Goal: Communication & Community: Answer question/provide support

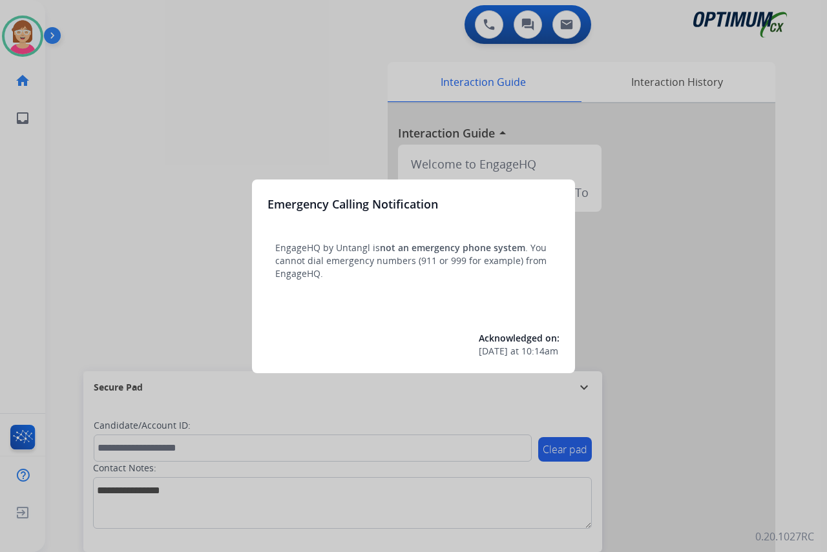
click at [116, 287] on div at bounding box center [413, 276] width 827 height 552
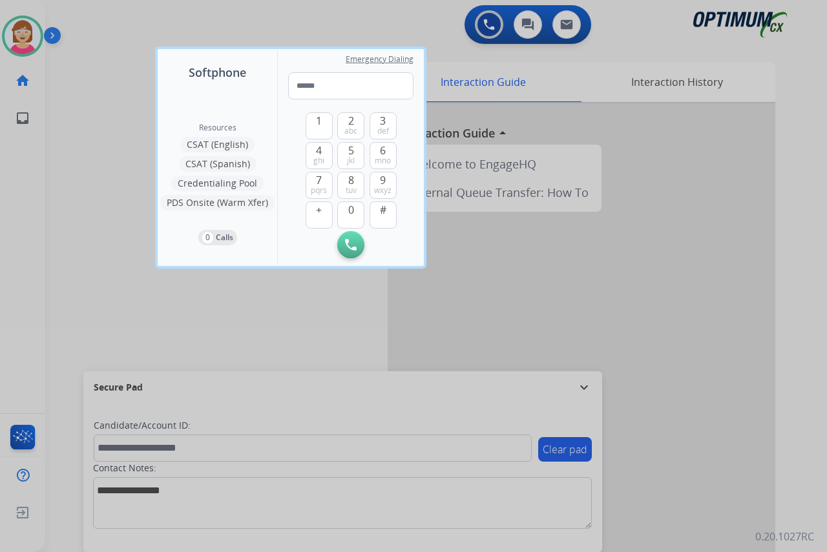
click at [108, 281] on div at bounding box center [413, 276] width 827 height 552
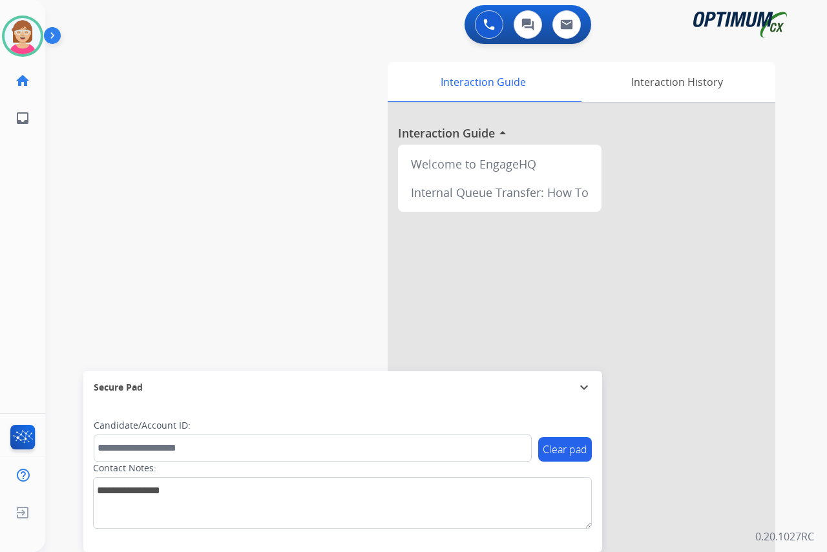
click at [287, 188] on div "swap_horiz Break voice bridge close_fullscreen Connect 3-Way Call merge_type Se…" at bounding box center [420, 316] width 751 height 539
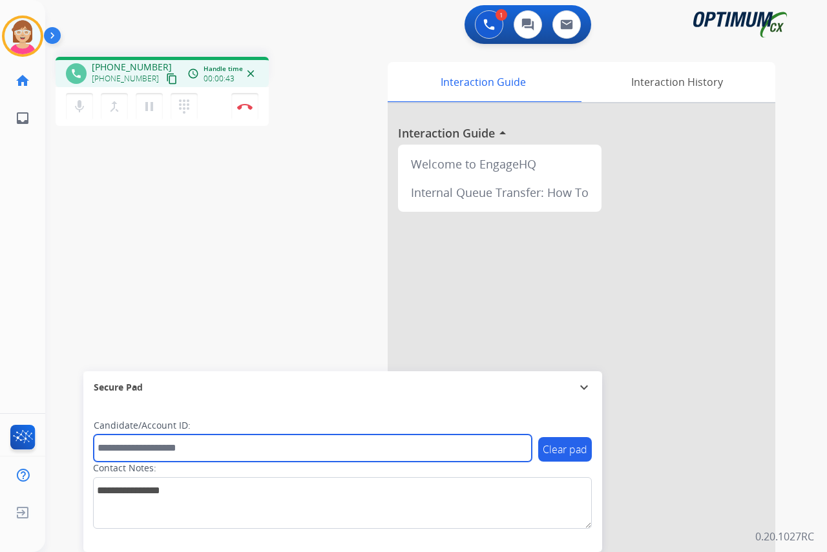
click at [118, 450] on input "text" at bounding box center [313, 448] width 438 height 27
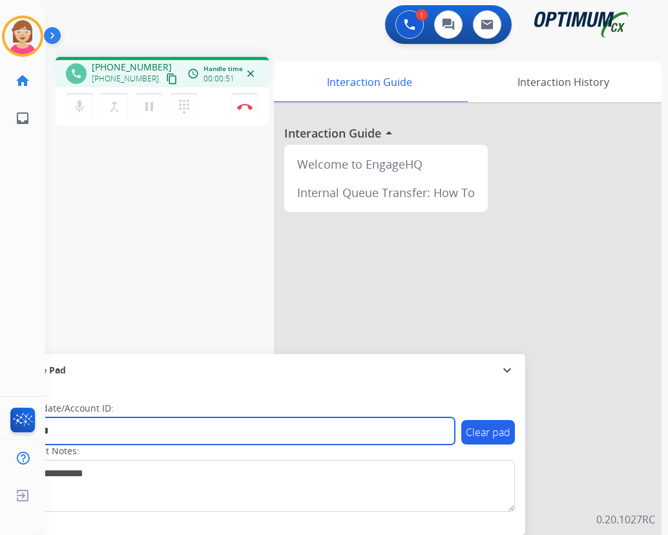
type input "*******"
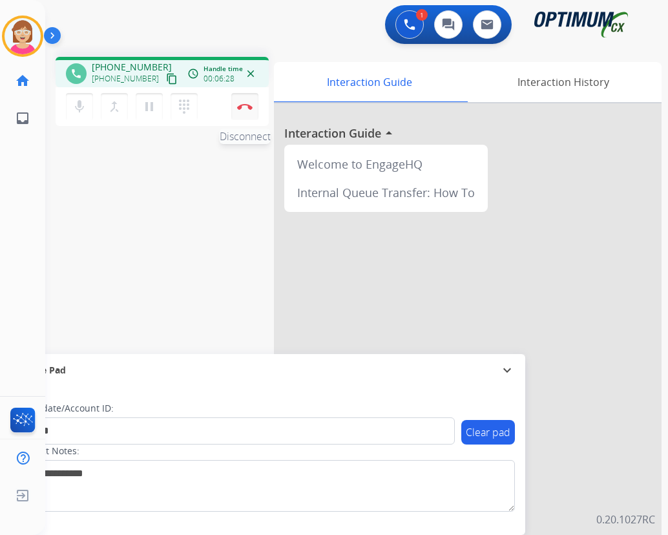
click at [245, 105] on img at bounding box center [245, 106] width 16 height 6
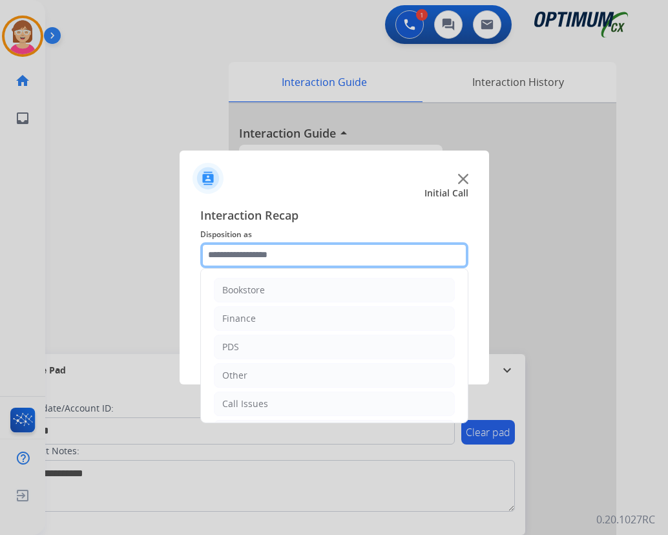
click at [227, 255] on input "text" at bounding box center [334, 255] width 268 height 26
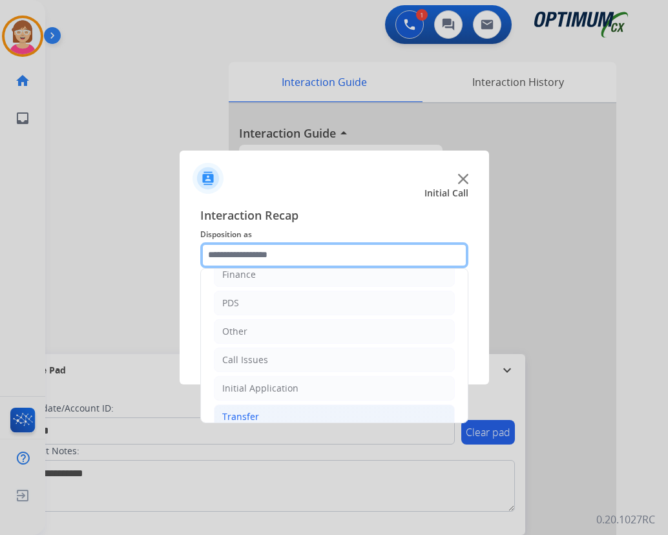
scroll to position [88, 0]
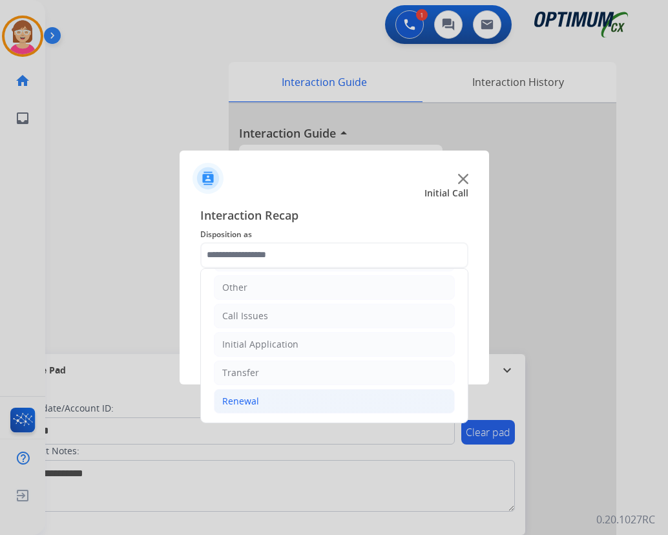
click at [241, 400] on div "Renewal" at bounding box center [240, 401] width 37 height 13
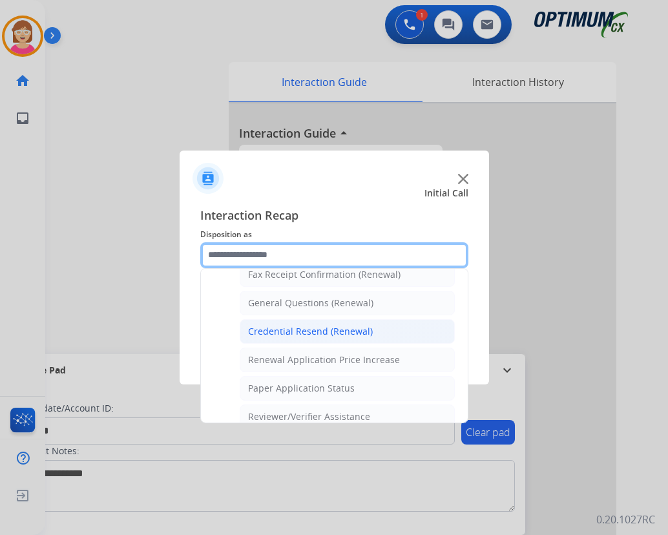
scroll to position [346, 0]
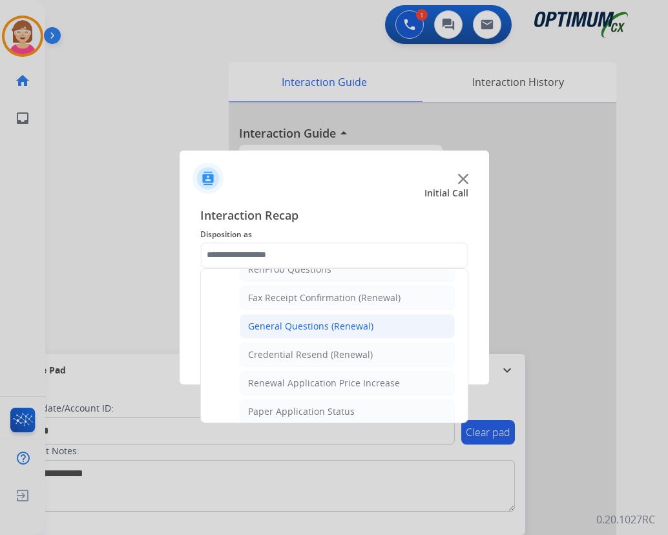
click at [276, 323] on div "General Questions (Renewal)" at bounding box center [310, 326] width 125 height 13
type input "**********"
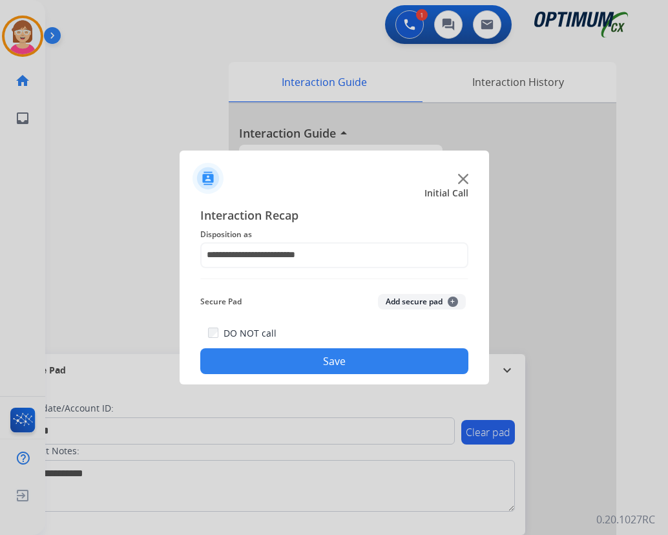
click at [453, 297] on span "+" at bounding box center [453, 302] width 10 height 10
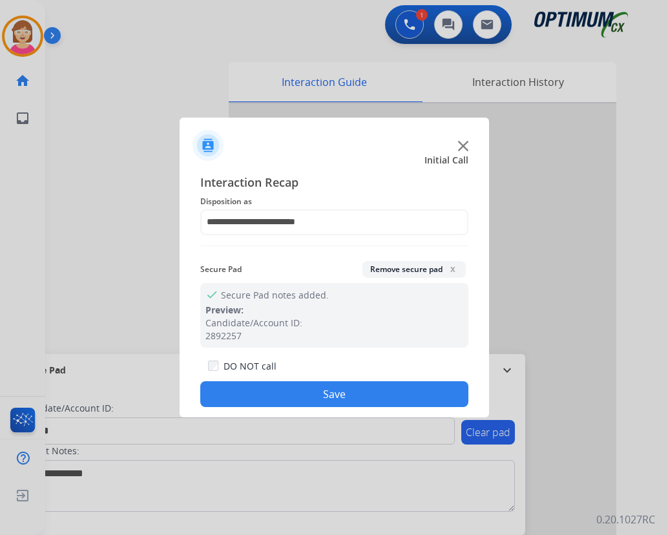
drag, startPoint x: 453, startPoint y: 297, endPoint x: 290, endPoint y: 389, distance: 186.9
click at [290, 389] on button "Save" at bounding box center [334, 394] width 268 height 26
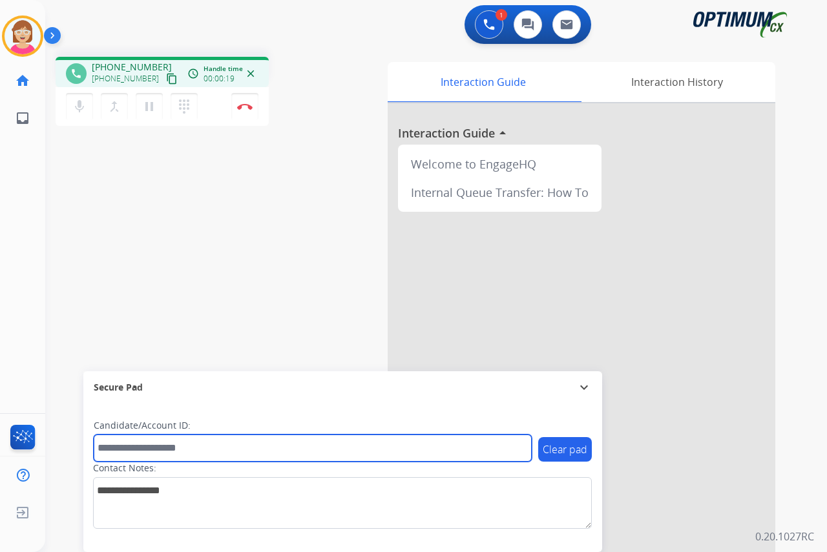
click at [138, 449] on input "text" at bounding box center [313, 448] width 438 height 27
type input "*******"
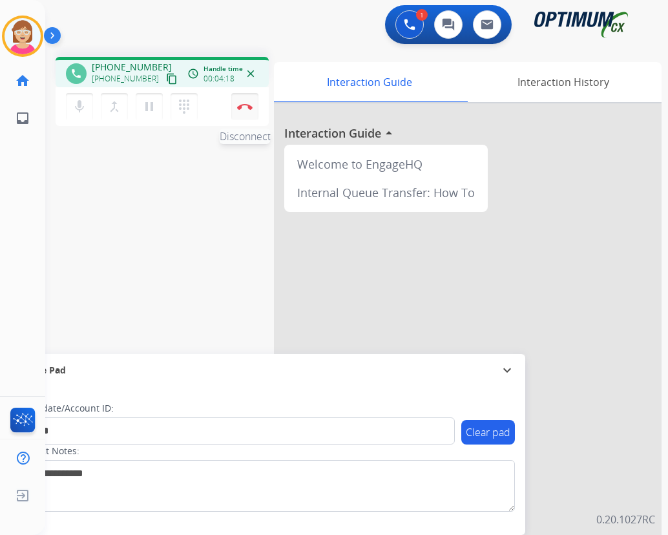
click at [244, 104] on img at bounding box center [245, 106] width 16 height 6
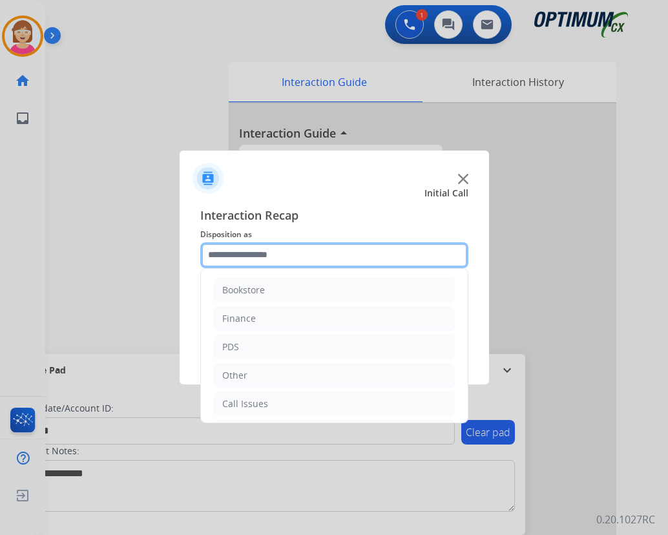
click at [249, 257] on input "text" at bounding box center [334, 255] width 268 height 26
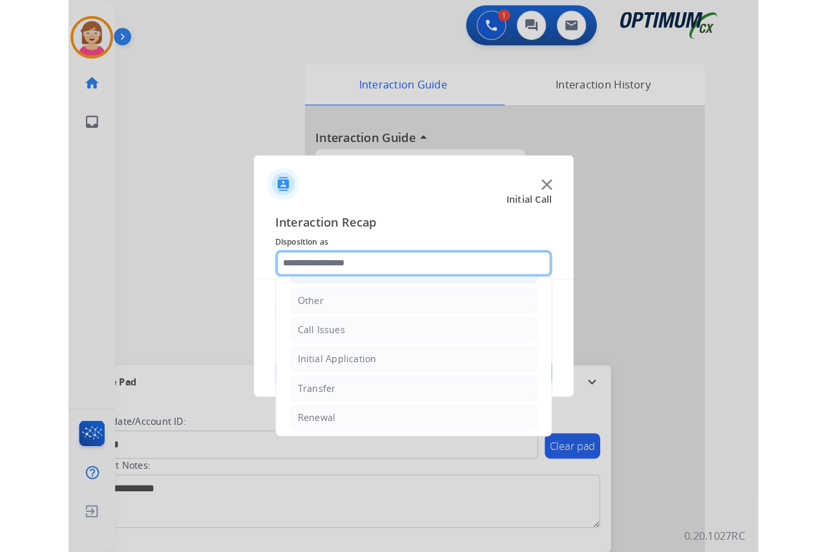
scroll to position [88, 0]
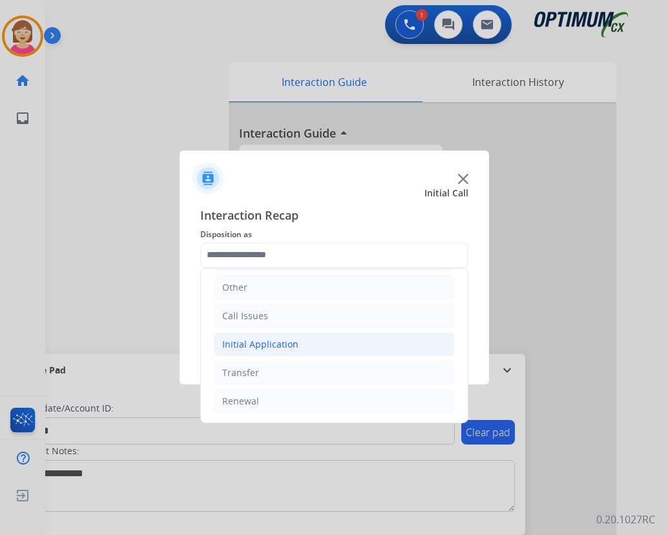
click at [255, 343] on div "Initial Application" at bounding box center [260, 344] width 76 height 13
click at [270, 373] on div "Credential Resend (Initial application)" at bounding box center [329, 372] width 163 height 13
type input "**********"
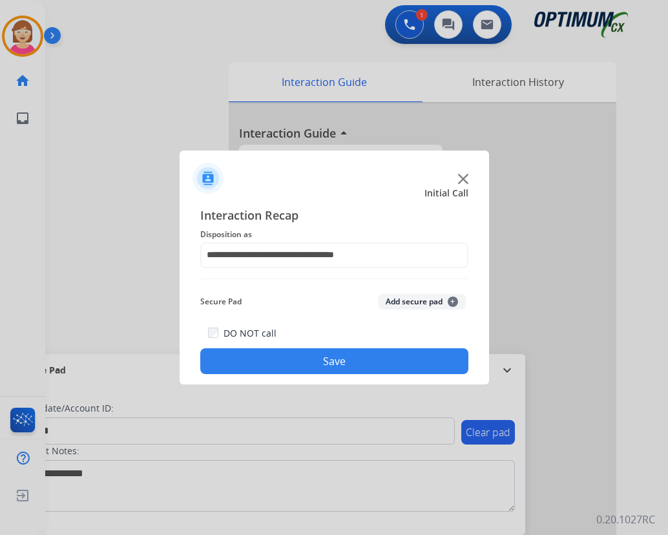
click at [453, 304] on span "+" at bounding box center [453, 302] width 10 height 10
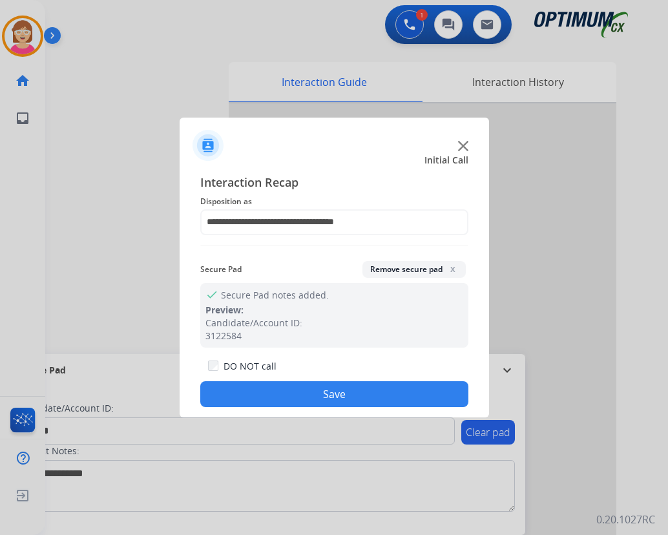
drag, startPoint x: 452, startPoint y: 298, endPoint x: 283, endPoint y: 393, distance: 193.8
click at [280, 393] on button "Save" at bounding box center [334, 394] width 268 height 26
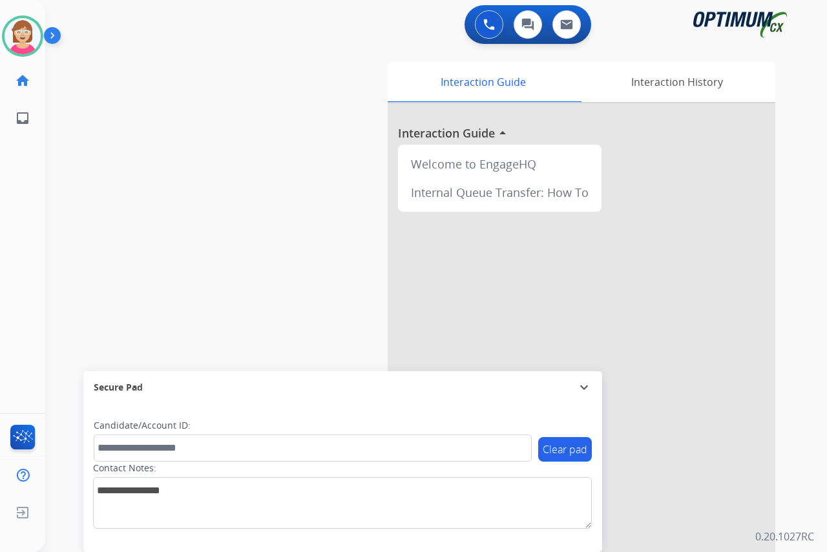
click at [17, 309] on div "Leanne Available Edit Avatar Agent: Leanne Routing Profile: OCX Training home H…" at bounding box center [22, 276] width 45 height 552
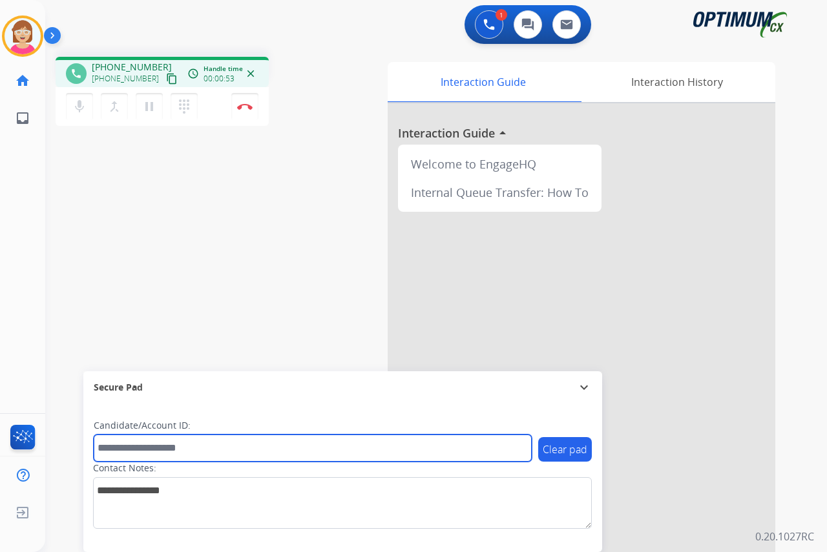
drag, startPoint x: 122, startPoint y: 450, endPoint x: 110, endPoint y: 441, distance: 15.2
click at [120, 447] on input "text" at bounding box center [313, 448] width 438 height 27
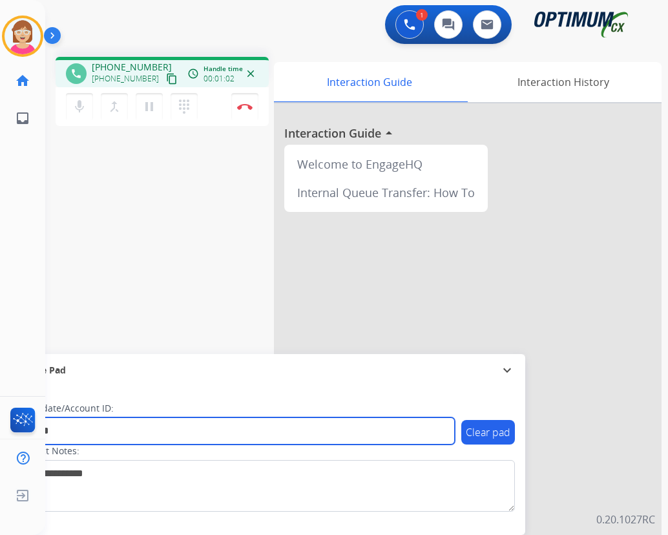
type input "*******"
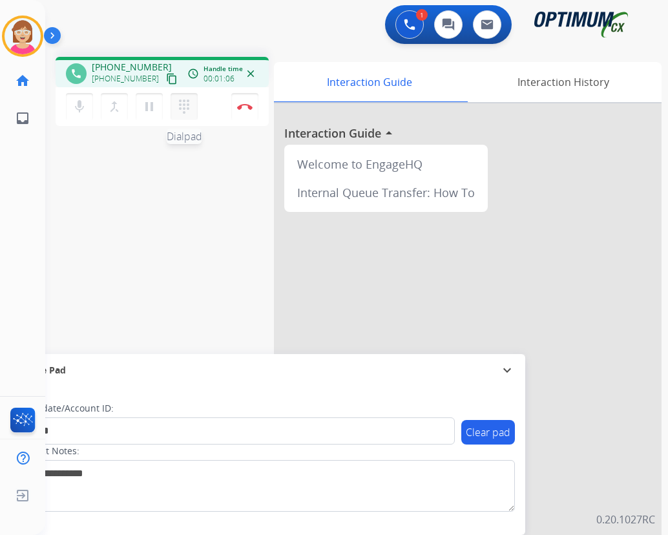
click at [185, 105] on mat-icon "dialpad" at bounding box center [184, 107] width 16 height 16
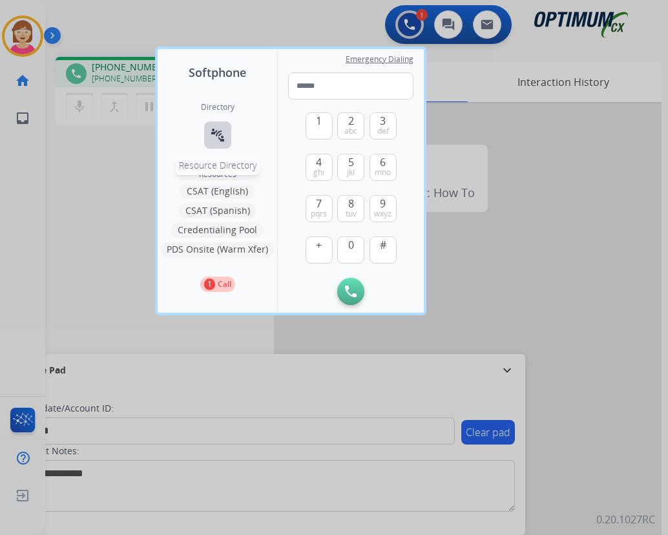
click at [214, 134] on mat-icon "connect_without_contact" at bounding box center [218, 135] width 16 height 16
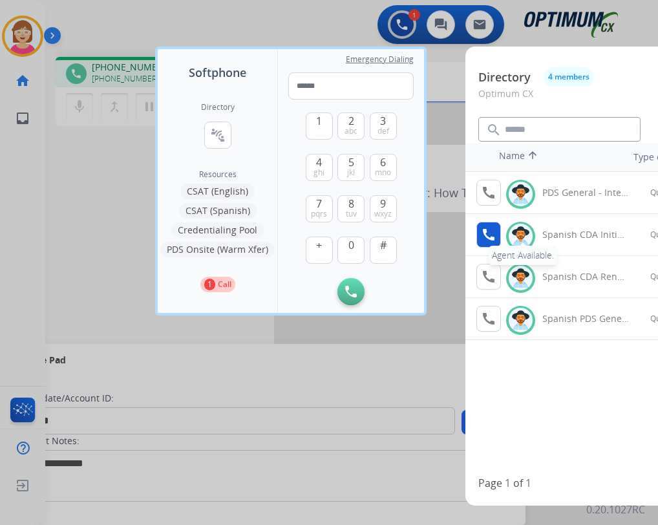
click at [486, 232] on mat-icon "call" at bounding box center [489, 235] width 16 height 16
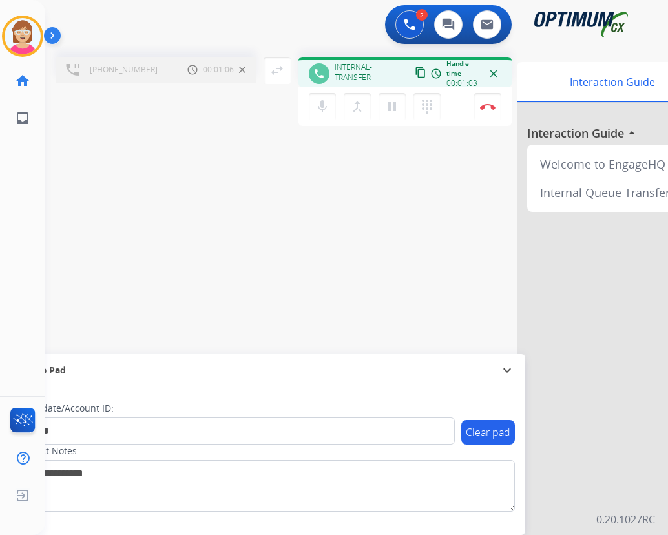
click at [419, 178] on div "+17866850059 Call metrics Hold 00:01:06 00:01:06 swap_horiz Break voice bridge …" at bounding box center [341, 316] width 592 height 539
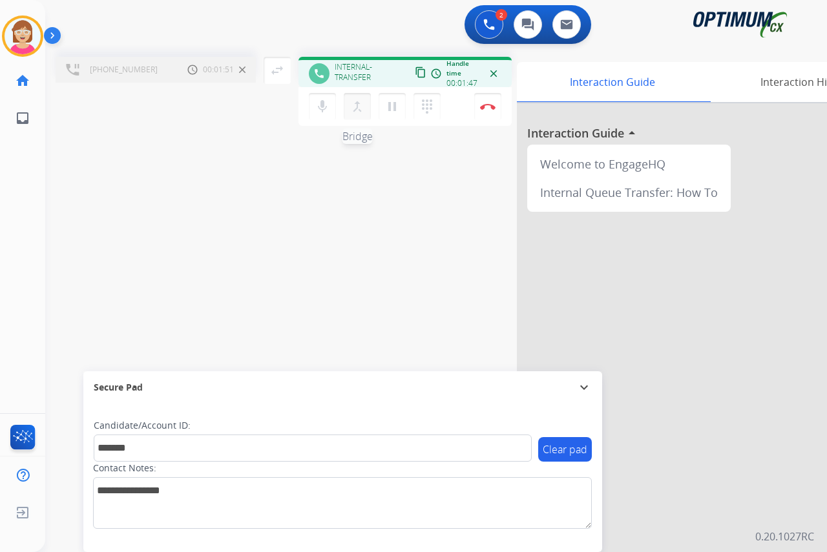
click at [355, 105] on mat-icon "merge_type" at bounding box center [357, 107] width 16 height 16
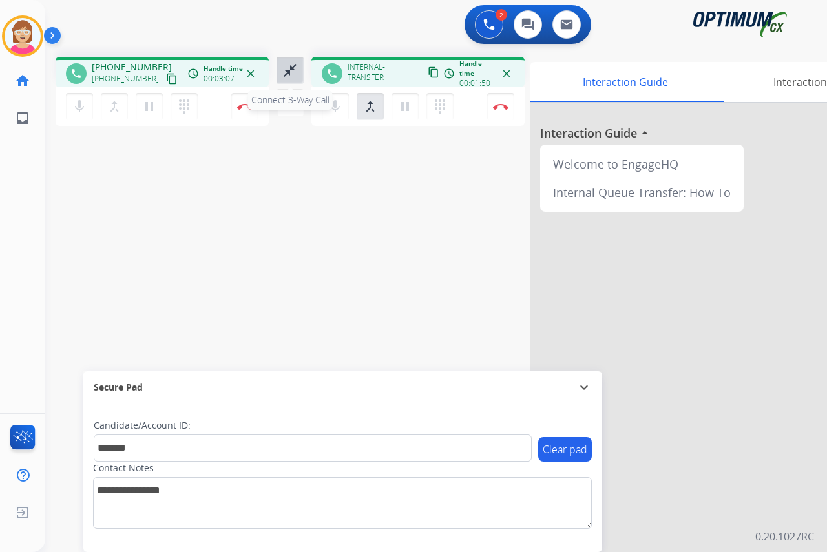
click at [287, 69] on mat-icon "close_fullscreen" at bounding box center [290, 71] width 16 height 16
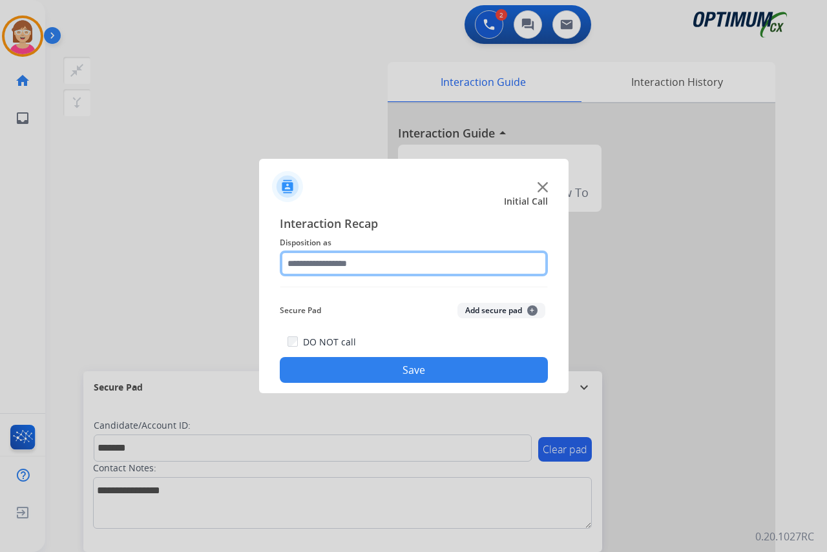
drag, startPoint x: 314, startPoint y: 264, endPoint x: 333, endPoint y: 267, distance: 19.6
click at [317, 264] on input "text" at bounding box center [414, 264] width 268 height 26
drag, startPoint x: 317, startPoint y: 325, endPoint x: 295, endPoint y: 264, distance: 65.4
click at [295, 264] on input "text" at bounding box center [414, 264] width 268 height 26
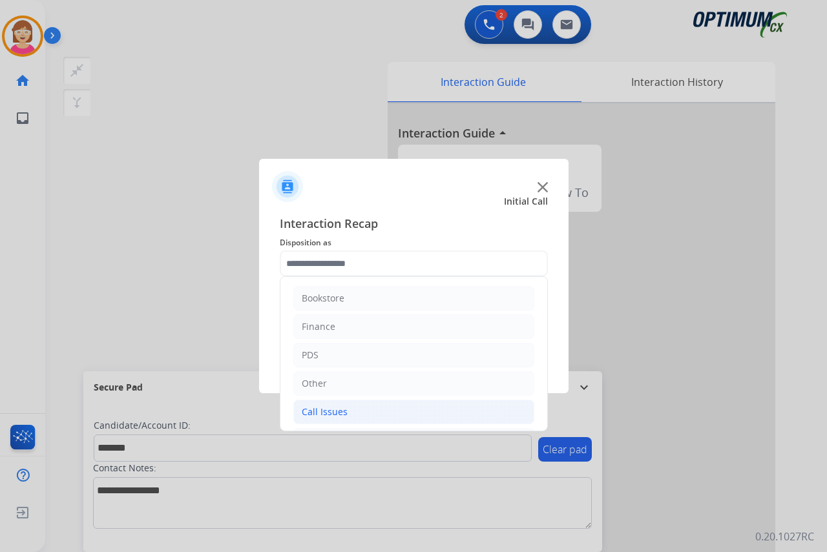
drag, startPoint x: 295, startPoint y: 264, endPoint x: 334, endPoint y: 411, distance: 153.1
click at [334, 411] on div "Call Issues" at bounding box center [325, 412] width 46 height 13
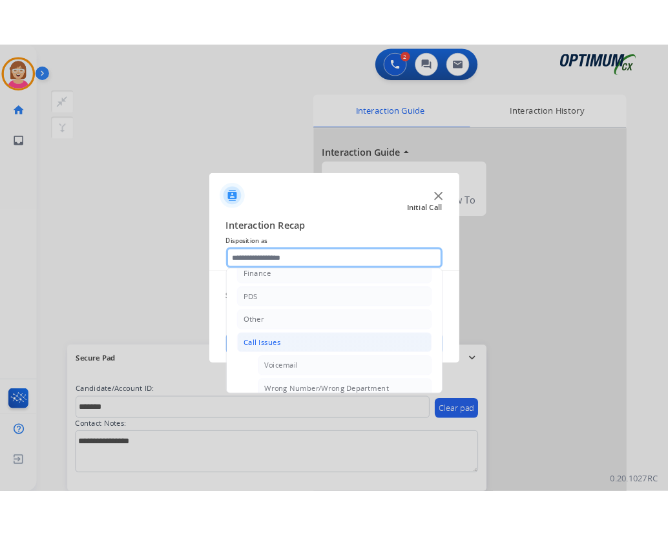
scroll to position [129, 0]
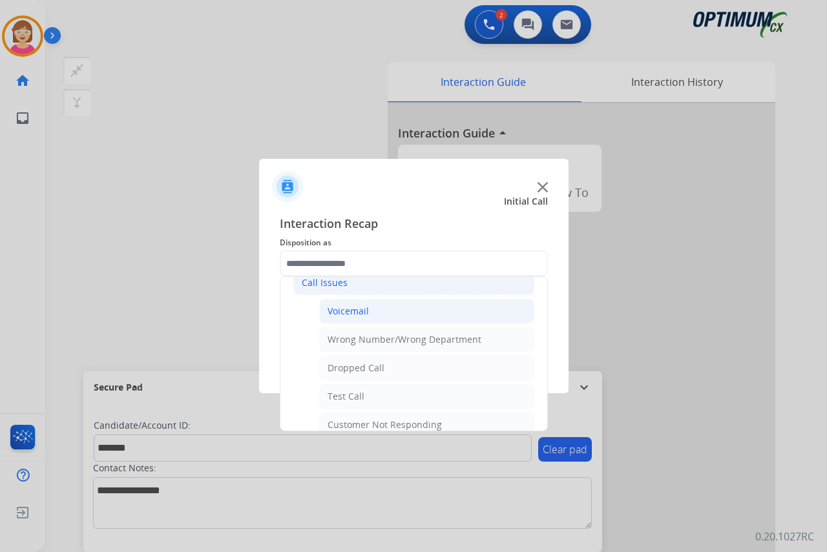
click at [351, 313] on div "Voicemail" at bounding box center [348, 311] width 41 height 13
type input "*********"
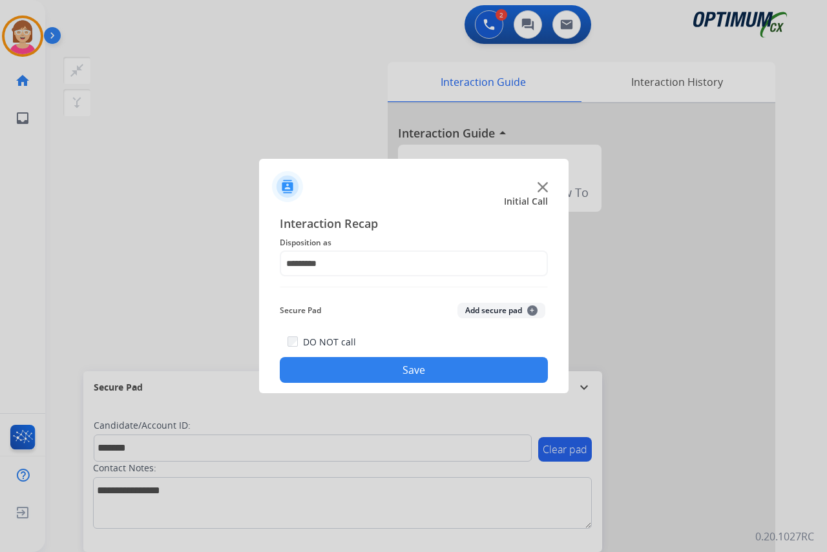
click at [531, 309] on span "+" at bounding box center [532, 311] width 10 height 10
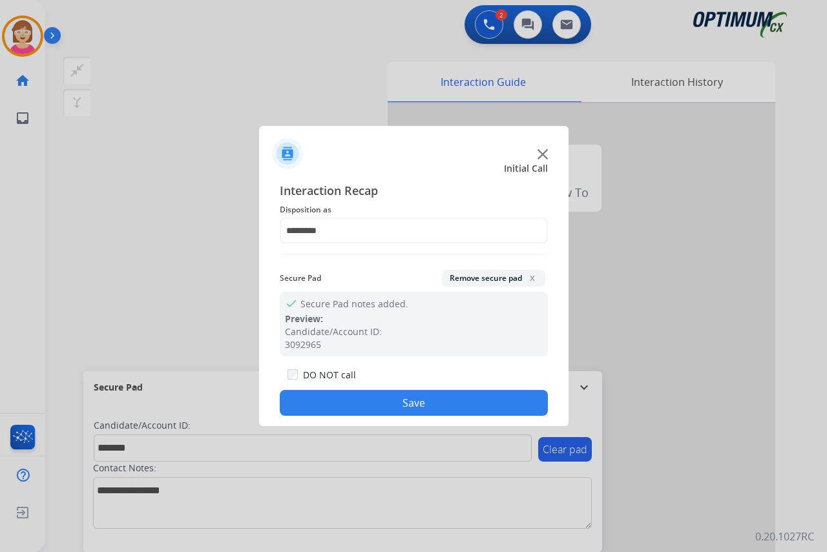
drag, startPoint x: 531, startPoint y: 309, endPoint x: 355, endPoint y: 402, distance: 198.8
click at [355, 402] on button "Save" at bounding box center [414, 403] width 268 height 26
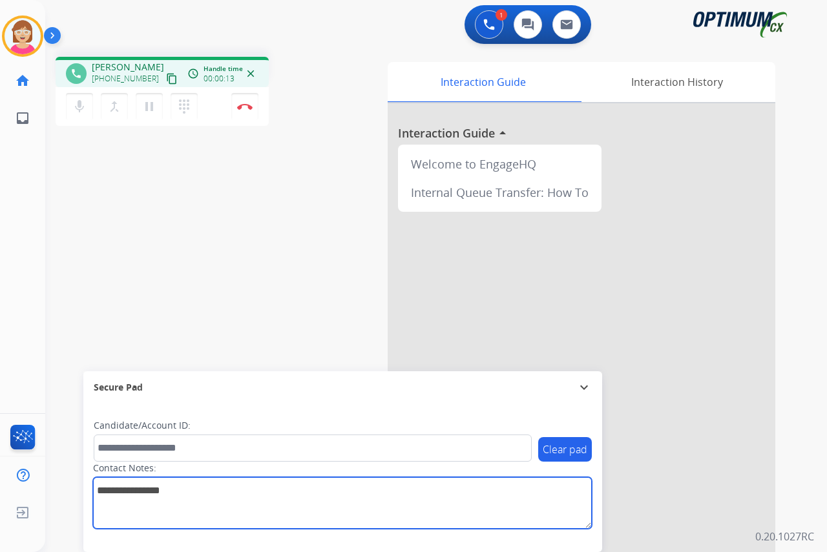
click at [105, 493] on textarea at bounding box center [342, 503] width 499 height 52
type textarea "*****"
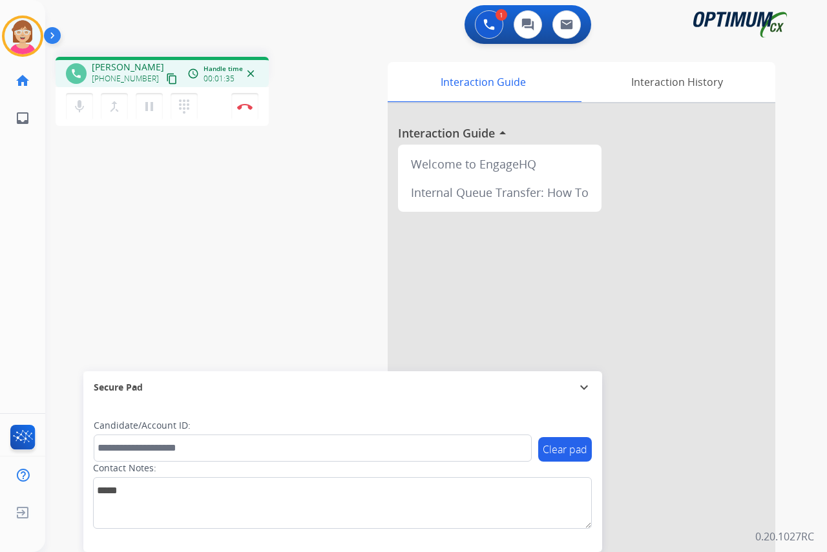
drag, startPoint x: 214, startPoint y: 214, endPoint x: 112, endPoint y: 152, distance: 119.8
click at [213, 213] on div "phone L.A. Rivera +16057472596 content_copy access_time Call metrics Queue 00:0…" at bounding box center [420, 316] width 751 height 539
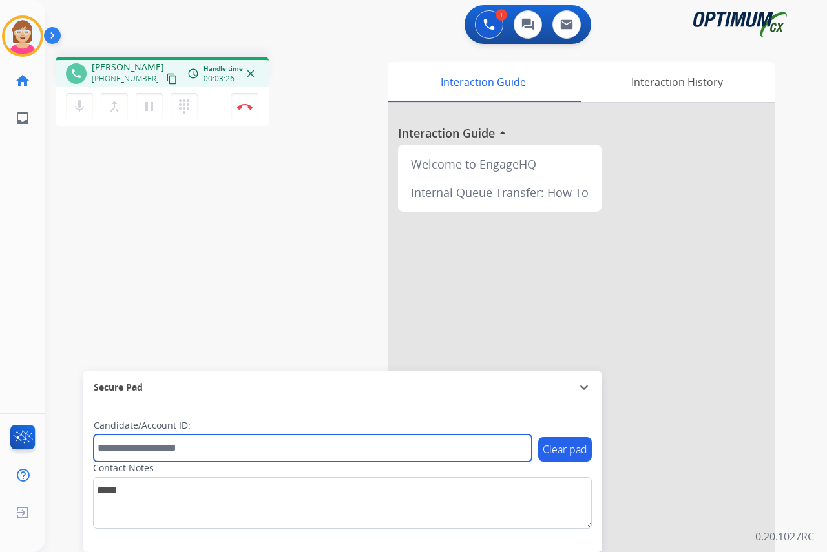
click at [137, 439] on input "text" at bounding box center [313, 448] width 438 height 27
type input "*******"
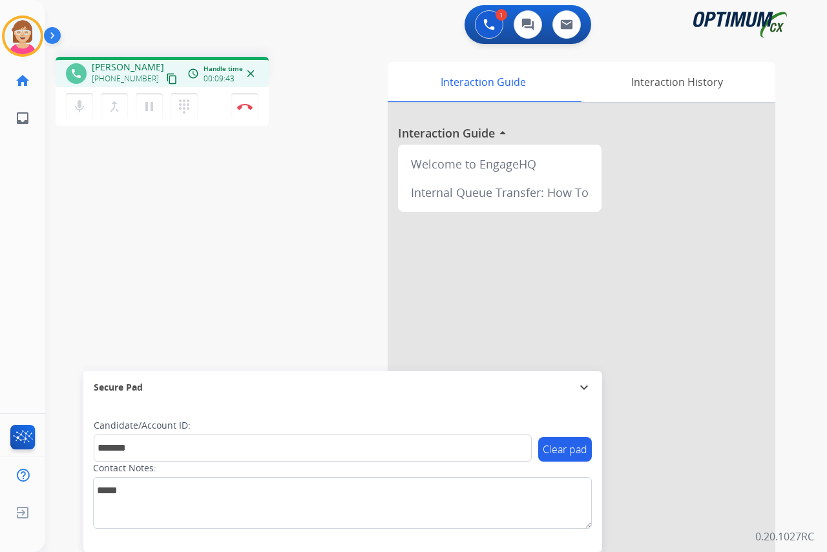
click at [9, 246] on div "Leanne Busy Edit Avatar Agent: Leanne Routing Profile: OCX Training home Home H…" at bounding box center [22, 276] width 45 height 552
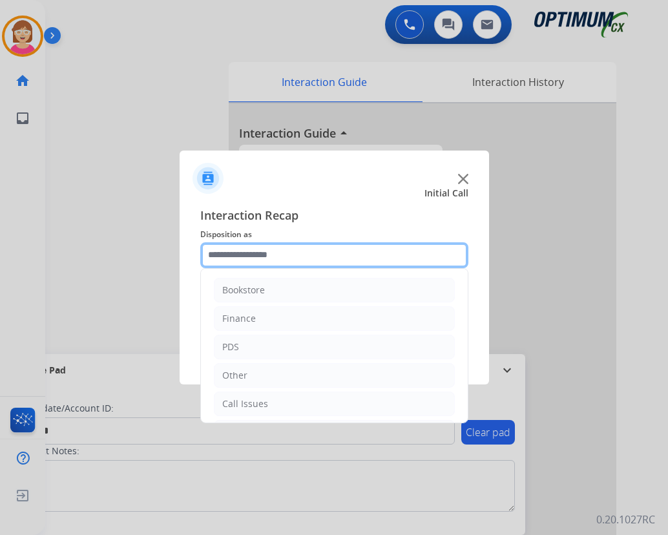
click at [223, 256] on input "text" at bounding box center [334, 255] width 268 height 26
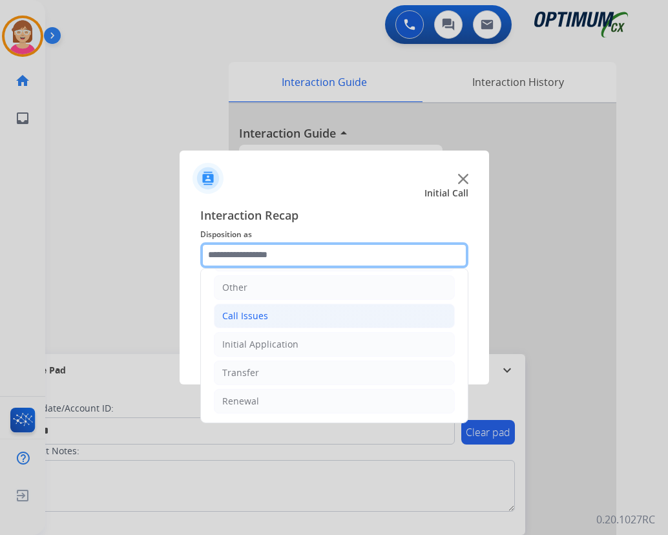
scroll to position [23, 0]
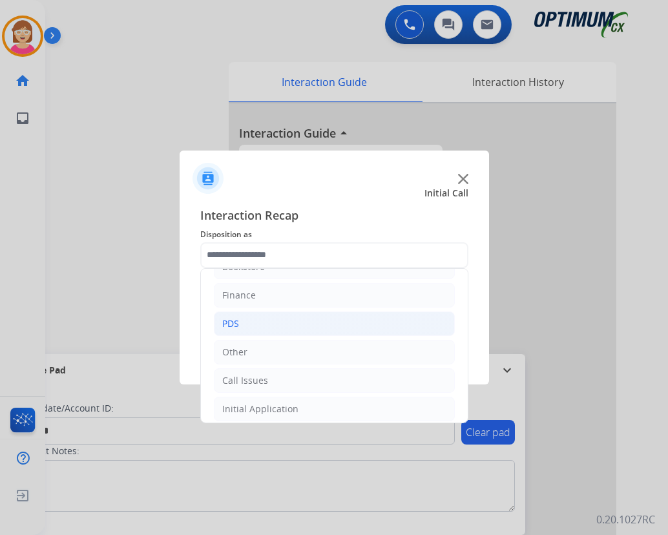
click at [230, 320] on div "PDS" at bounding box center [230, 323] width 17 height 13
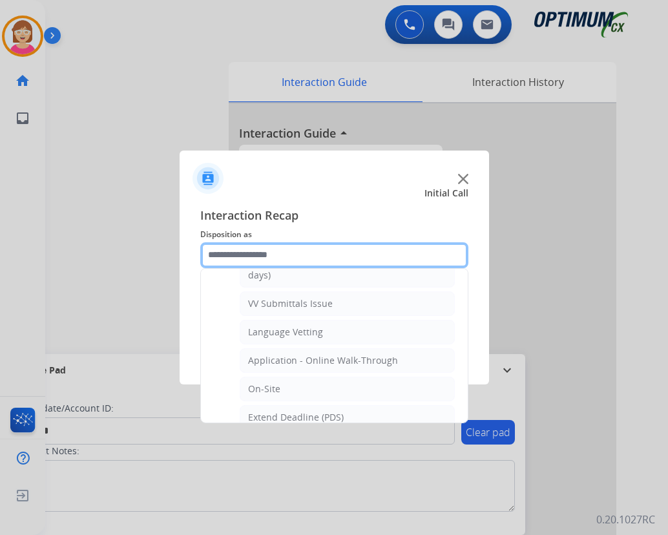
scroll to position [217, 0]
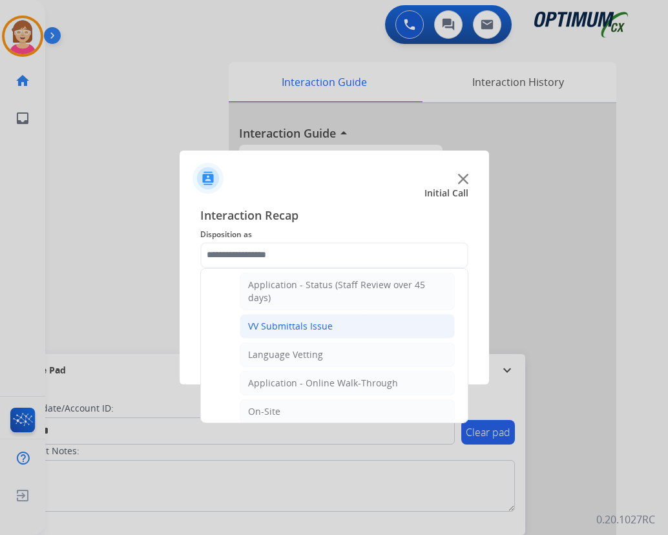
click at [272, 327] on div "VV Submittals Issue" at bounding box center [290, 326] width 85 height 13
type input "**********"
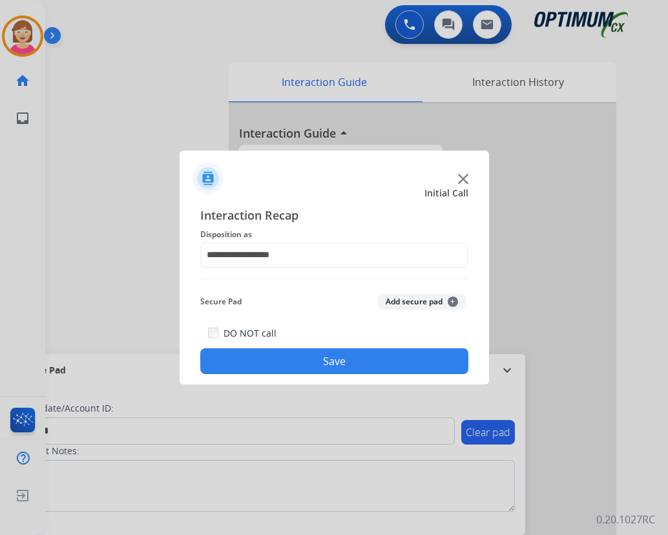
click at [452, 303] on span "+" at bounding box center [453, 302] width 10 height 10
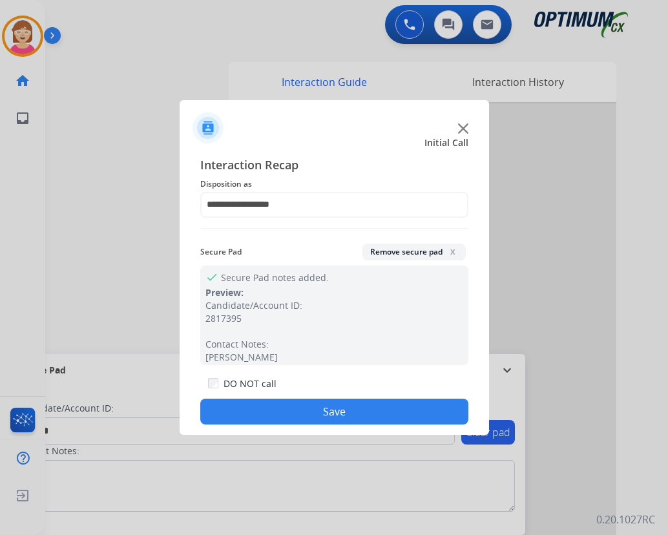
click at [265, 404] on button "Save" at bounding box center [334, 412] width 268 height 26
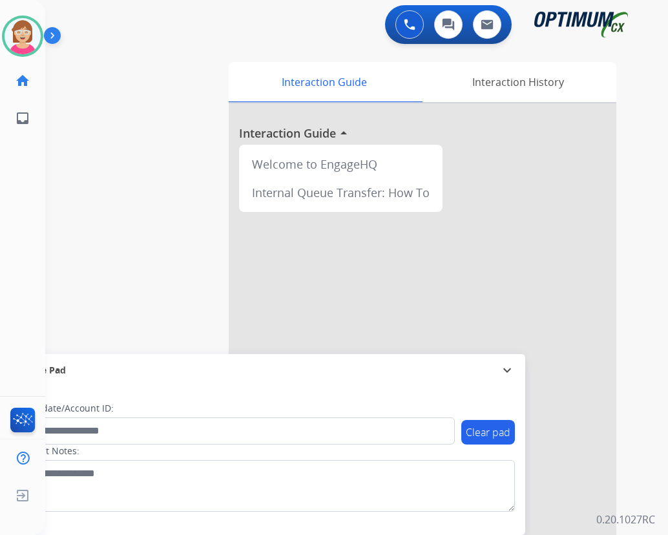
click at [191, 178] on div "swap_horiz Break voice bridge close_fullscreen Connect 3-Way Call merge_type Se…" at bounding box center [341, 316] width 592 height 539
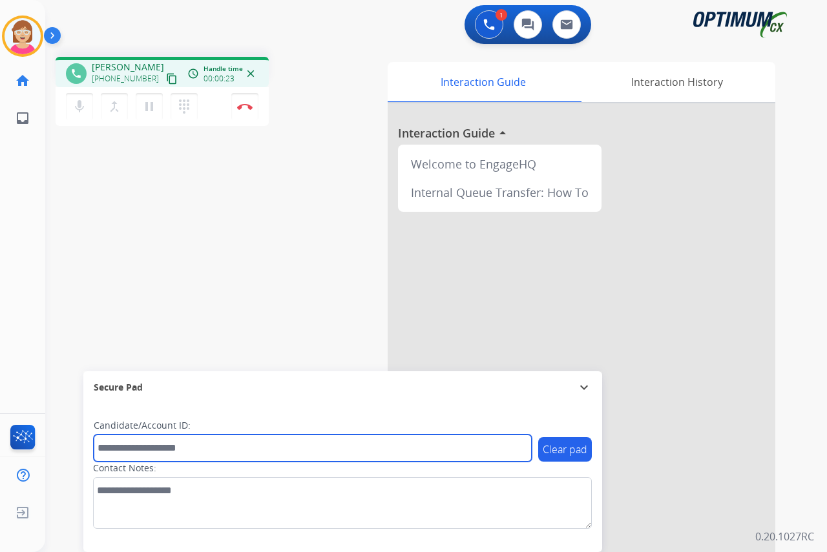
drag, startPoint x: 127, startPoint y: 446, endPoint x: 121, endPoint y: 446, distance: 6.5
click at [127, 446] on input "text" at bounding box center [313, 448] width 438 height 27
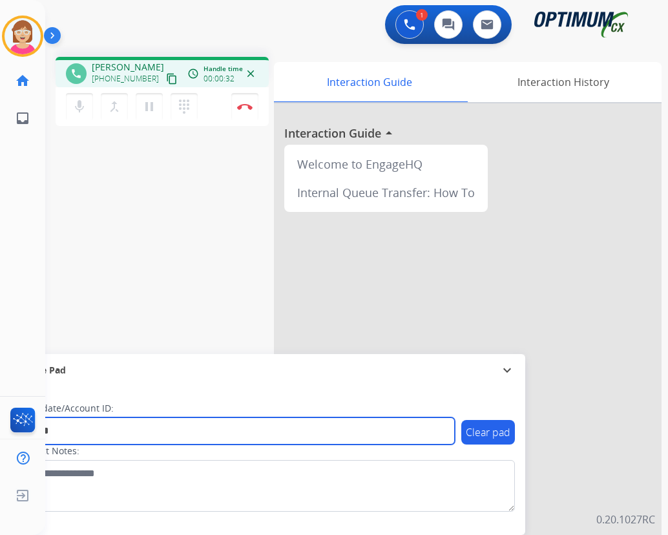
type input "*******"
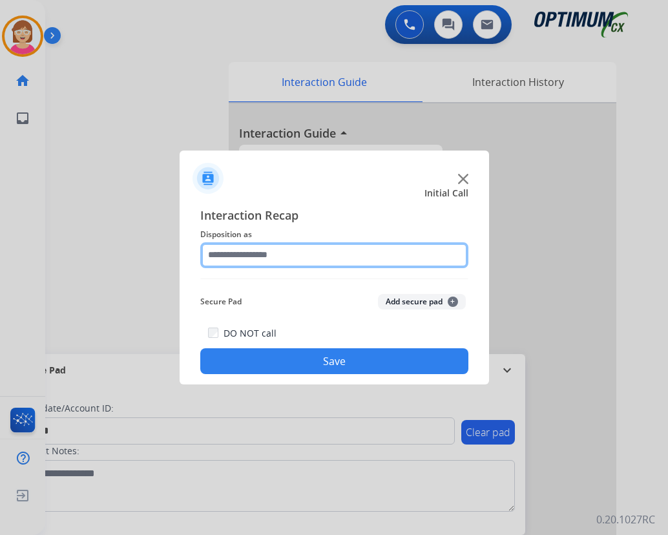
click at [224, 251] on input "text" at bounding box center [334, 255] width 268 height 26
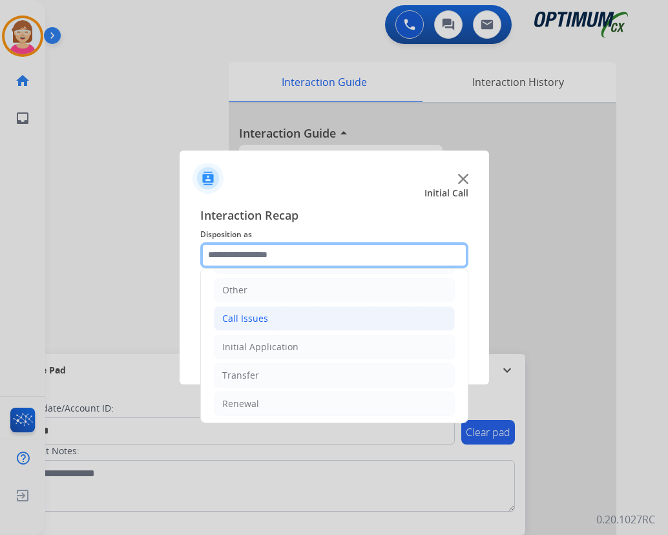
scroll to position [88, 0]
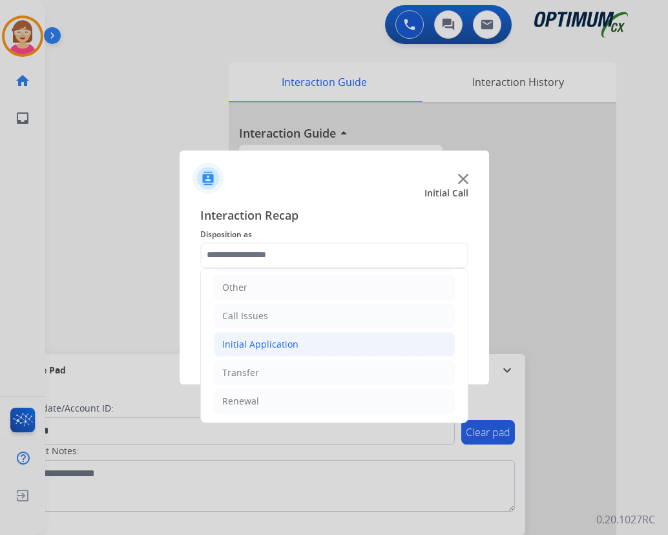
click at [244, 346] on div "Initial Application" at bounding box center [260, 344] width 76 height 13
click at [304, 372] on div "Credential Resend (Initial application)" at bounding box center [329, 372] width 163 height 13
type input "**********"
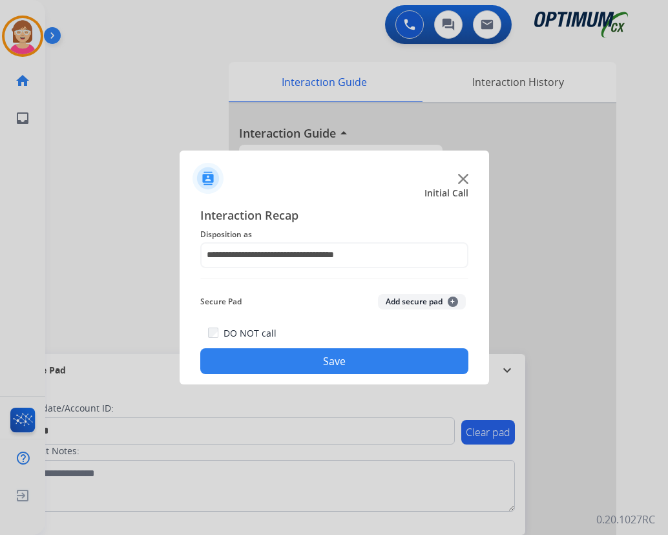
click at [448, 303] on span "+" at bounding box center [453, 302] width 10 height 10
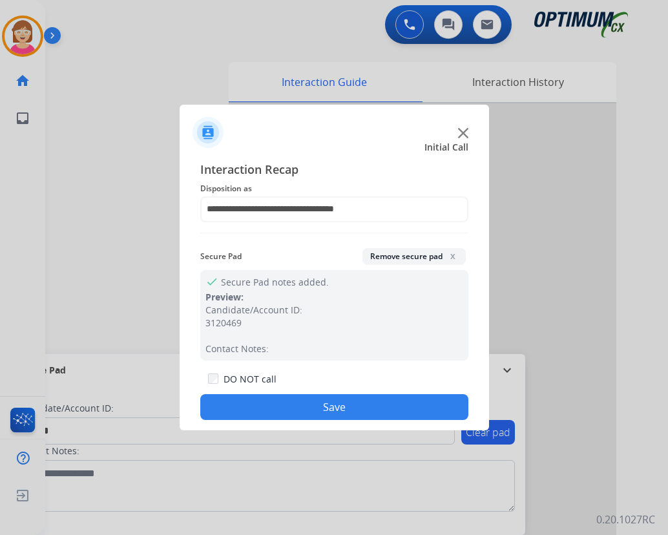
drag, startPoint x: 448, startPoint y: 303, endPoint x: 273, endPoint y: 398, distance: 199.2
click at [273, 398] on button "Save" at bounding box center [334, 407] width 268 height 26
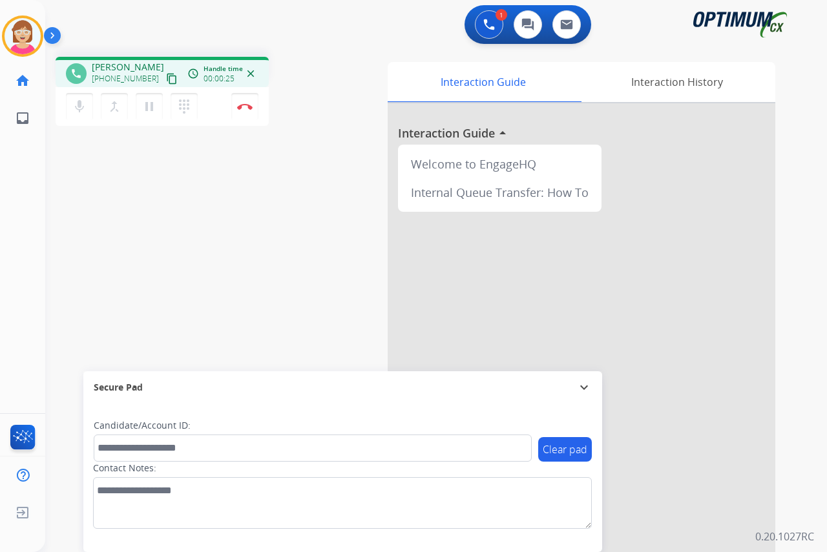
drag, startPoint x: 136, startPoint y: 262, endPoint x: 148, endPoint y: 282, distance: 23.2
click at [148, 282] on div "phone L.A. Rivera +17189796880 content_copy access_time Call metrics Queue 00:0…" at bounding box center [420, 316] width 751 height 539
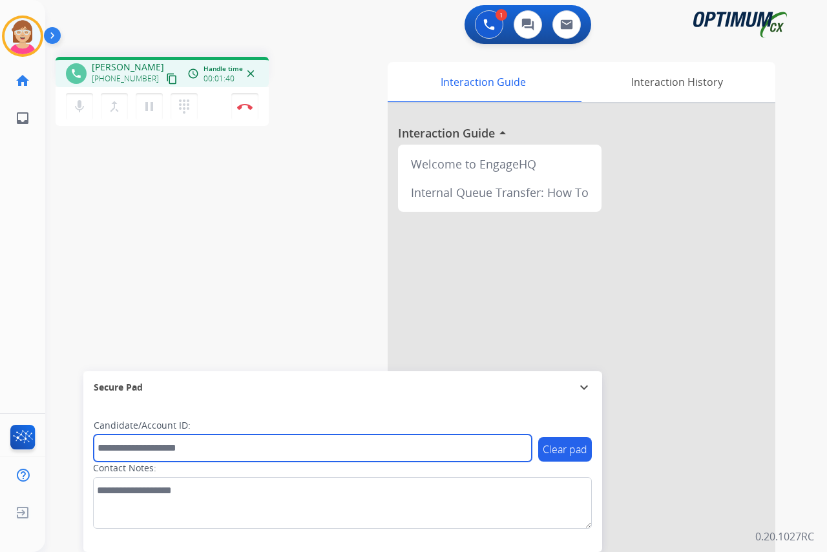
click at [112, 447] on input "text" at bounding box center [313, 448] width 438 height 27
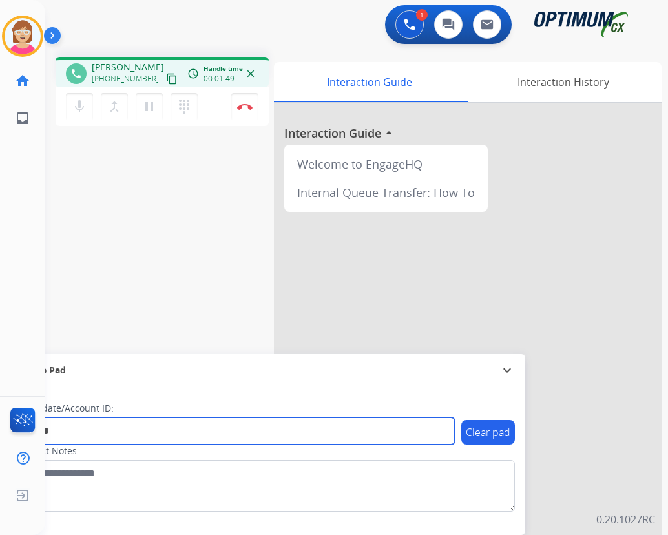
type input "*******"
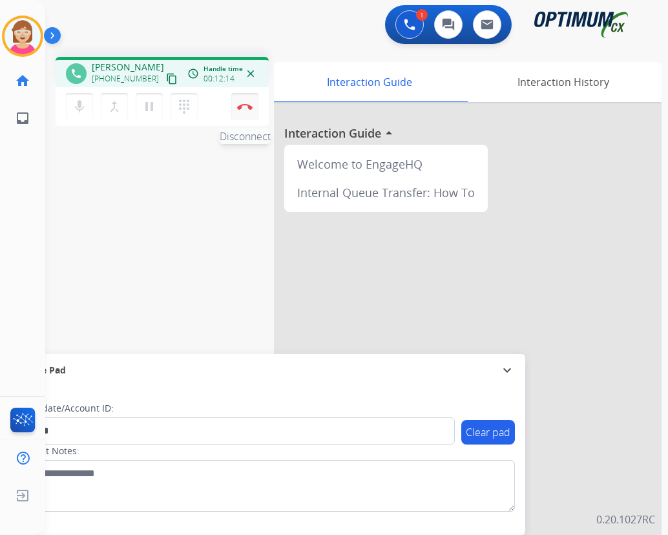
click at [247, 105] on img at bounding box center [245, 106] width 16 height 6
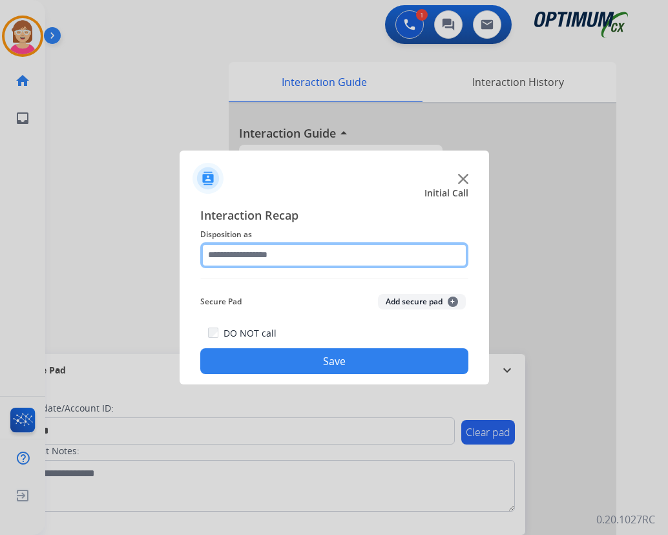
click at [227, 258] on input "text" at bounding box center [334, 255] width 268 height 26
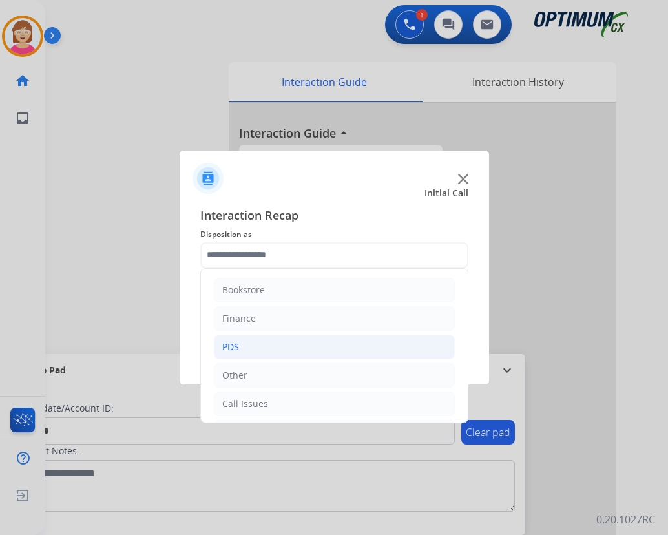
click at [244, 349] on li "PDS" at bounding box center [334, 347] width 241 height 25
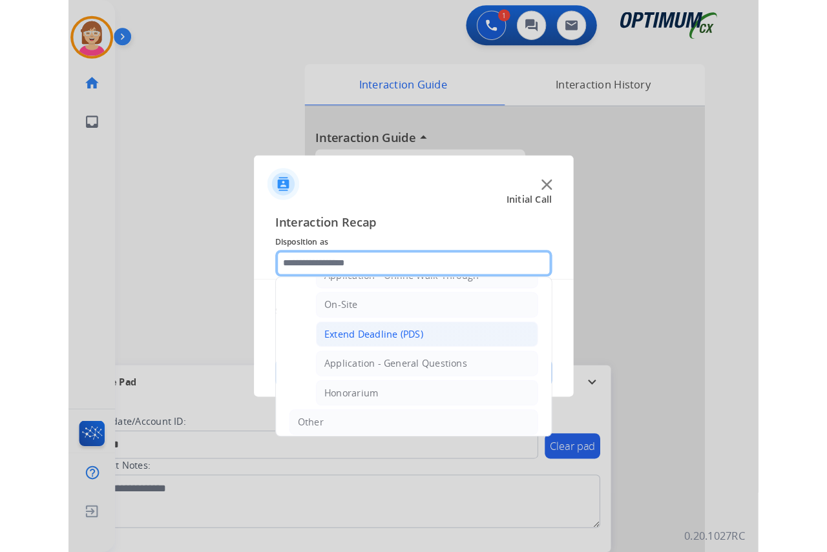
scroll to position [323, 0]
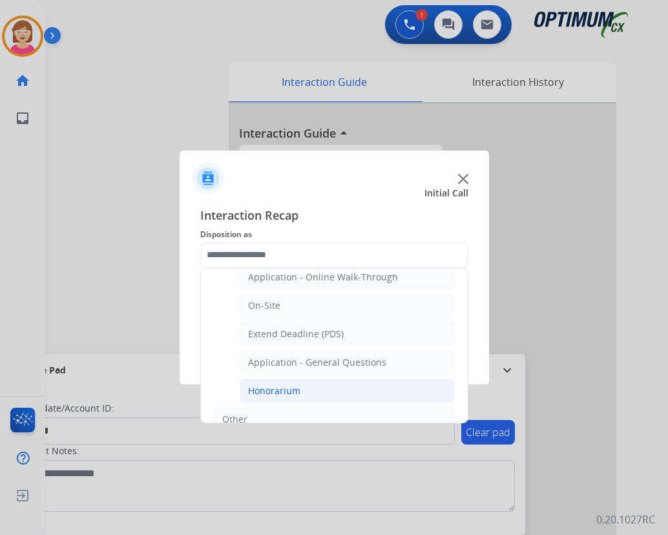
click at [276, 387] on div "Honorarium" at bounding box center [274, 390] width 52 height 13
type input "**********"
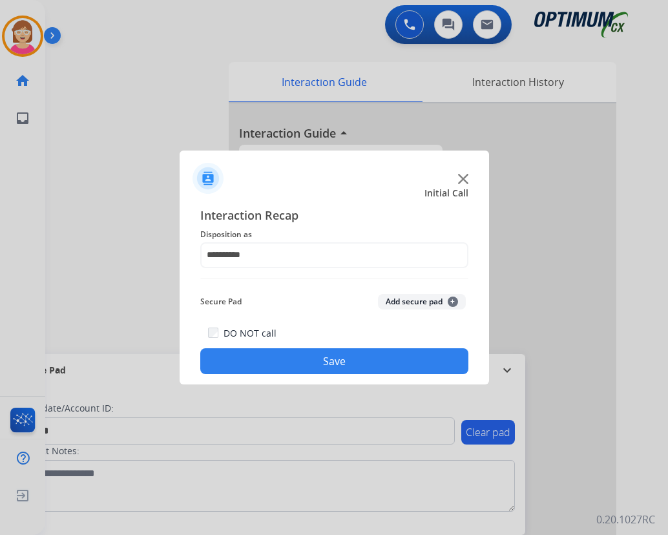
drag, startPoint x: 276, startPoint y: 387, endPoint x: 263, endPoint y: 294, distance: 93.9
click at [263, 294] on div "Secure Pad Add secure pad +" at bounding box center [334, 302] width 268 height 26
click at [450, 300] on span "+" at bounding box center [453, 302] width 10 height 10
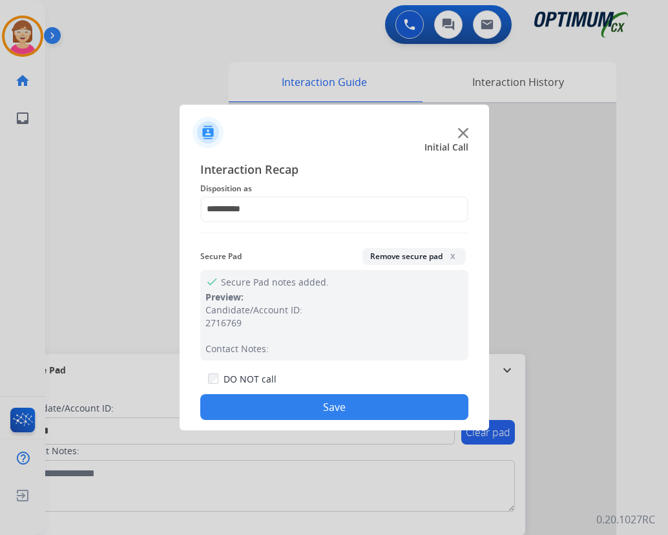
drag, startPoint x: 450, startPoint y: 300, endPoint x: 280, endPoint y: 400, distance: 196.9
click at [280, 400] on button "Save" at bounding box center [334, 407] width 268 height 26
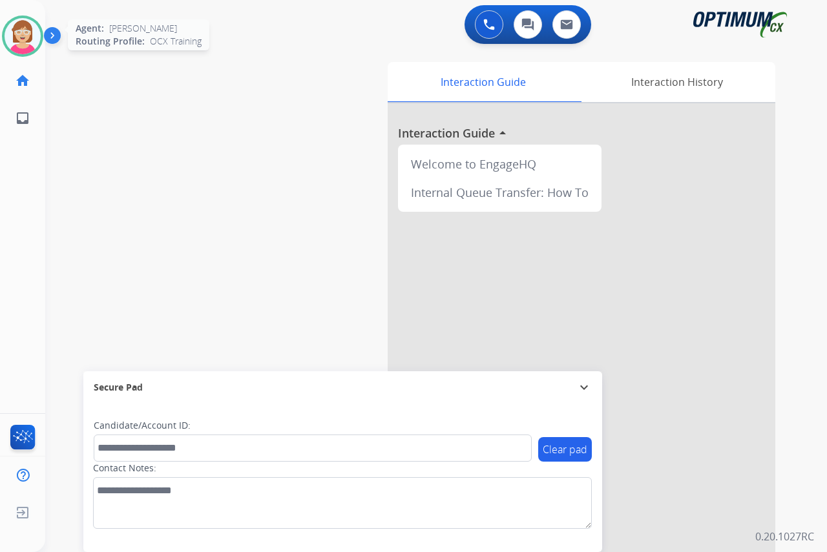
click at [16, 38] on img at bounding box center [23, 36] width 36 height 36
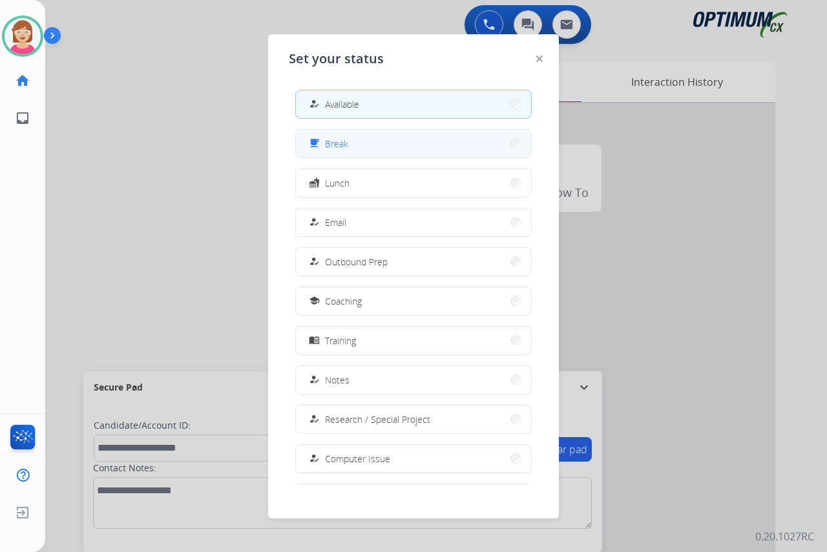
click at [348, 142] on span "Break" at bounding box center [336, 144] width 23 height 14
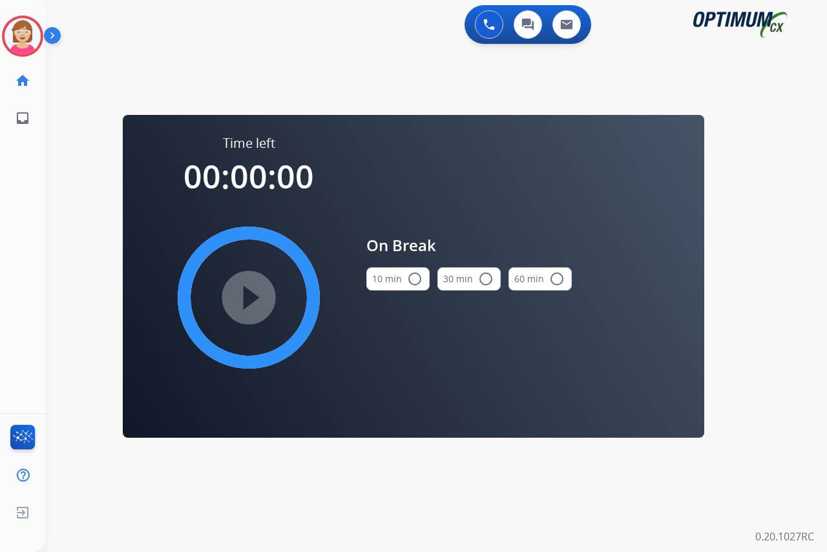
click at [411, 277] on mat-icon "radio_button_unchecked" at bounding box center [415, 279] width 16 height 16
click at [245, 296] on mat-icon "play_circle_filled" at bounding box center [249, 298] width 16 height 16
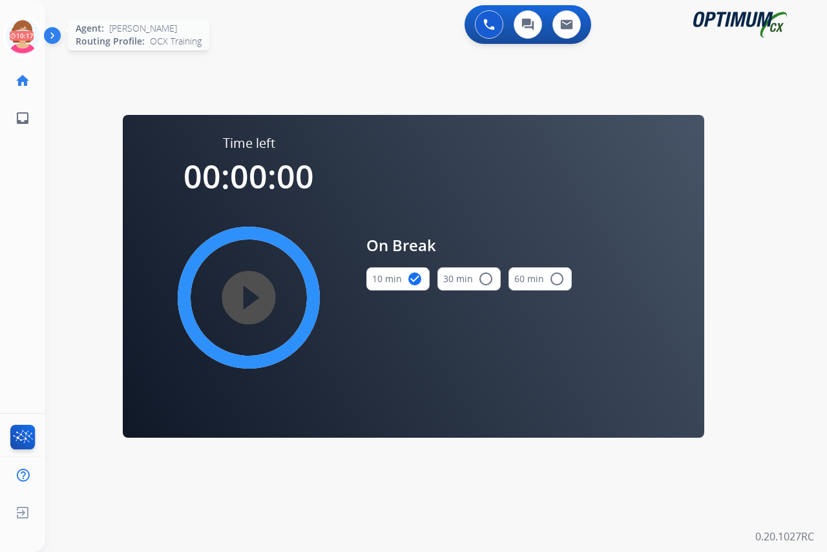
click at [23, 28] on icon at bounding box center [23, 37] width 42 height 42
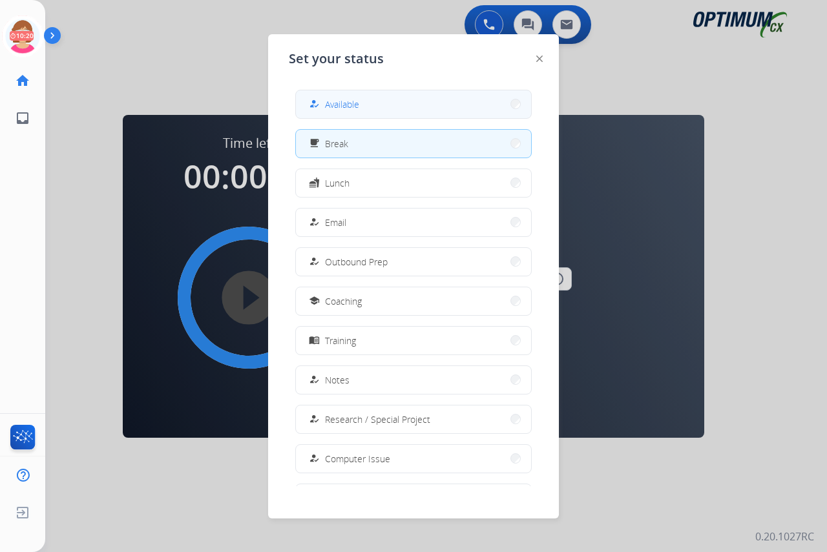
click at [329, 104] on span "Available" at bounding box center [342, 105] width 34 height 14
click at [329, 104] on div "swap_horiz Break voice bridge close_fullscreen Connect 3-Way Call merge_type Se…" at bounding box center [420, 78] width 751 height 62
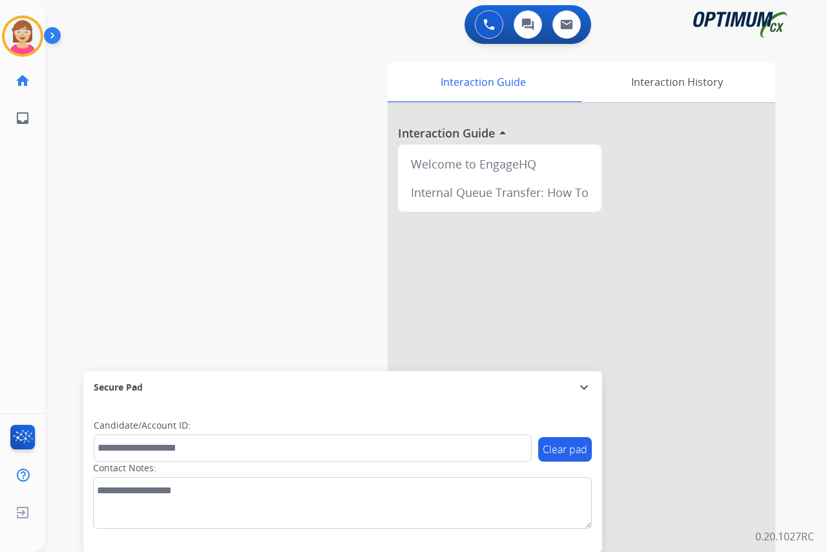
click at [17, 299] on div "Leanne Available Edit Avatar Agent: Leanne Routing Profile: OCX Training home H…" at bounding box center [22, 276] width 45 height 552
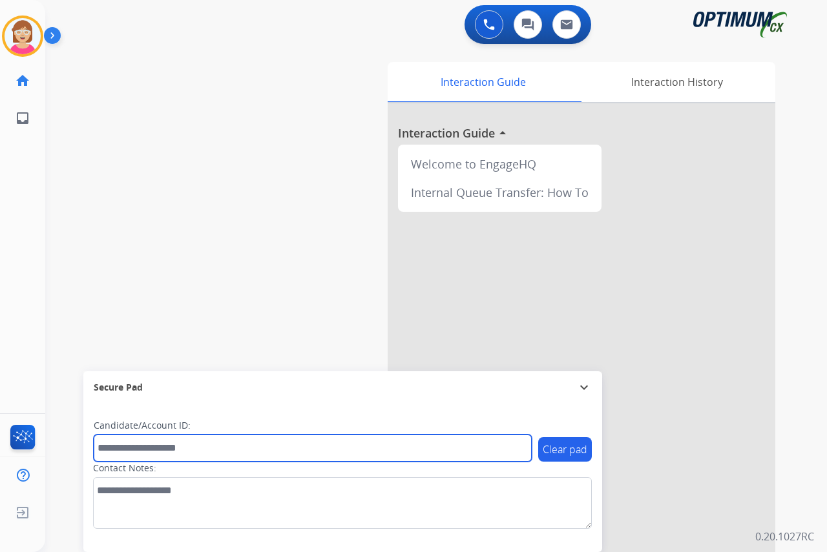
click at [105, 451] on input "text" at bounding box center [313, 448] width 438 height 27
type input "*******"
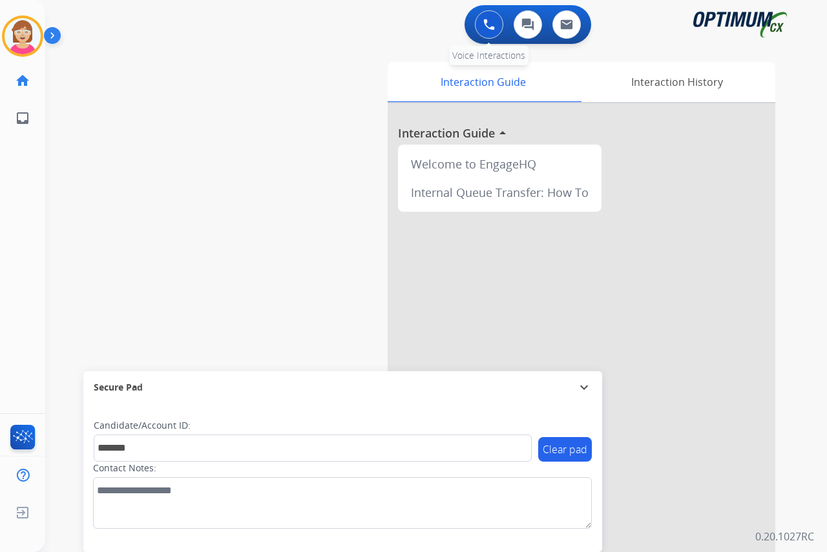
click at [483, 21] on img at bounding box center [489, 25] width 12 height 12
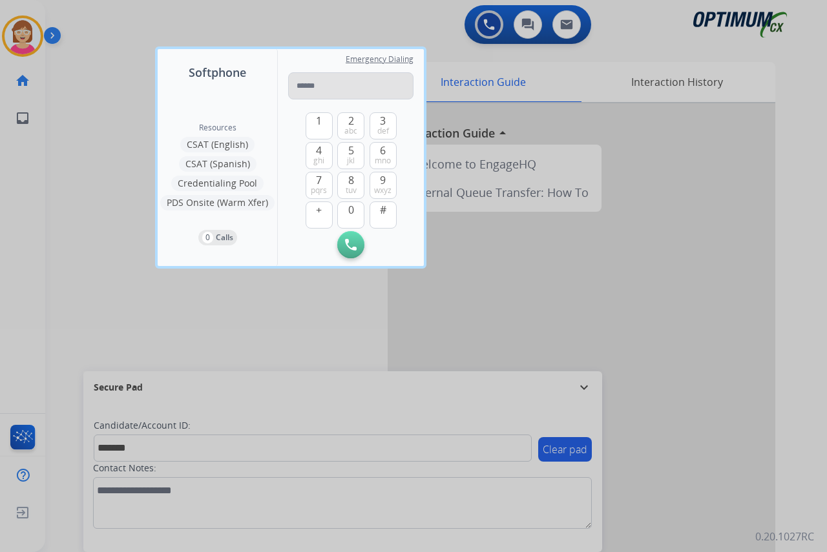
click at [297, 90] on input "tel" at bounding box center [350, 85] width 125 height 27
type input "**********"
click at [346, 248] on img at bounding box center [351, 245] width 12 height 12
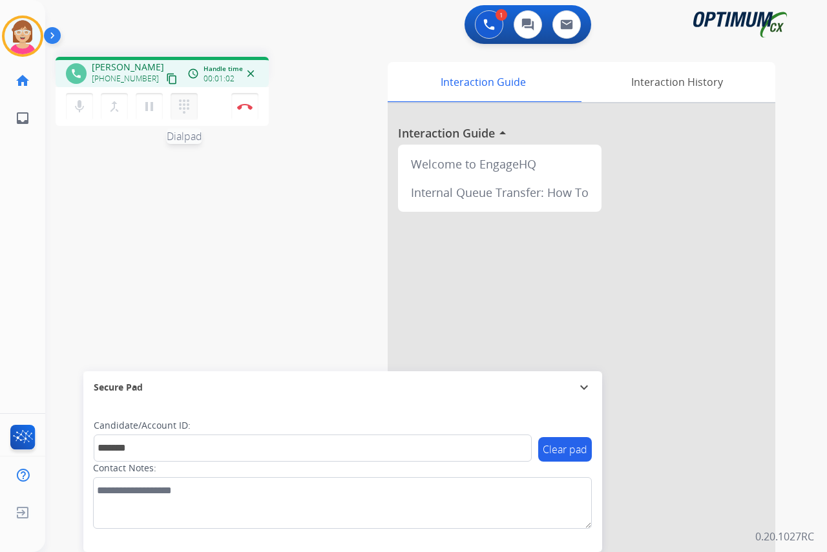
click at [186, 105] on mat-icon "dialpad" at bounding box center [184, 107] width 16 height 16
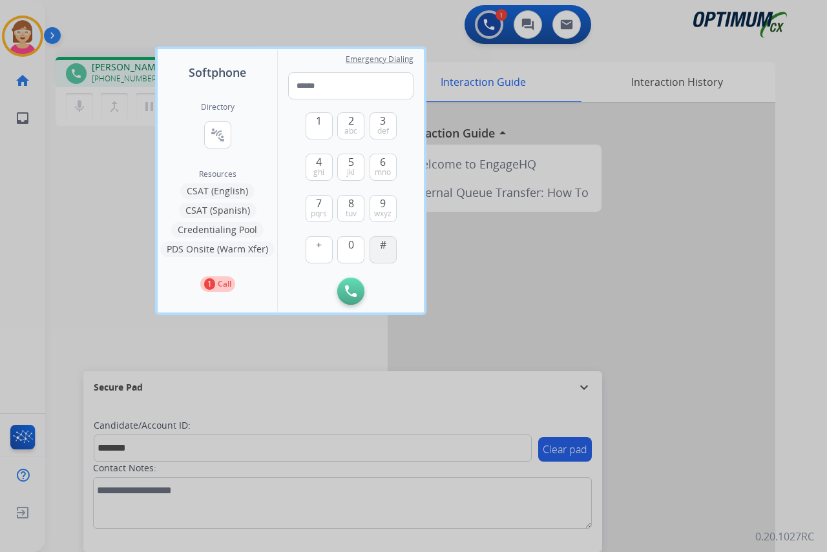
click at [388, 253] on button "#" at bounding box center [383, 249] width 27 height 27
type input "*"
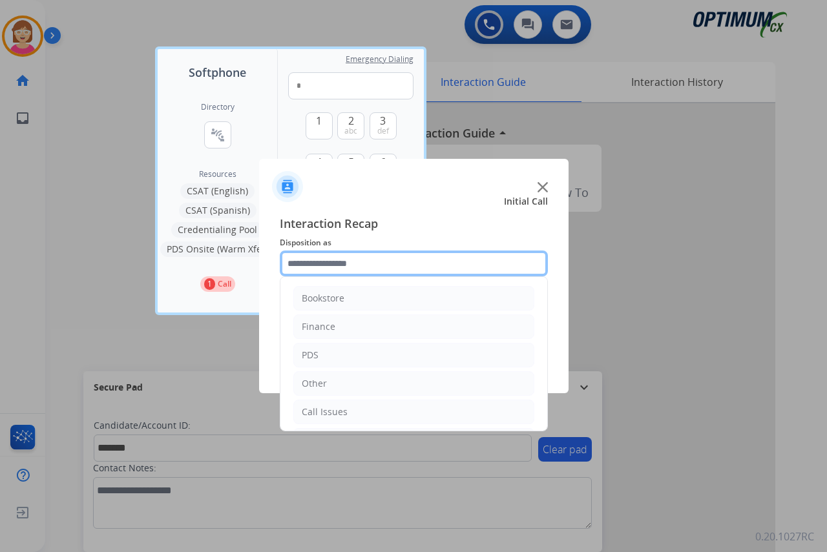
drag, startPoint x: 296, startPoint y: 266, endPoint x: 310, endPoint y: 275, distance: 16.8
click at [300, 266] on input "text" at bounding box center [414, 264] width 268 height 26
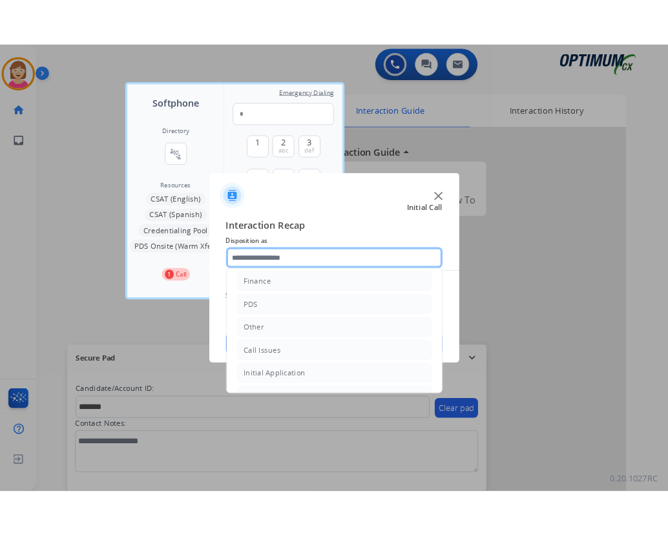
scroll to position [65, 0]
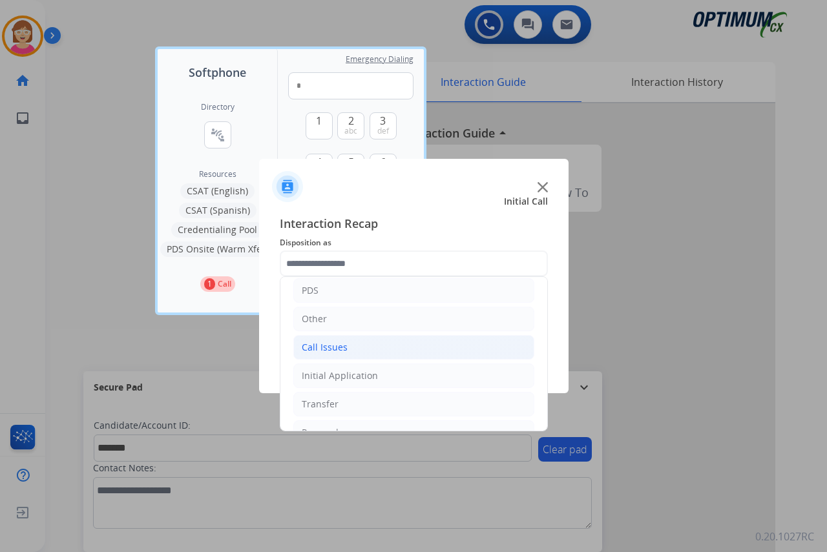
drag, startPoint x: 326, startPoint y: 341, endPoint x: 333, endPoint y: 347, distance: 9.2
click at [327, 342] on div "Call Issues" at bounding box center [325, 347] width 46 height 13
click at [352, 375] on div "Voicemail" at bounding box center [348, 376] width 41 height 13
type input "*********"
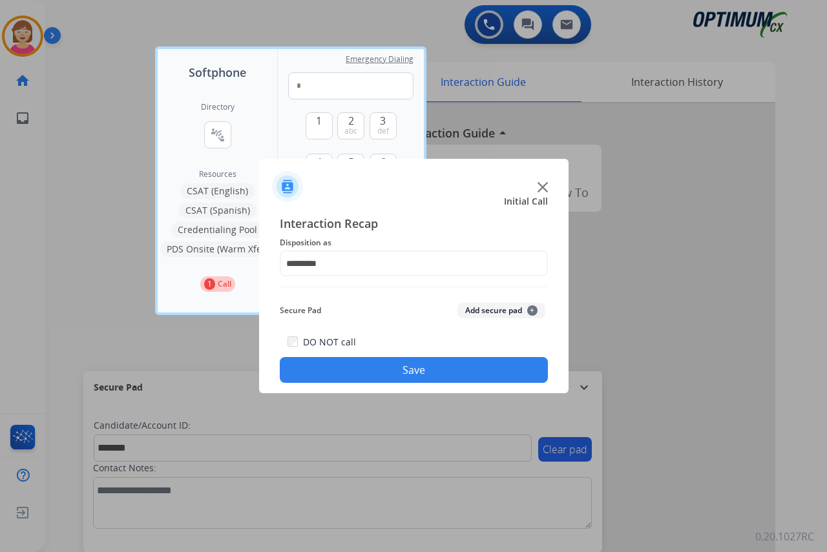
click at [533, 311] on span "+" at bounding box center [532, 311] width 10 height 10
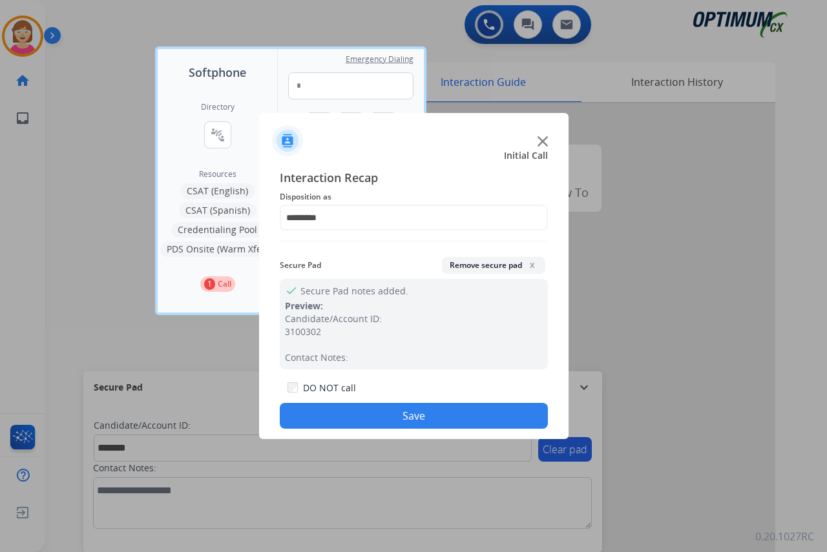
click at [360, 417] on button "Save" at bounding box center [414, 416] width 268 height 26
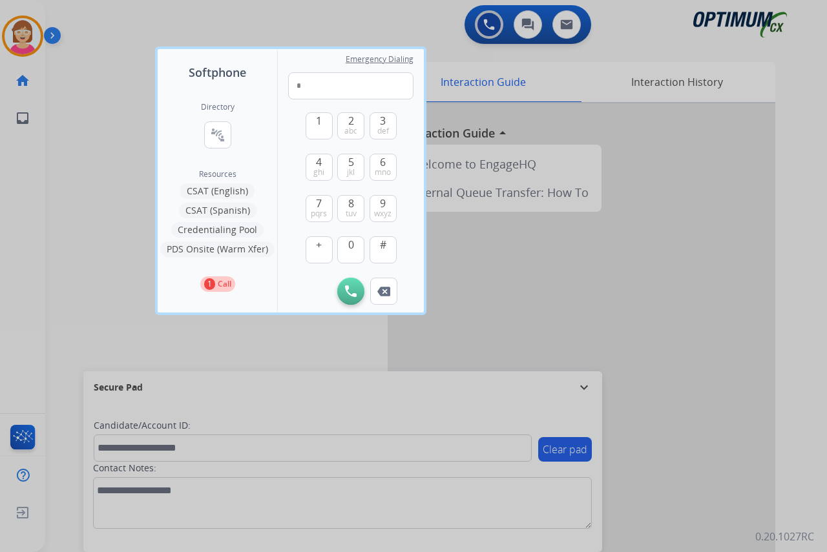
click at [139, 331] on div at bounding box center [413, 276] width 827 height 552
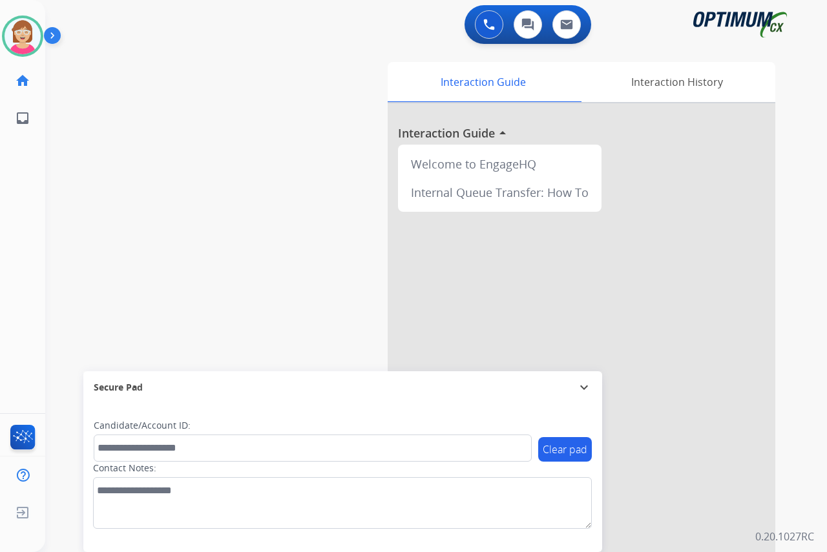
click at [16, 218] on div "Leanne Available Edit Avatar Agent: Leanne Routing Profile: OCX Training home H…" at bounding box center [22, 276] width 45 height 552
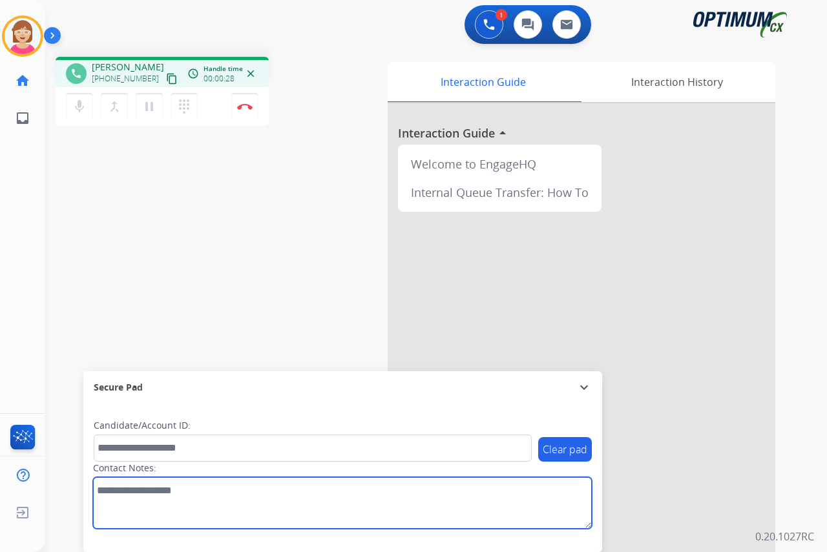
click at [116, 494] on textarea at bounding box center [342, 503] width 499 height 52
type textarea "****"
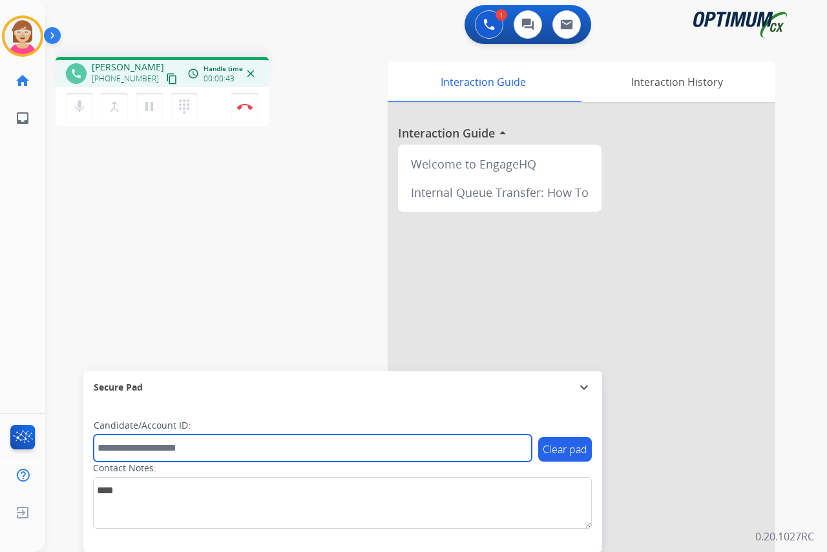
click at [119, 449] on input "text" at bounding box center [313, 448] width 438 height 27
type input "**********"
drag, startPoint x: 160, startPoint y: 450, endPoint x: 87, endPoint y: 448, distance: 73.7
click at [87, 448] on div "**********" at bounding box center [342, 478] width 519 height 149
click at [132, 448] on input "text" at bounding box center [313, 448] width 438 height 27
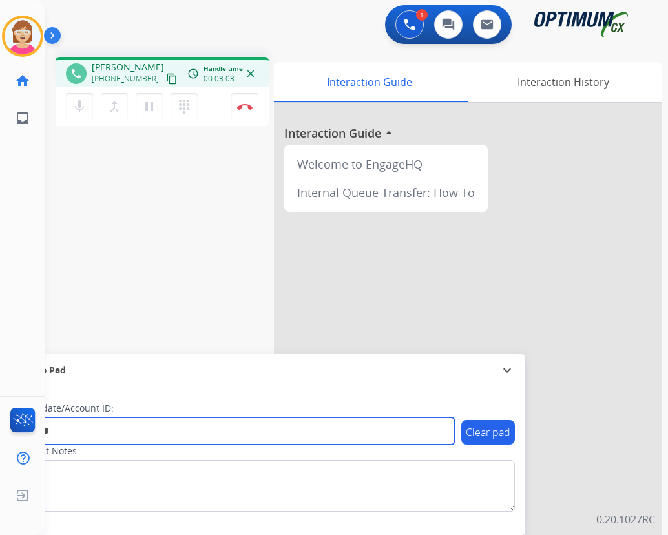
type input "*******"
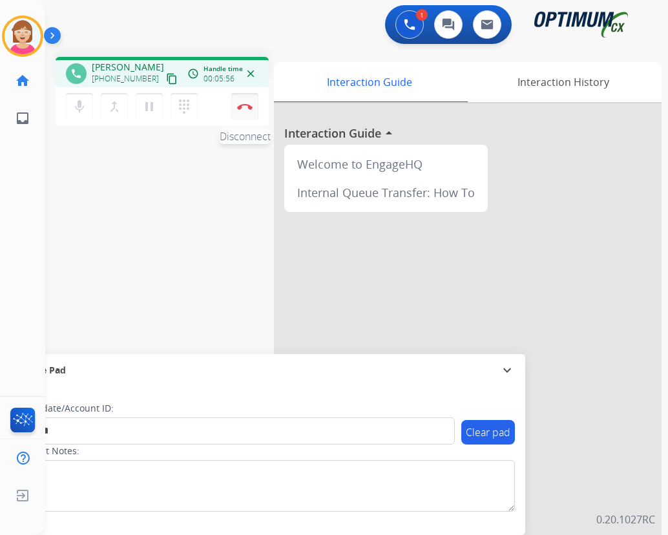
click at [243, 106] on img at bounding box center [245, 106] width 16 height 6
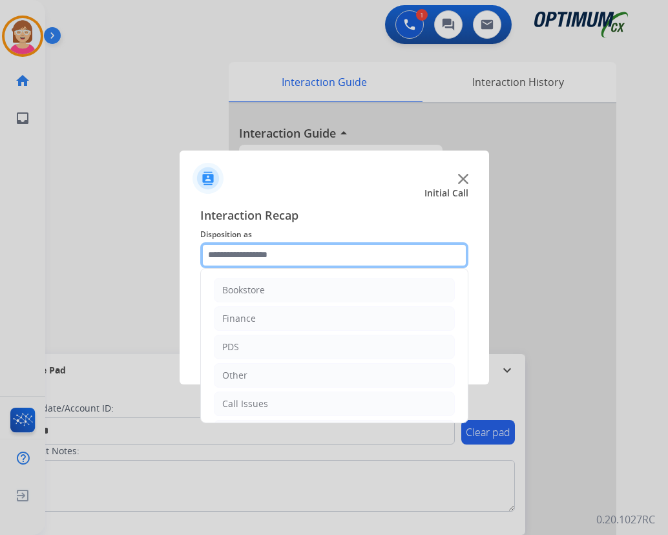
click at [231, 256] on input "text" at bounding box center [334, 255] width 268 height 26
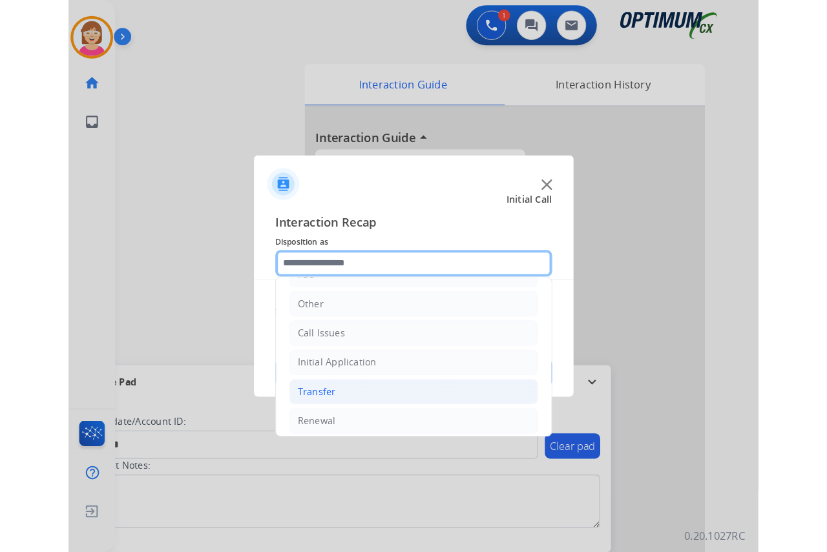
scroll to position [88, 0]
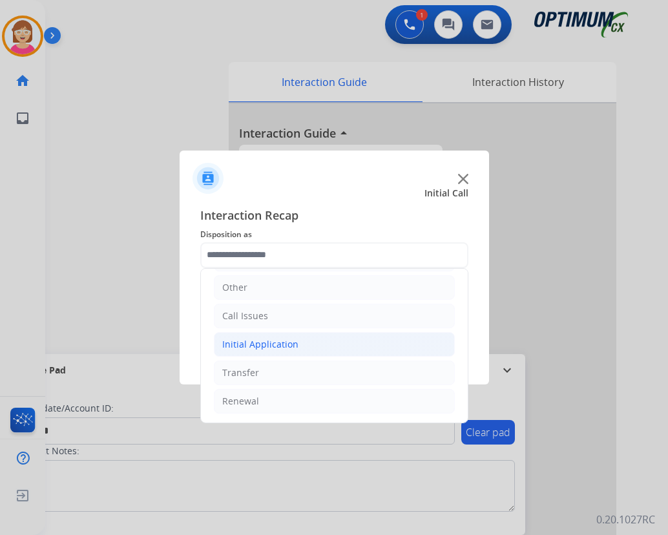
click at [255, 344] on div "Initial Application" at bounding box center [260, 344] width 76 height 13
click at [275, 371] on div "Credential Resend (Initial application)" at bounding box center [329, 372] width 163 height 13
type input "**********"
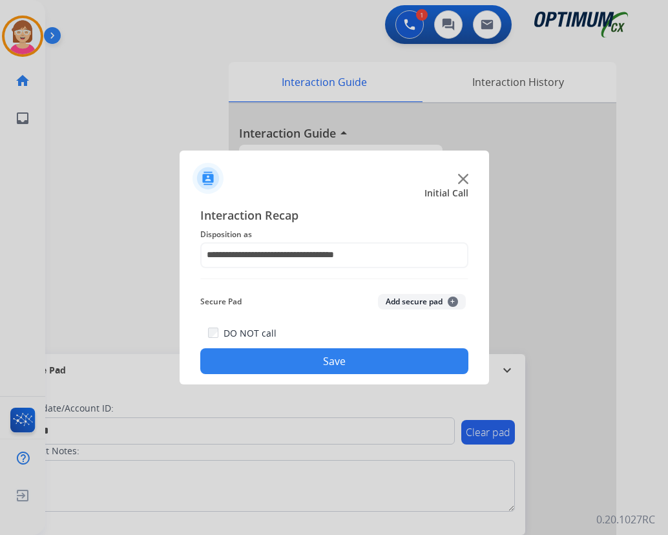
click at [453, 299] on span "+" at bounding box center [453, 302] width 10 height 10
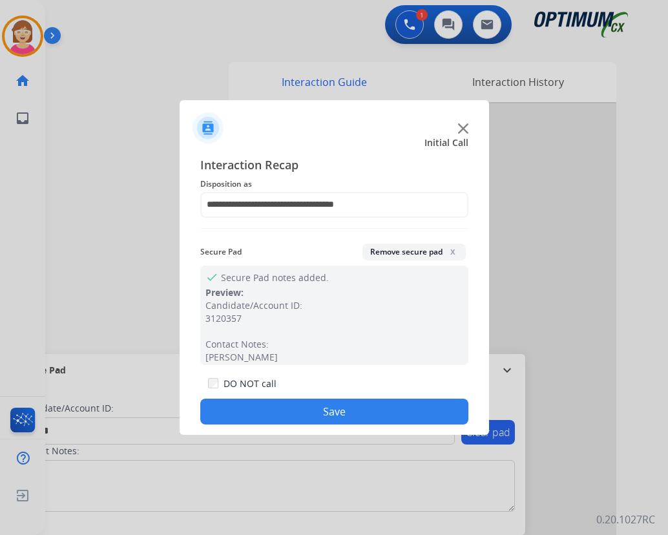
click at [288, 411] on button "Save" at bounding box center [334, 412] width 268 height 26
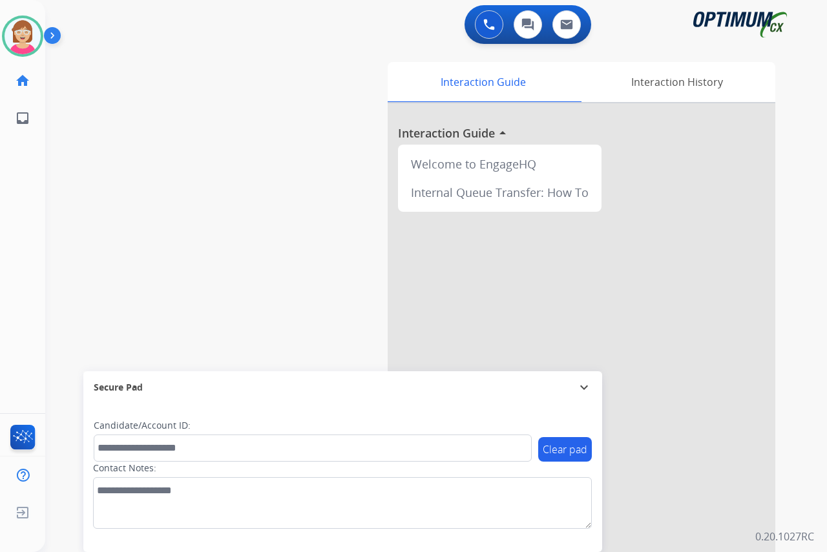
click at [21, 254] on div "Leanne Available Edit Avatar Agent: Leanne Routing Profile: OCX Training home H…" at bounding box center [22, 276] width 45 height 552
click at [6, 297] on div "Leanne Available Edit Avatar Agent: Leanne Routing Profile: OCX Training home H…" at bounding box center [22, 276] width 45 height 552
click at [21, 315] on div "Leanne Available Edit Avatar Agent: Leanne Routing Profile: OCX Training home H…" at bounding box center [22, 276] width 45 height 552
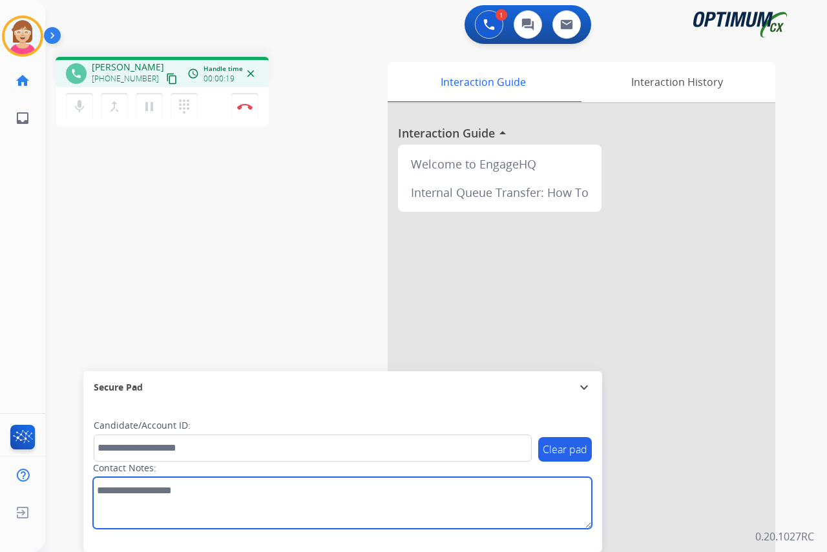
click at [117, 492] on textarea at bounding box center [342, 503] width 499 height 52
type textarea "******"
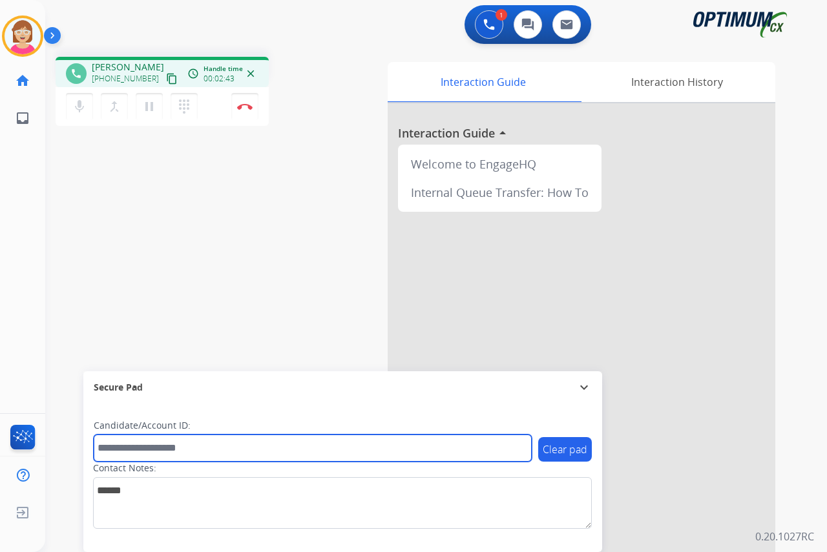
click at [114, 448] on input "text" at bounding box center [313, 448] width 438 height 27
click at [95, 447] on input "*" at bounding box center [313, 448] width 438 height 27
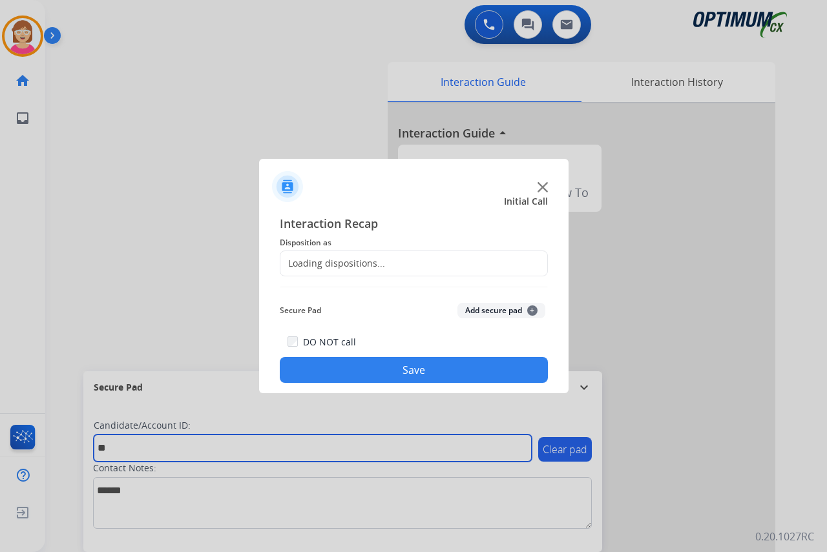
type input "**"
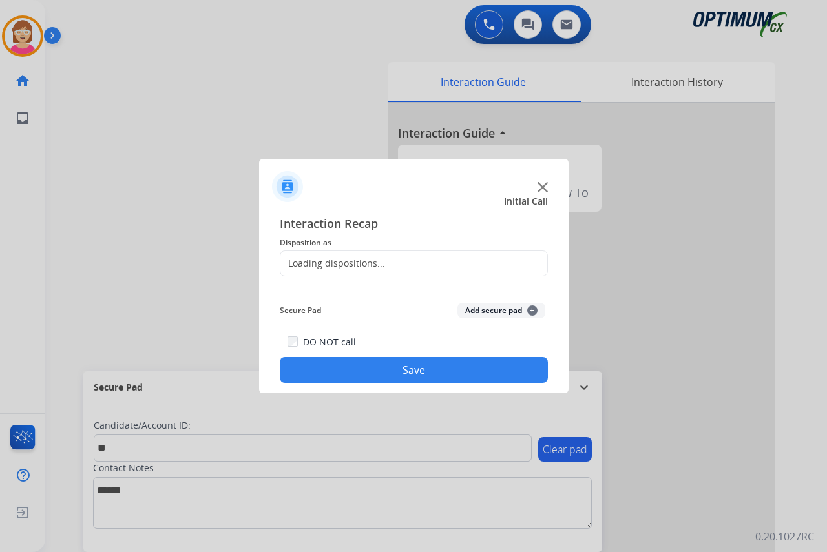
click at [245, 103] on div at bounding box center [413, 276] width 827 height 552
drag, startPoint x: 245, startPoint y: 103, endPoint x: 122, endPoint y: 444, distance: 362.7
click at [122, 444] on div at bounding box center [413, 276] width 827 height 552
click at [127, 455] on div at bounding box center [413, 276] width 827 height 552
click at [105, 450] on div at bounding box center [413, 276] width 827 height 552
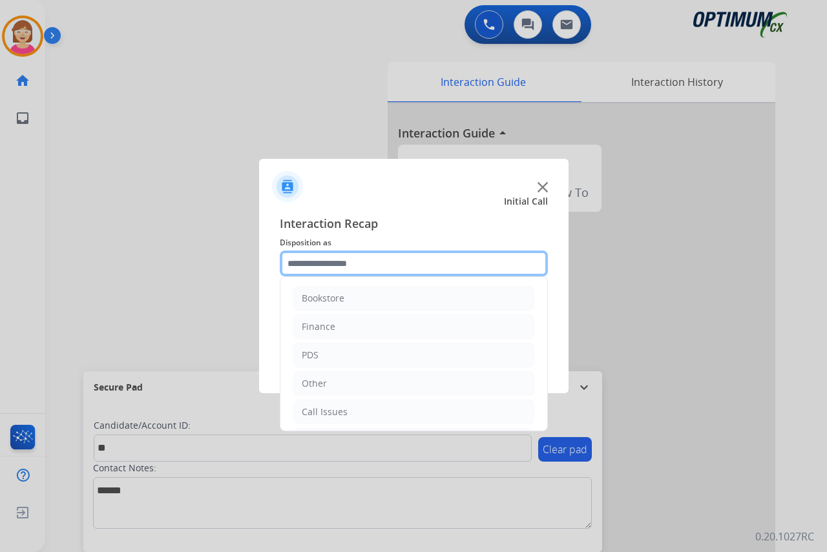
click at [318, 261] on input "text" at bounding box center [414, 264] width 268 height 26
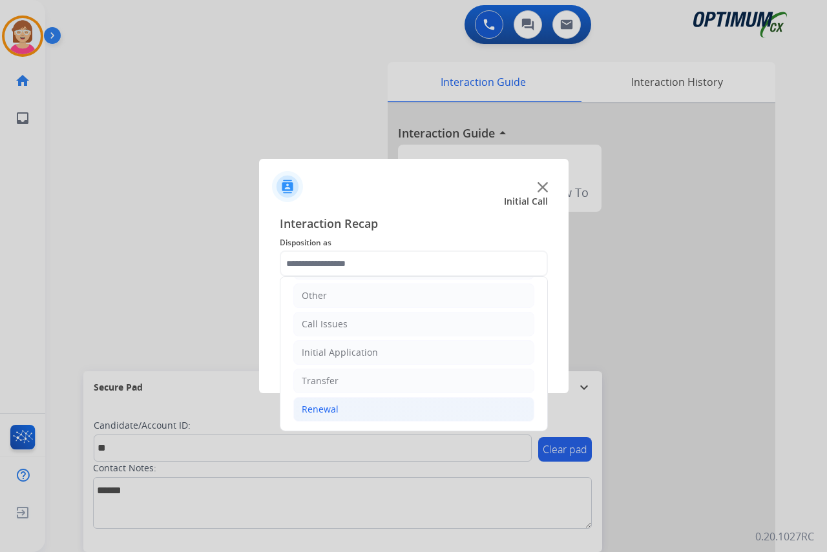
click at [322, 410] on div "Renewal" at bounding box center [320, 409] width 37 height 13
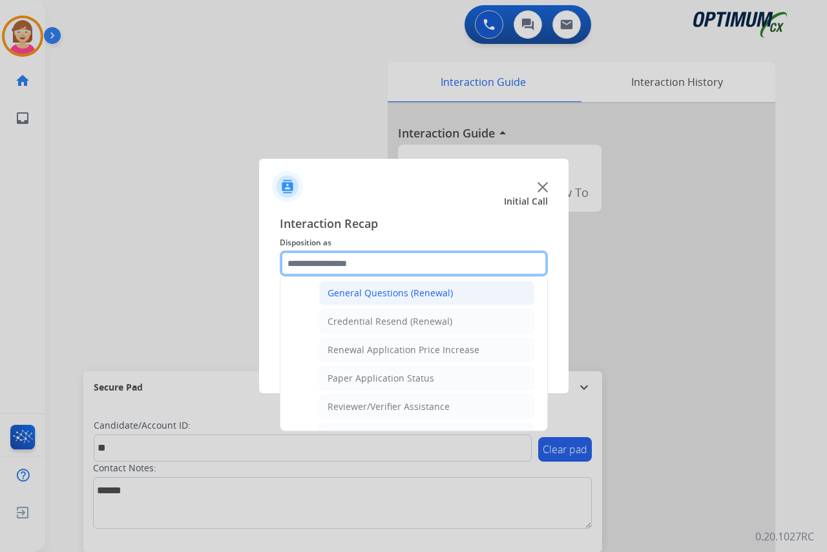
scroll to position [411, 0]
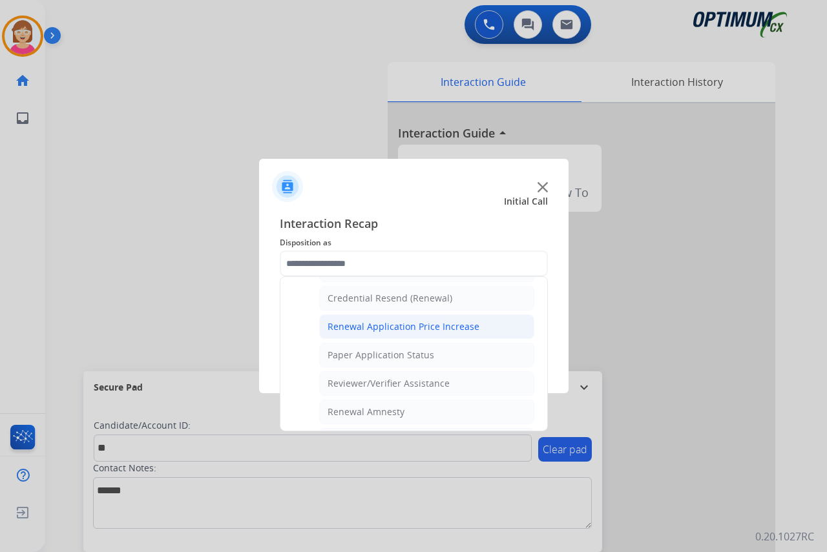
click at [379, 326] on div "Renewal Application Price Increase" at bounding box center [404, 326] width 152 height 13
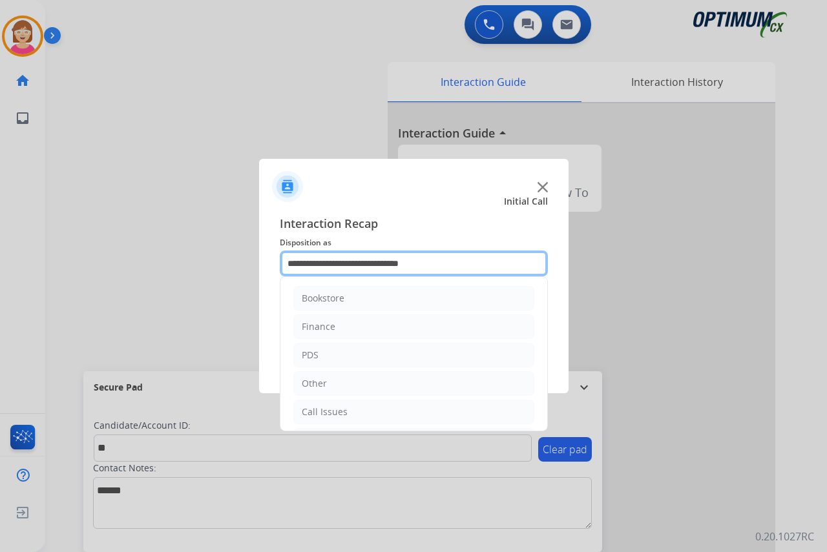
click at [448, 262] on input "**********" at bounding box center [414, 264] width 268 height 26
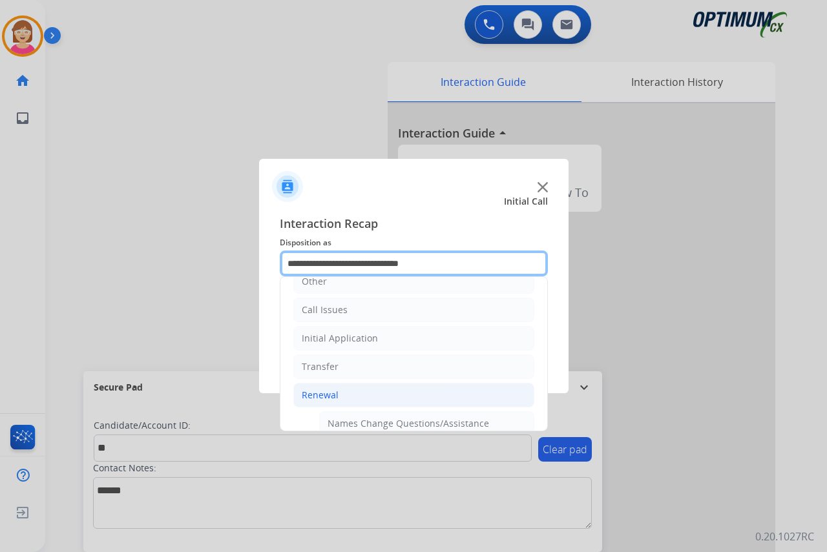
scroll to position [323, 0]
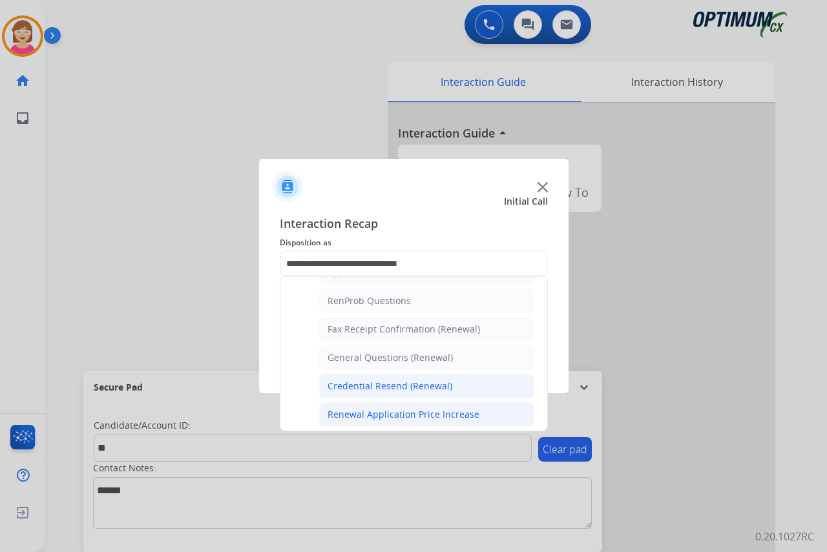
click at [371, 385] on div "Credential Resend (Renewal)" at bounding box center [390, 386] width 125 height 13
type input "**********"
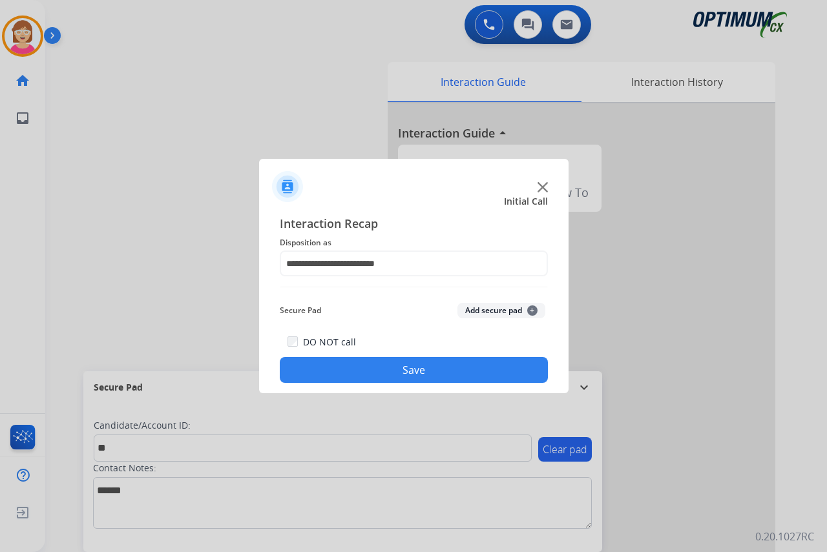
click at [532, 308] on span "+" at bounding box center [532, 311] width 10 height 10
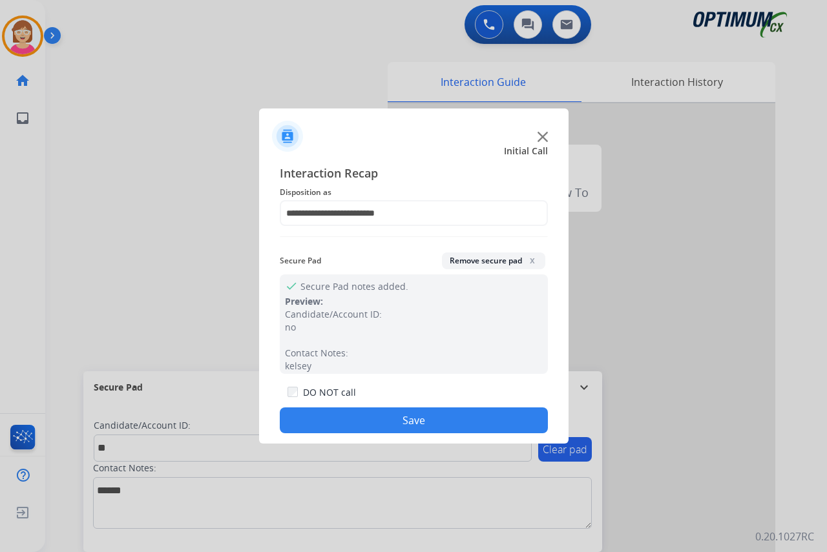
click at [305, 415] on button "Save" at bounding box center [414, 421] width 268 height 26
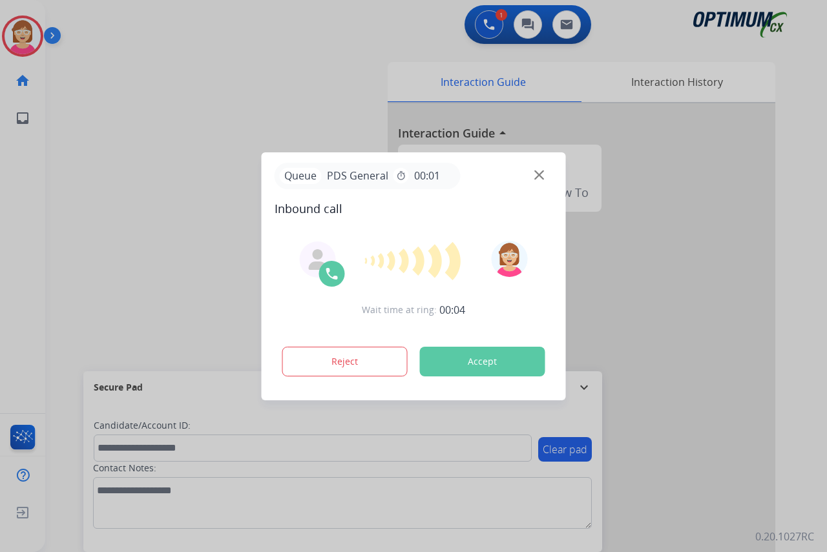
click at [11, 231] on div at bounding box center [413, 276] width 827 height 552
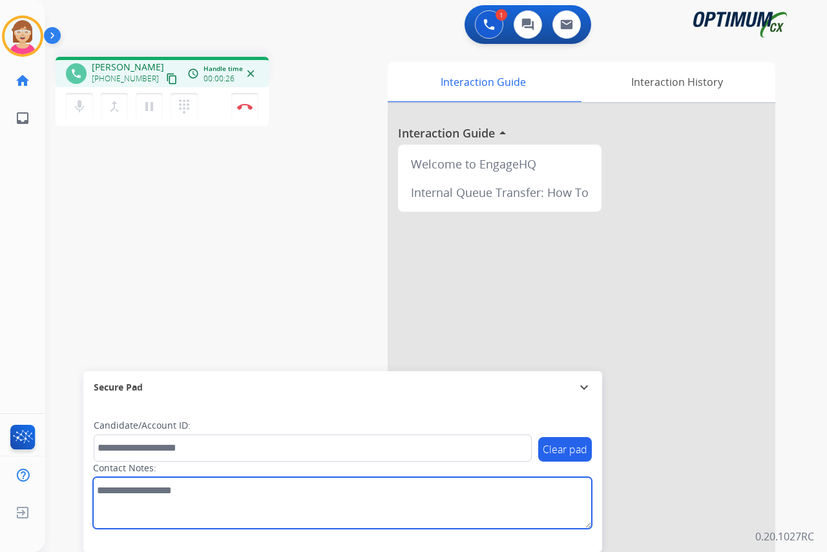
click at [113, 495] on textarea at bounding box center [342, 503] width 499 height 52
type textarea "*******"
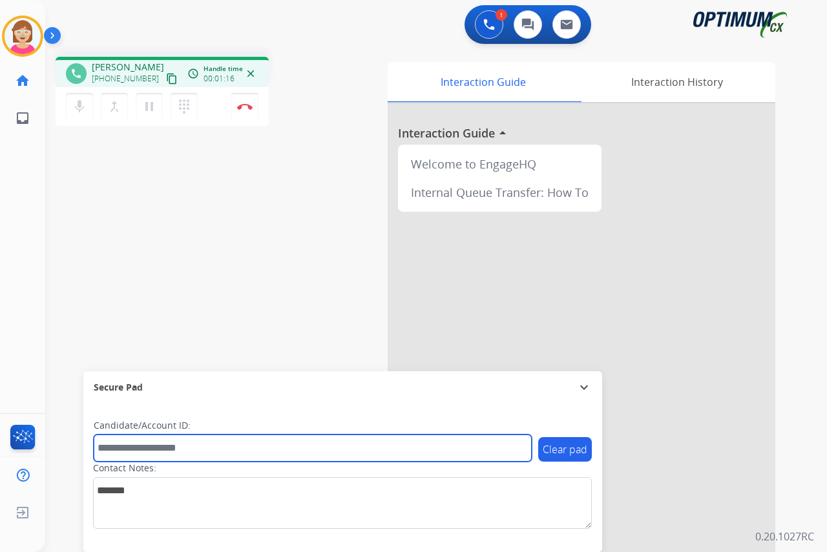
click at [112, 447] on input "text" at bounding box center [313, 448] width 438 height 27
type input "**********"
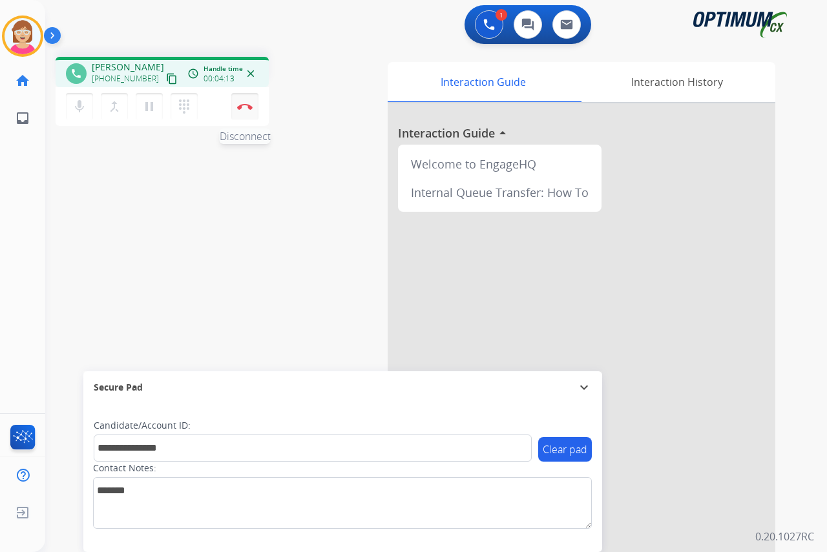
click at [247, 105] on img at bounding box center [245, 106] width 16 height 6
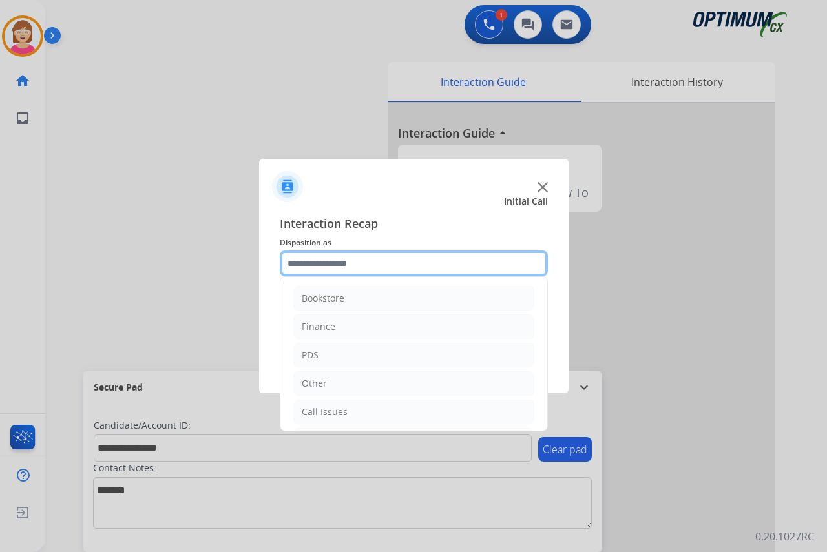
click at [311, 260] on input "text" at bounding box center [414, 264] width 268 height 26
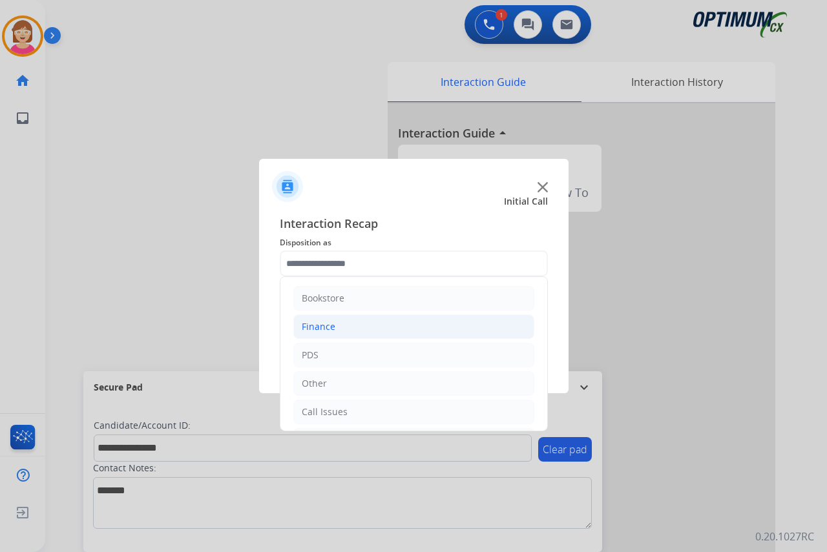
click at [324, 322] on div "Finance" at bounding box center [319, 326] width 34 height 13
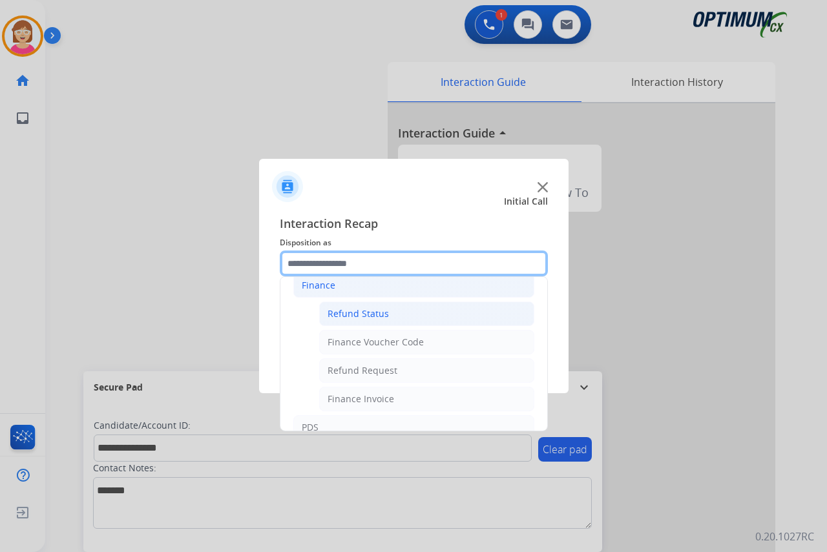
scroll to position [65, 0]
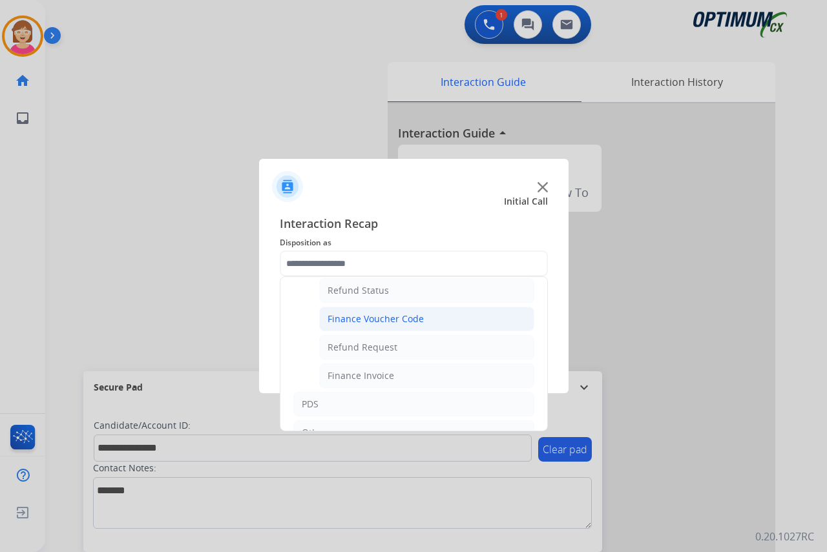
click at [370, 319] on div "Finance Voucher Code" at bounding box center [376, 319] width 96 height 13
type input "**********"
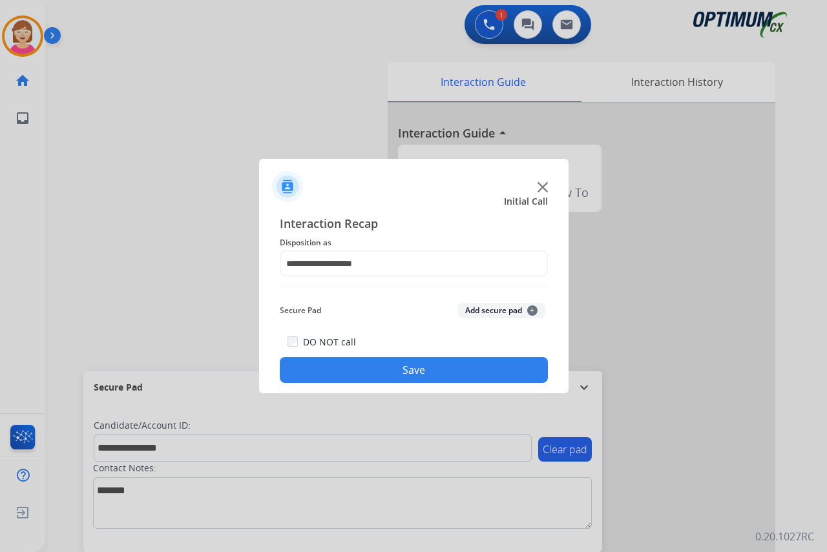
click at [532, 310] on span "+" at bounding box center [532, 311] width 10 height 10
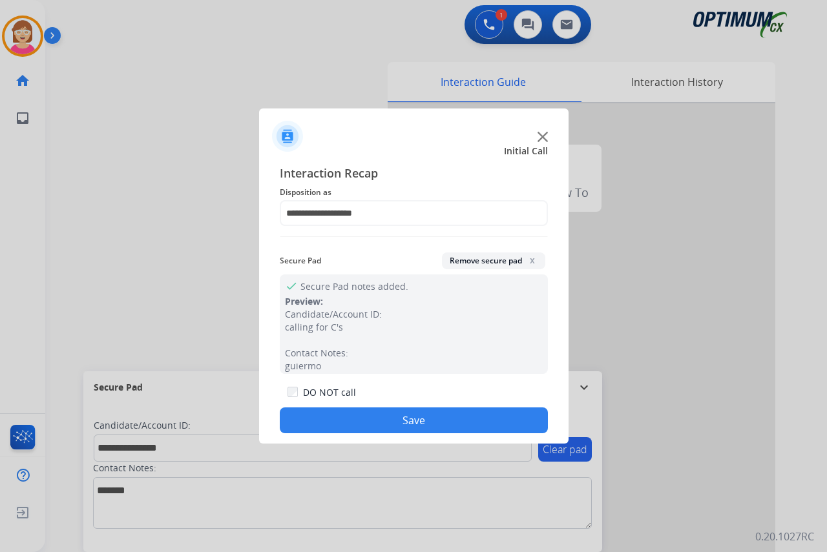
click at [353, 424] on button "Save" at bounding box center [414, 421] width 268 height 26
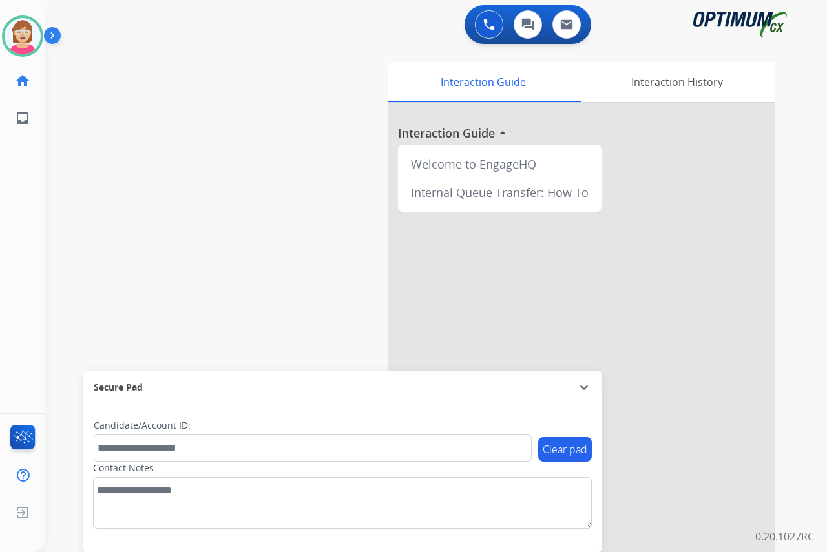
click at [14, 222] on div "Leanne Available Edit Avatar Agent: Leanne Routing Profile: OCX Training home H…" at bounding box center [22, 276] width 45 height 552
click at [12, 278] on div "Leanne Available Edit Avatar Agent: Leanne Routing Profile: OCX Training home H…" at bounding box center [22, 276] width 45 height 552
click at [14, 256] on div "Leanne Available Edit Avatar Agent: Leanne Routing Profile: OCX Training home H…" at bounding box center [22, 276] width 45 height 552
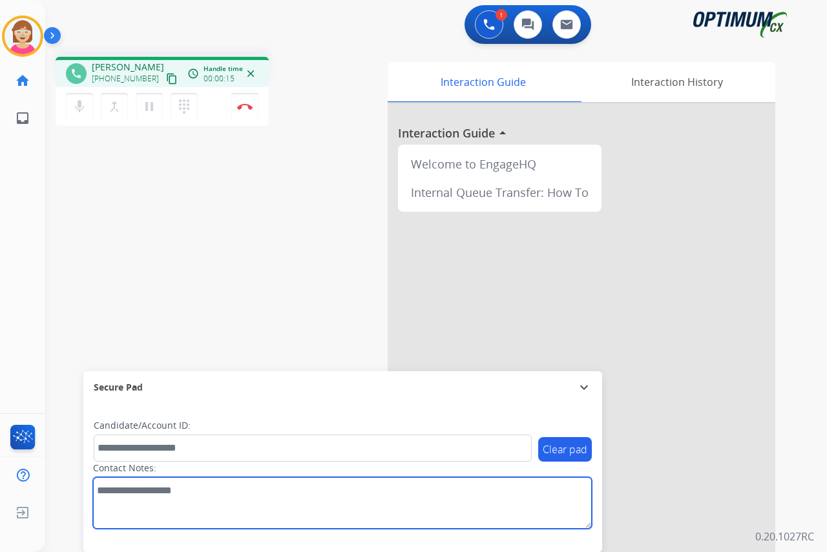
click at [103, 490] on textarea at bounding box center [342, 503] width 499 height 52
type textarea "********"
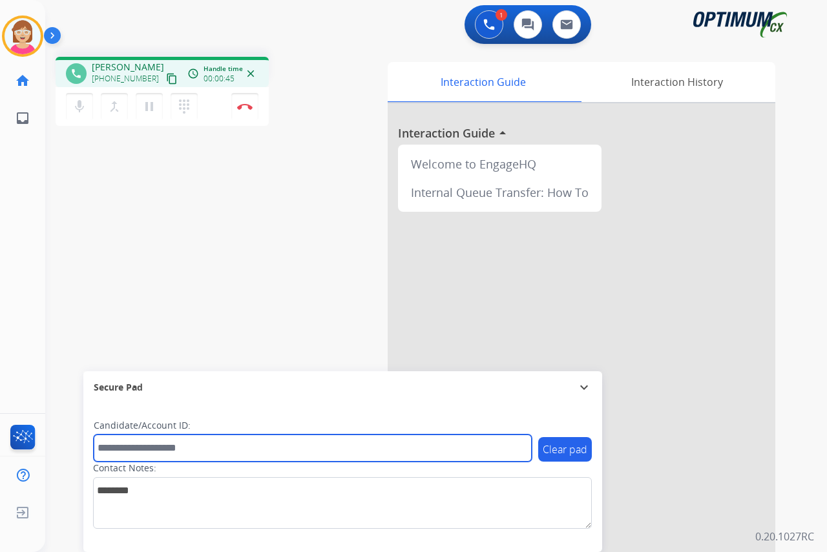
click at [109, 450] on input "text" at bounding box center [313, 448] width 438 height 27
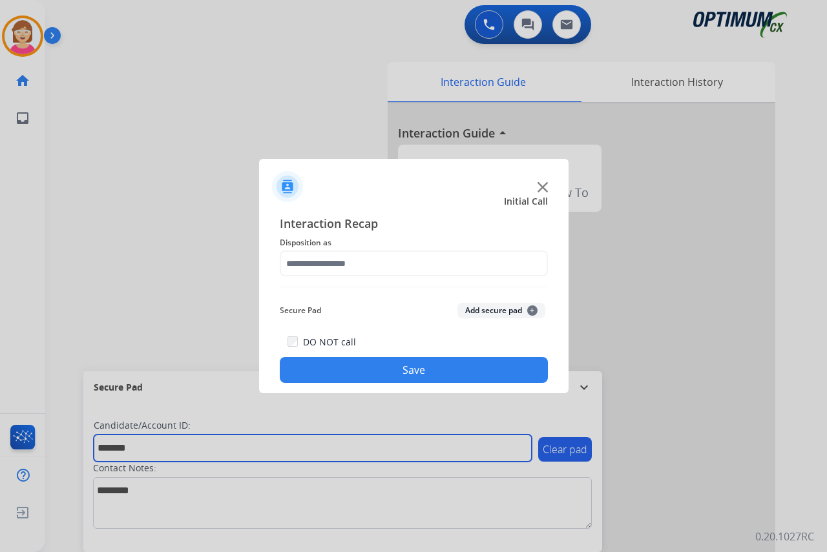
type input "*******"
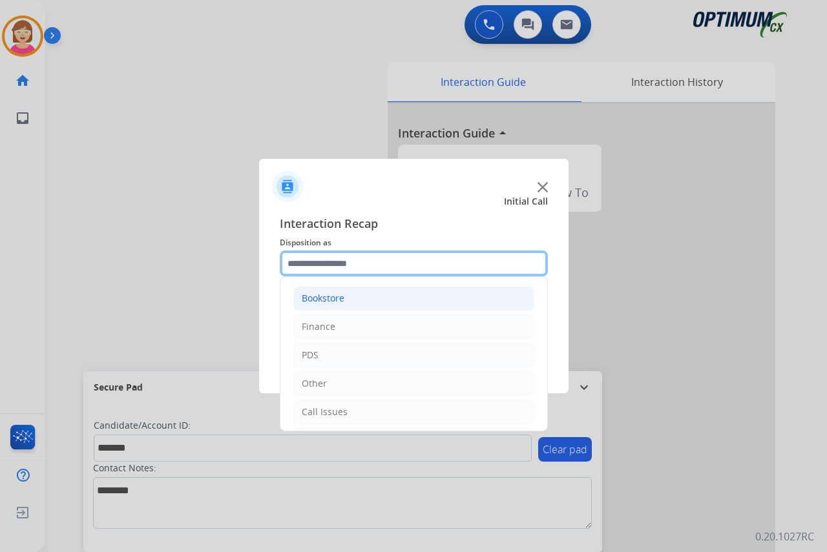
drag, startPoint x: 301, startPoint y: 264, endPoint x: 328, endPoint y: 287, distance: 35.7
click at [309, 271] on input "text" at bounding box center [414, 264] width 268 height 26
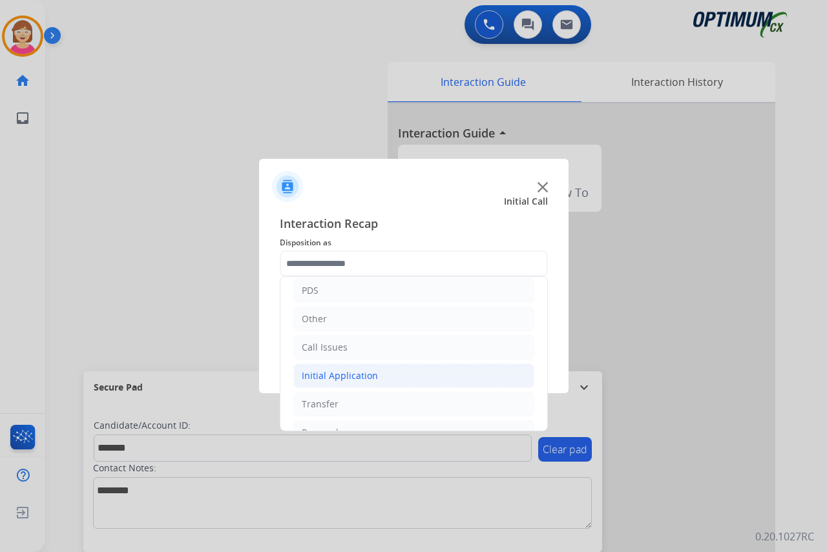
click at [328, 378] on div "Initial Application" at bounding box center [340, 376] width 76 height 13
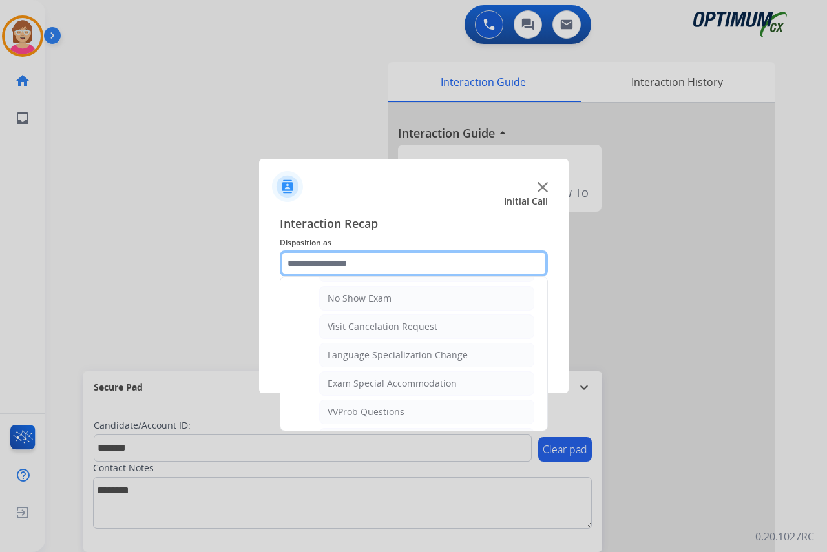
scroll to position [646, 0]
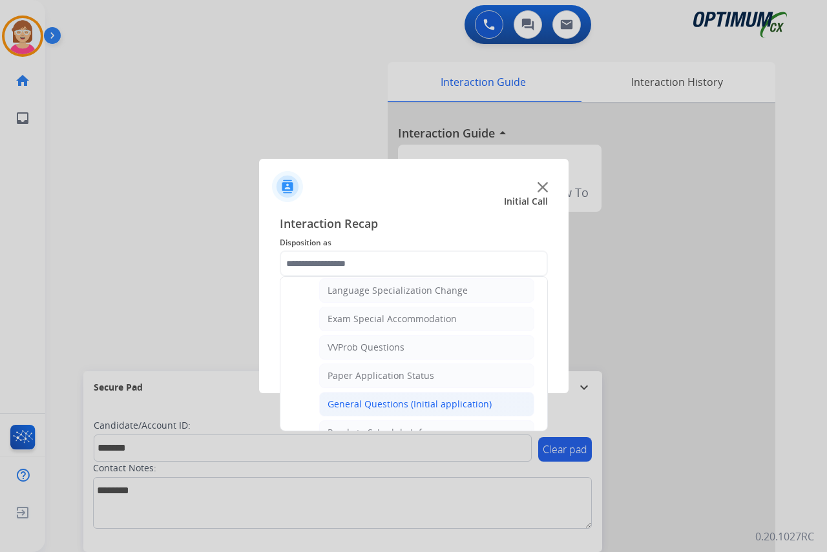
click at [387, 402] on div "General Questions (Initial application)" at bounding box center [410, 404] width 164 height 13
type input "**********"
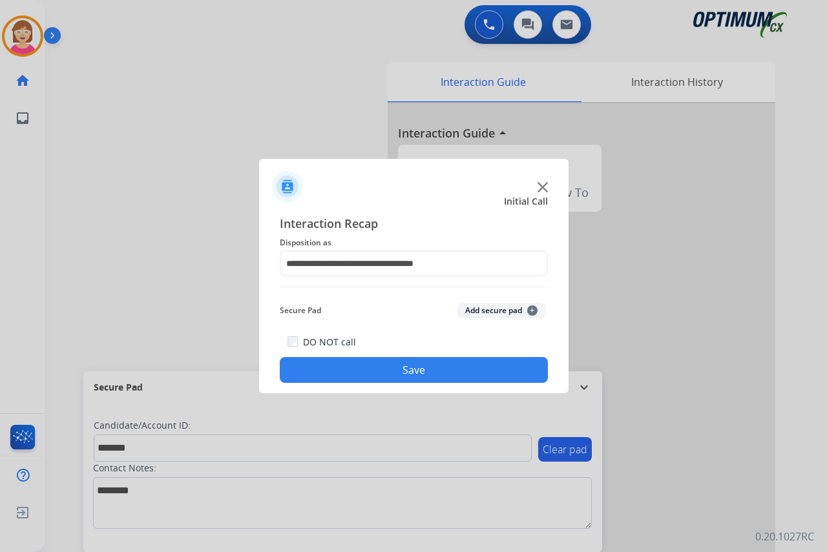
click at [531, 311] on span "+" at bounding box center [532, 311] width 10 height 10
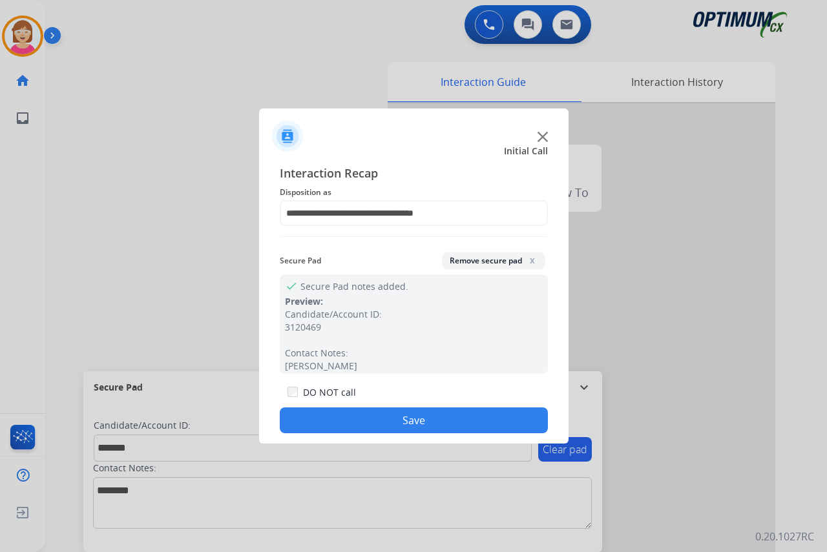
click at [339, 423] on button "Save" at bounding box center [414, 421] width 268 height 26
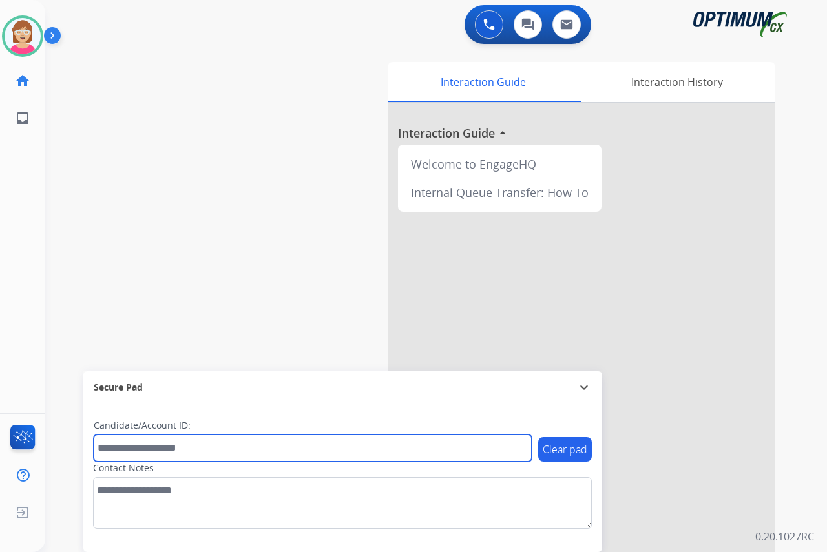
click at [127, 452] on input "text" at bounding box center [313, 448] width 438 height 27
drag, startPoint x: 127, startPoint y: 452, endPoint x: 105, endPoint y: 448, distance: 23.1
click at [105, 448] on input "text" at bounding box center [313, 448] width 438 height 27
type input "*******"
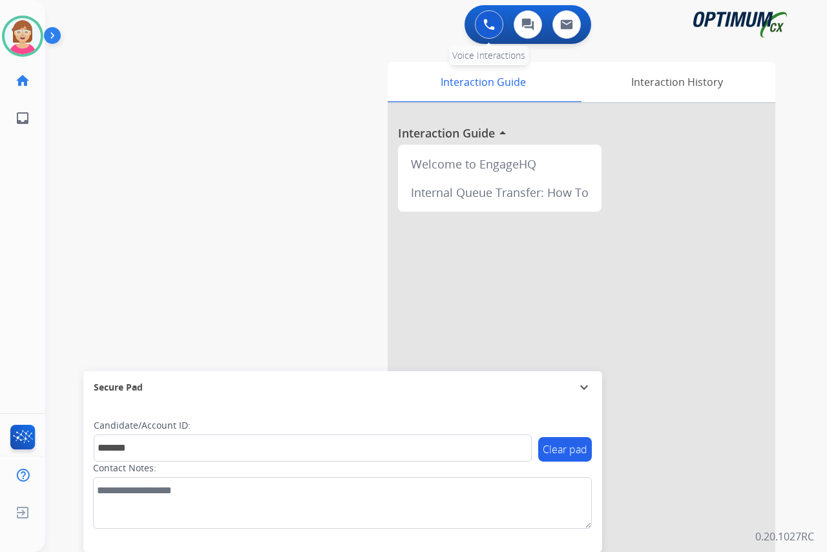
click at [490, 19] on img at bounding box center [489, 25] width 12 height 12
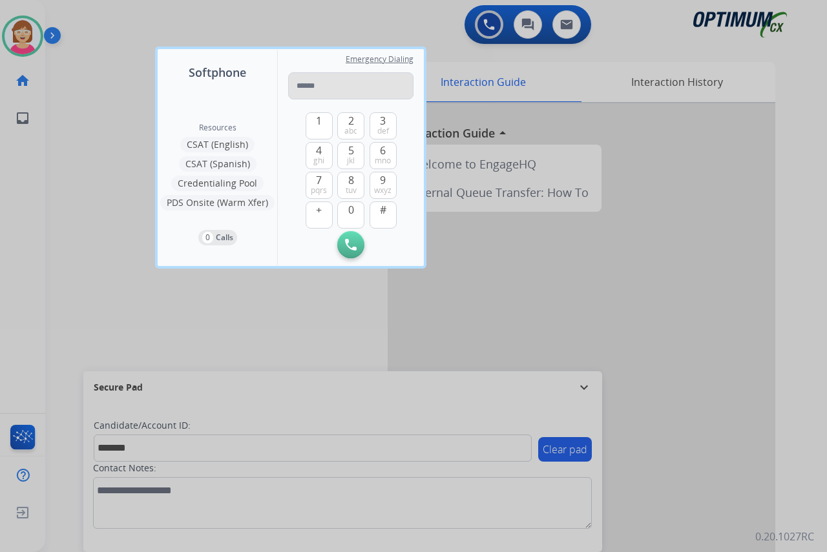
drag, startPoint x: 315, startPoint y: 88, endPoint x: 302, endPoint y: 87, distance: 12.3
click at [305, 85] on input "tel" at bounding box center [350, 85] width 125 height 27
type input "**********"
click at [348, 246] on img at bounding box center [351, 245] width 12 height 12
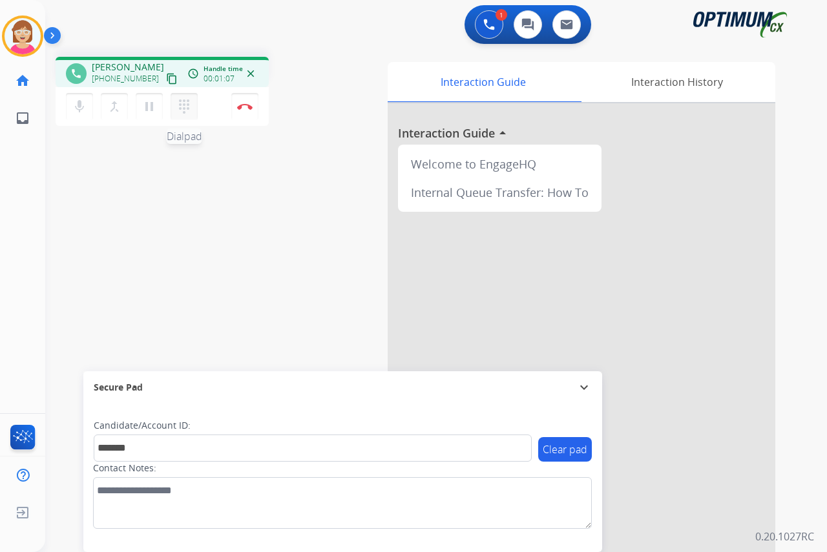
click at [182, 104] on mat-icon "dialpad" at bounding box center [184, 107] width 16 height 16
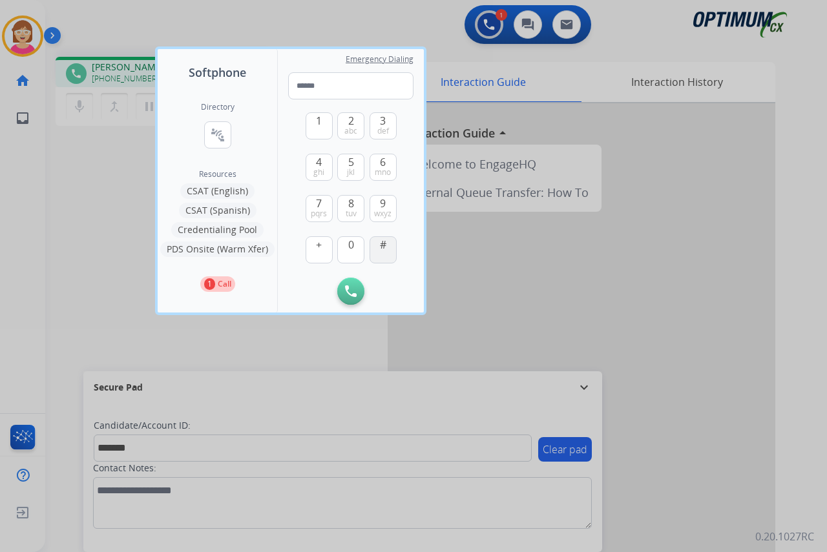
click at [382, 251] on span "#" at bounding box center [383, 245] width 6 height 16
type input "*"
click at [92, 216] on div at bounding box center [413, 276] width 827 height 552
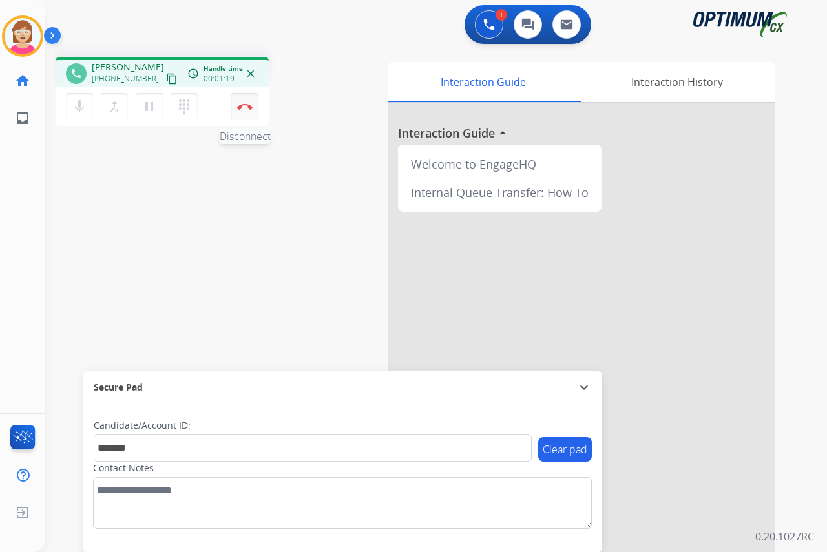
click at [244, 107] on img at bounding box center [245, 106] width 16 height 6
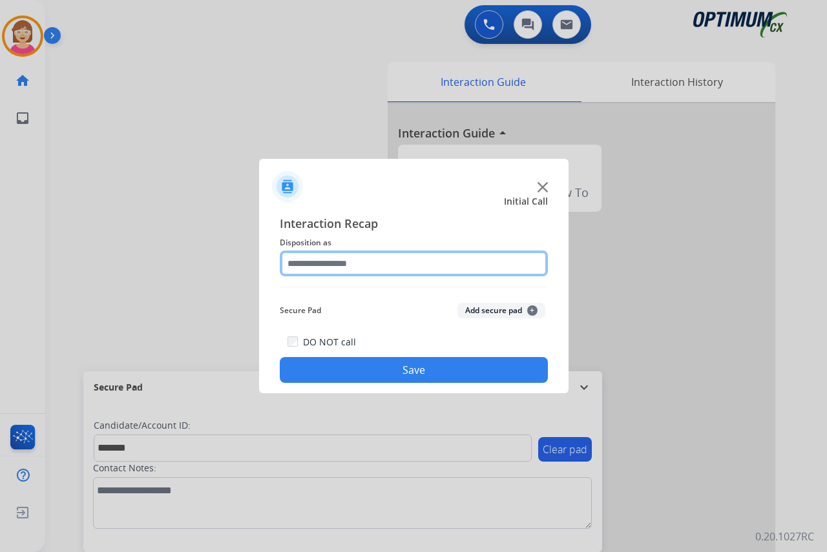
click at [311, 262] on input "text" at bounding box center [414, 264] width 268 height 26
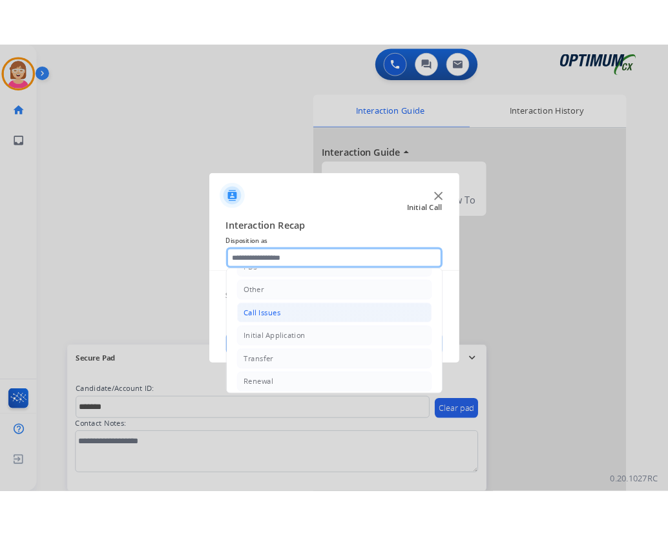
scroll to position [88, 0]
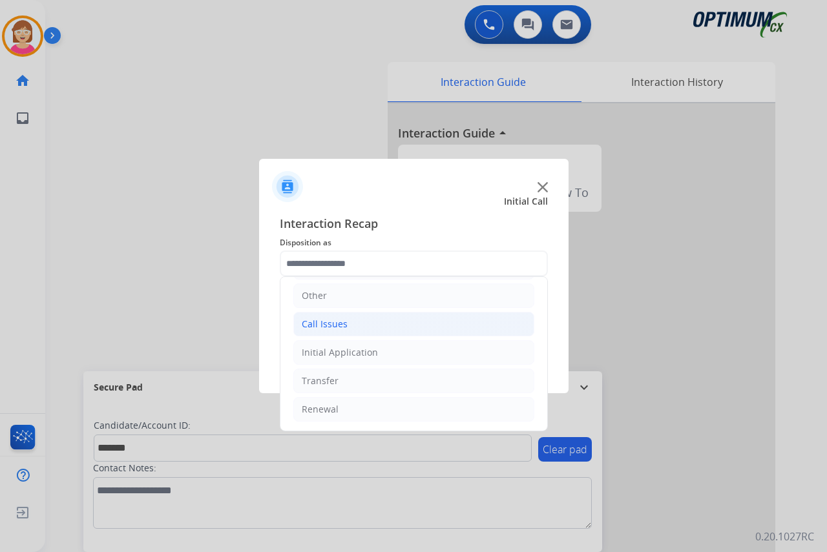
click at [341, 320] on div "Call Issues" at bounding box center [325, 324] width 46 height 13
click at [343, 353] on div "Voicemail" at bounding box center [348, 352] width 41 height 13
type input "*********"
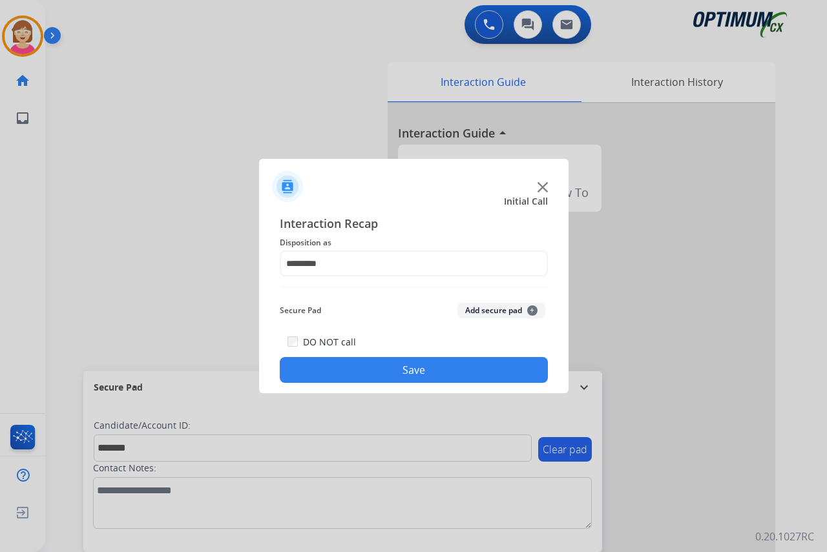
click at [533, 310] on span "+" at bounding box center [532, 311] width 10 height 10
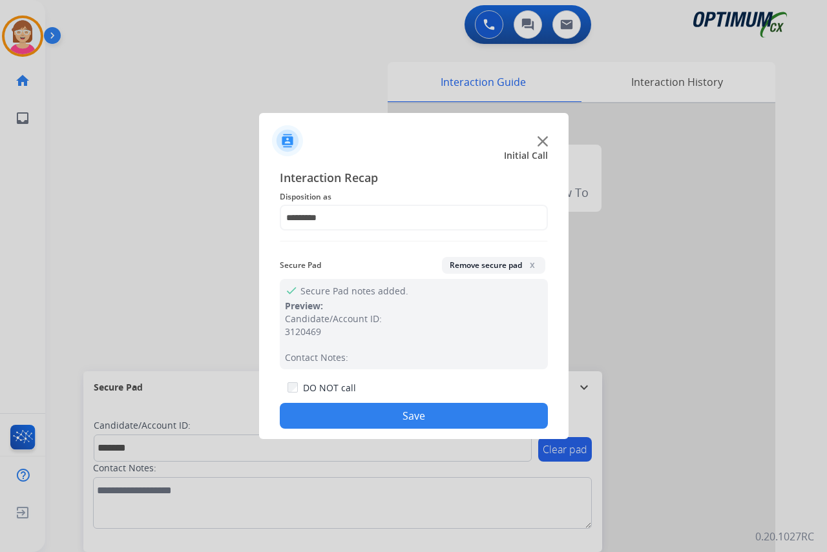
click at [299, 415] on button "Save" at bounding box center [414, 416] width 268 height 26
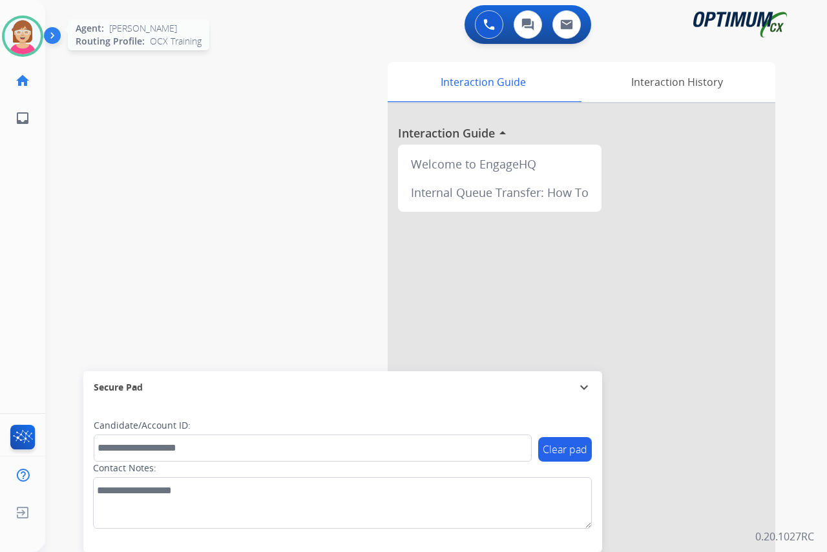
click at [12, 39] on img at bounding box center [23, 36] width 36 height 36
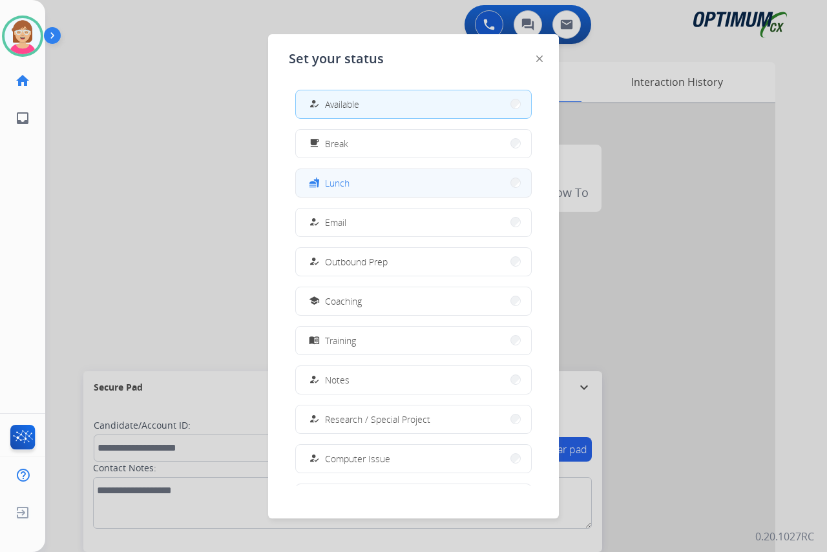
click at [353, 186] on button "fastfood Lunch" at bounding box center [413, 183] width 235 height 28
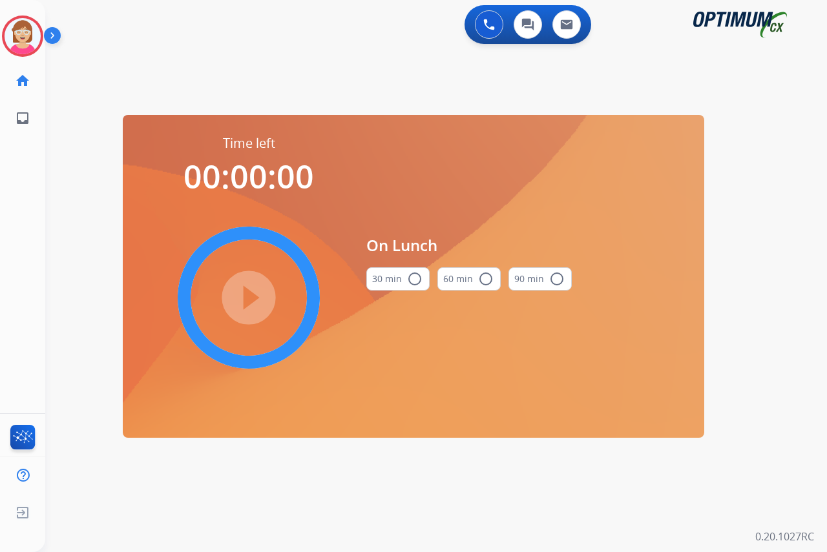
click at [413, 277] on mat-icon "radio_button_unchecked" at bounding box center [415, 279] width 16 height 16
click at [243, 295] on mat-icon "play_circle_filled" at bounding box center [249, 298] width 16 height 16
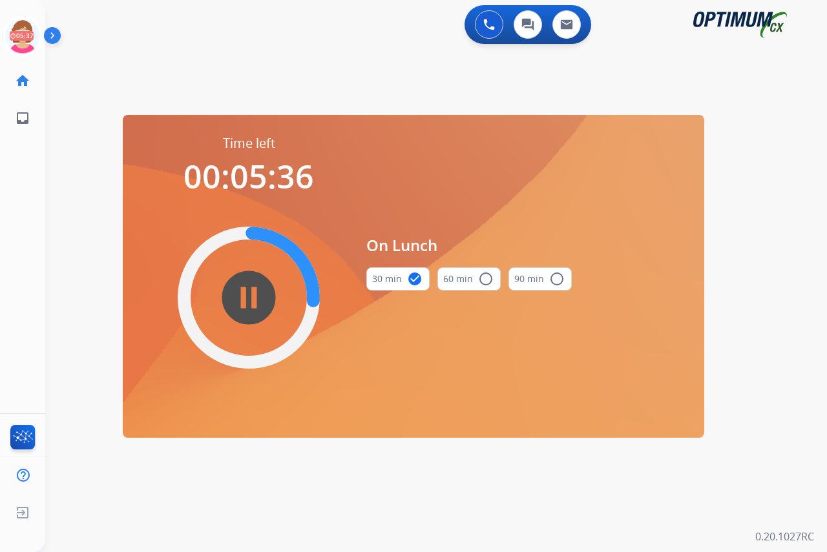
click at [17, 291] on div "Leanne Lunch Edit Avatar 05:37 Agent: Leanne Routing Profile: OCX Training home…" at bounding box center [22, 276] width 45 height 552
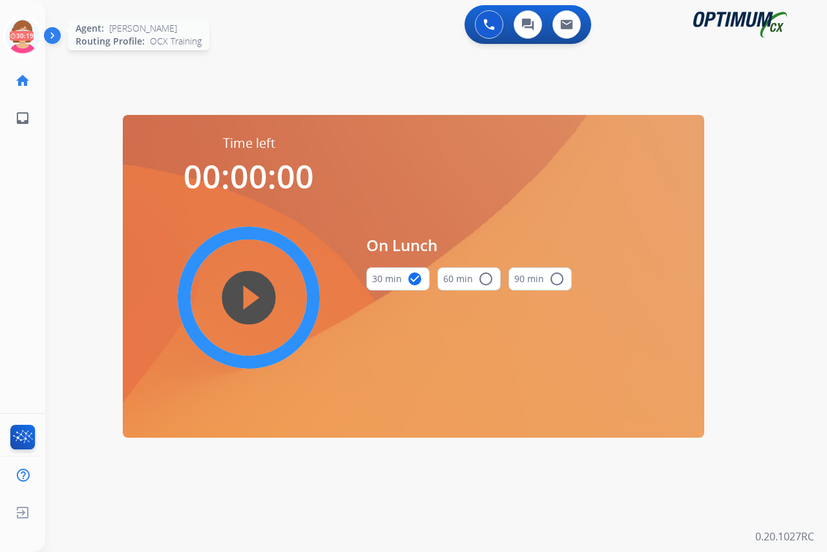
click at [19, 28] on icon at bounding box center [23, 37] width 42 height 42
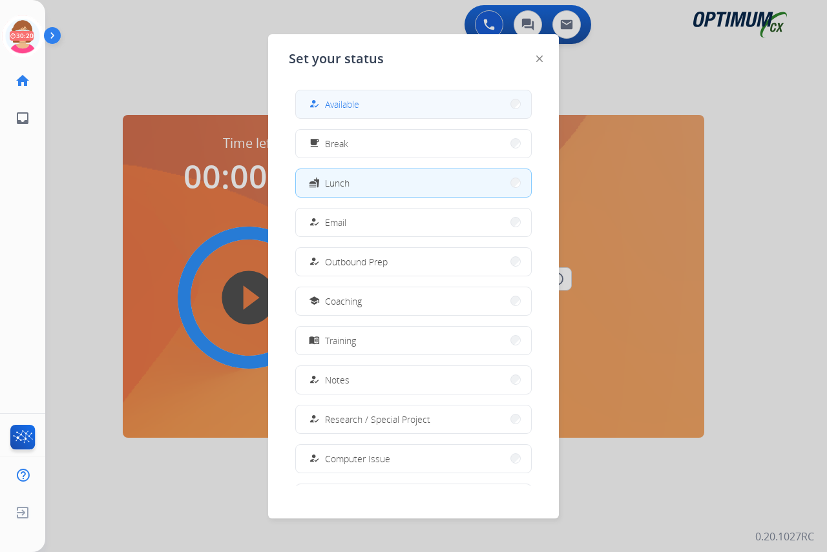
drag, startPoint x: 19, startPoint y: 28, endPoint x: 353, endPoint y: 104, distance: 341.9
click at [353, 104] on span "Available" at bounding box center [342, 105] width 34 height 14
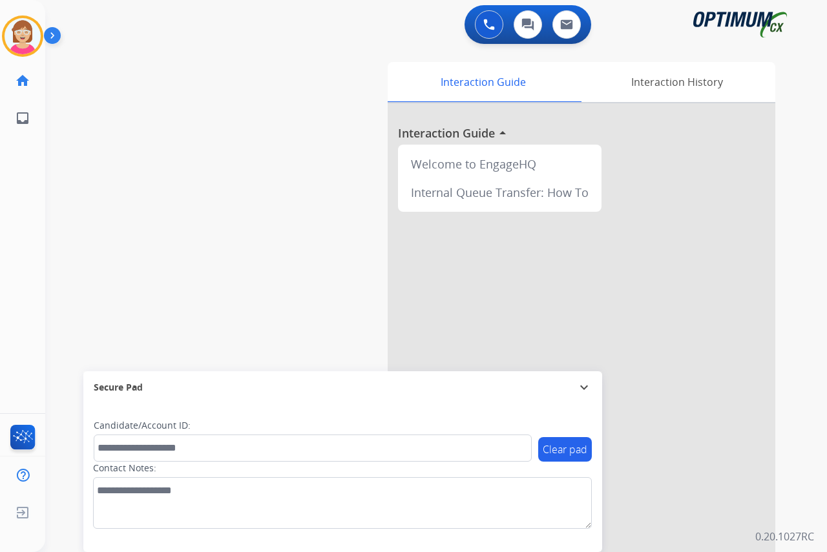
click at [15, 237] on div "Leanne Available Edit Avatar Agent: Leanne Routing Profile: OCX Training home H…" at bounding box center [22, 276] width 45 height 552
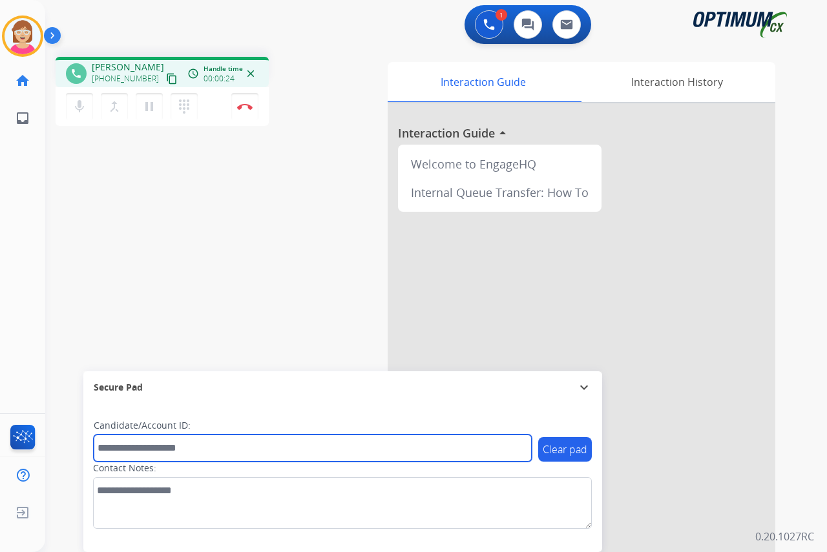
click at [115, 447] on input "text" at bounding box center [313, 448] width 438 height 27
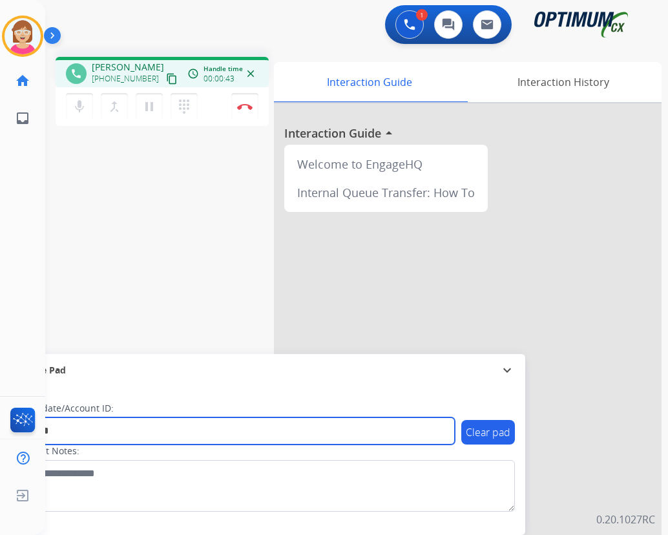
type input "*******"
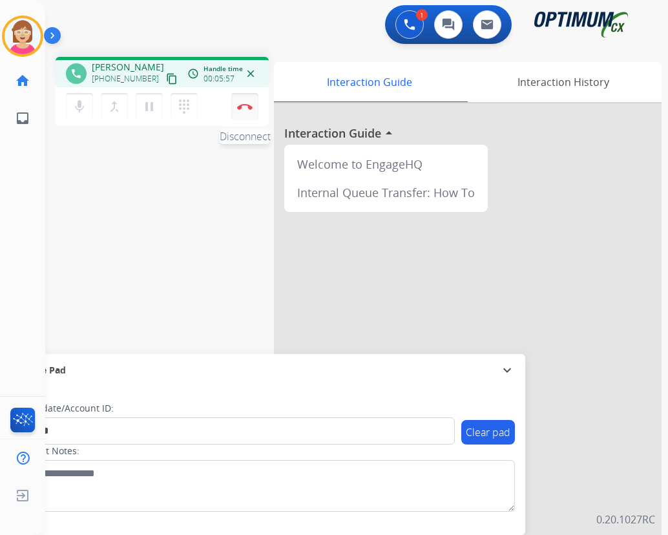
click at [247, 105] on img at bounding box center [245, 106] width 16 height 6
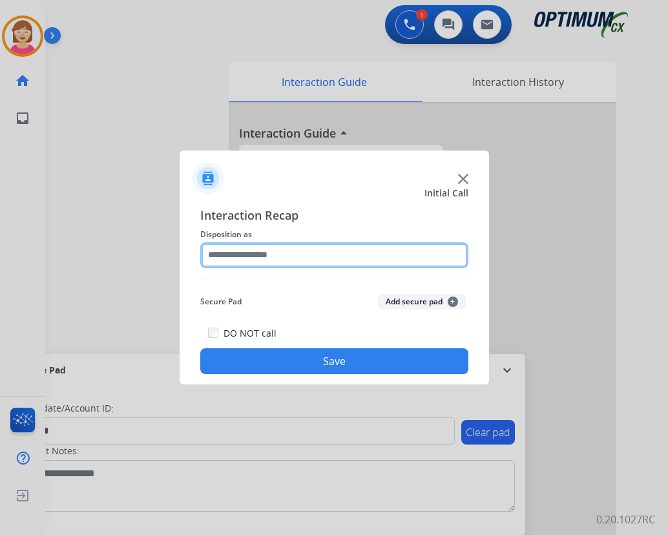
click at [234, 253] on input "text" at bounding box center [334, 255] width 268 height 26
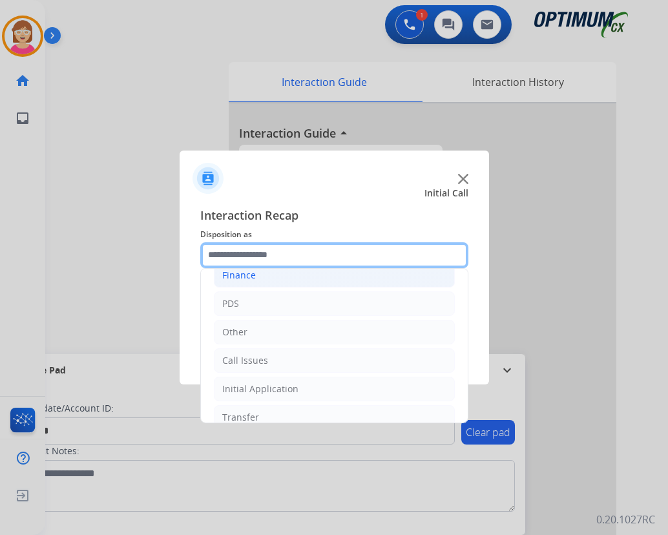
scroll to position [65, 0]
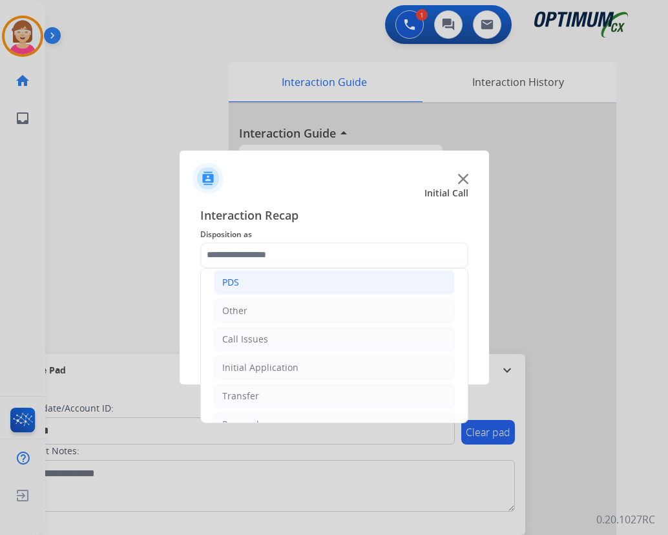
click at [240, 281] on li "PDS" at bounding box center [334, 282] width 241 height 25
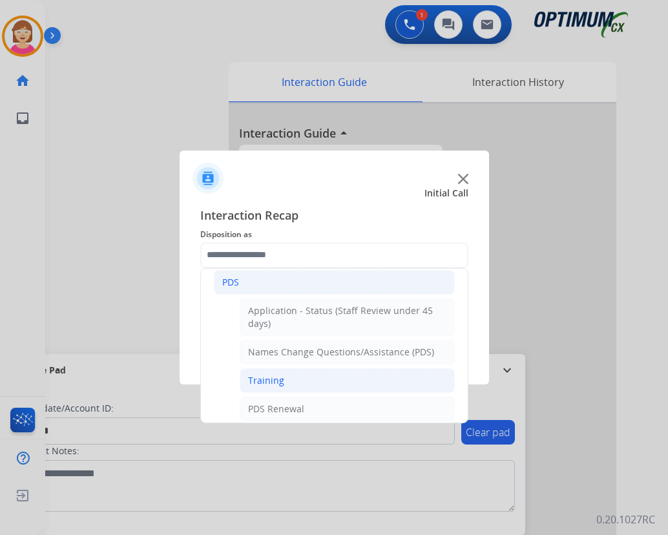
click at [269, 380] on div "Training" at bounding box center [266, 380] width 36 height 13
type input "********"
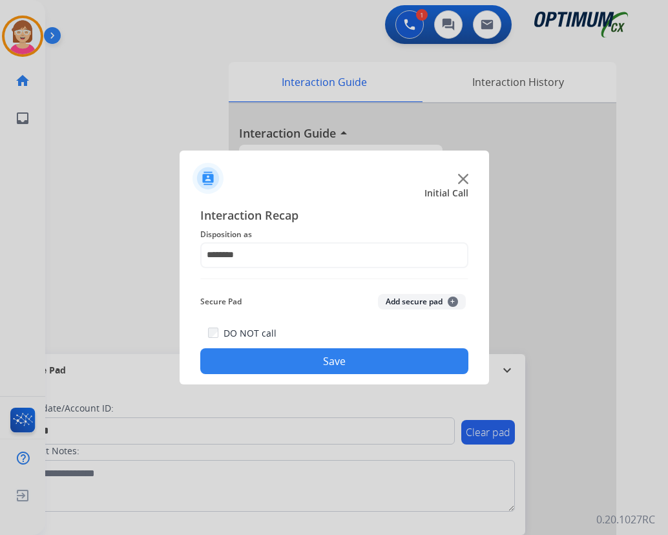
click at [452, 300] on span "+" at bounding box center [453, 302] width 10 height 10
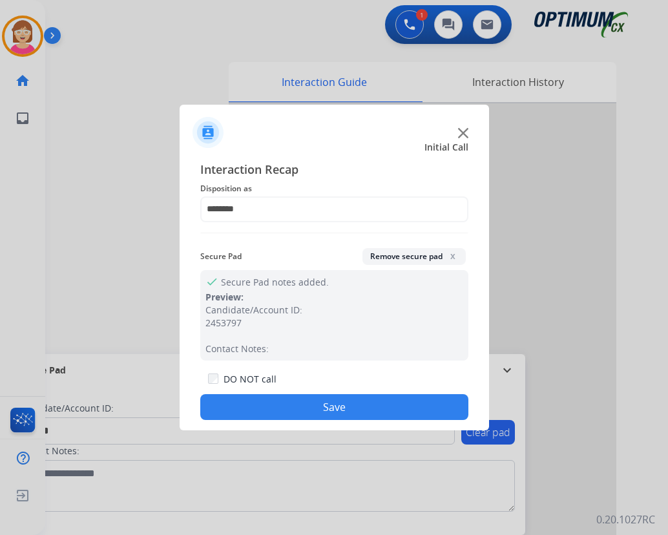
click at [267, 412] on button "Save" at bounding box center [334, 407] width 268 height 26
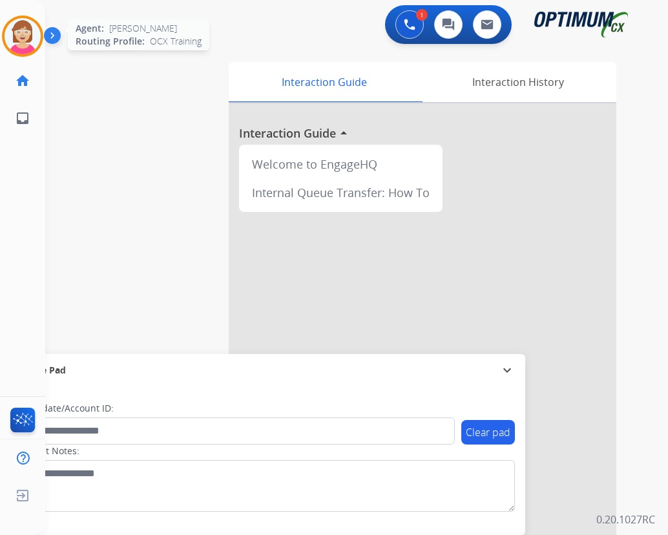
drag, startPoint x: 21, startPoint y: 30, endPoint x: 26, endPoint y: 36, distance: 6.9
click at [21, 31] on img at bounding box center [23, 36] width 36 height 36
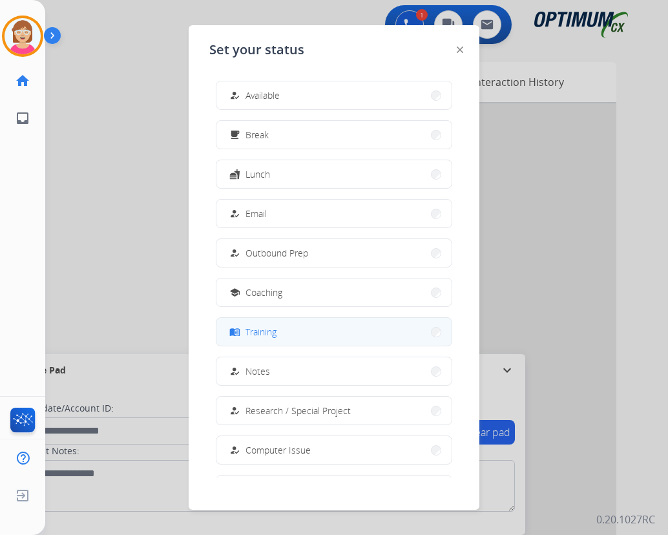
click at [282, 331] on button "menu_book Training" at bounding box center [333, 332] width 235 height 28
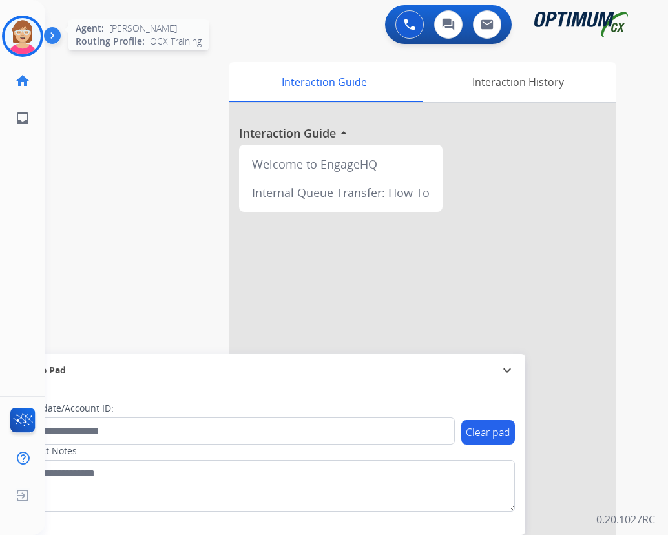
click at [19, 44] on img at bounding box center [23, 36] width 36 height 36
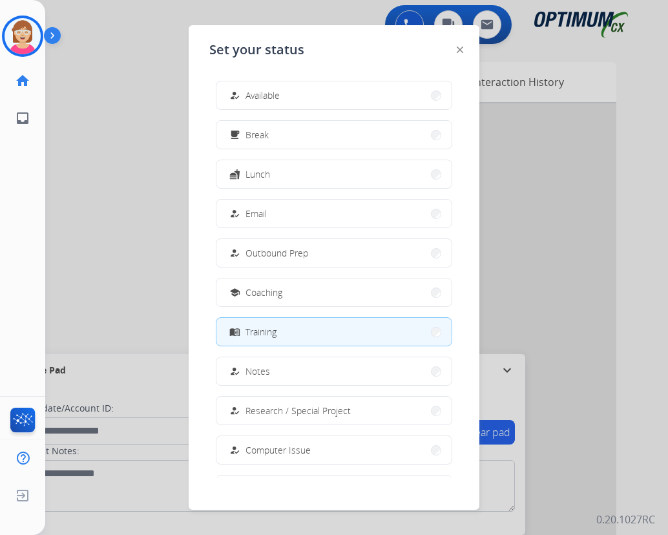
click at [295, 99] on button "how_to_reg Available" at bounding box center [333, 95] width 235 height 28
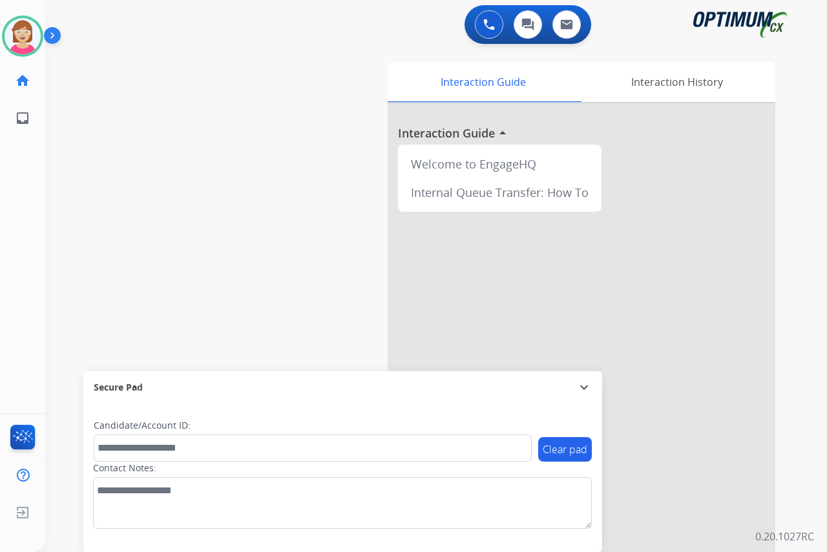
click at [20, 234] on div "Leanne Available Edit Avatar Agent: Leanne Routing Profile: OCX Training home H…" at bounding box center [22, 276] width 45 height 552
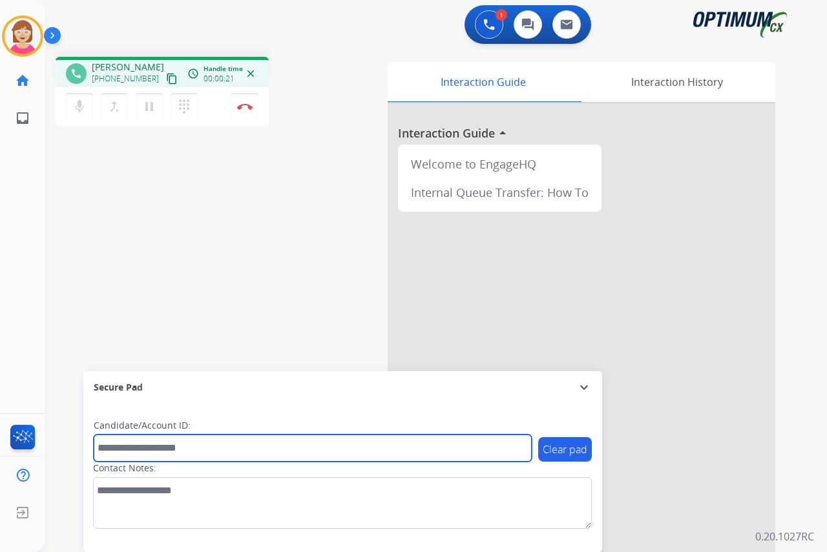
click at [103, 447] on input "text" at bounding box center [313, 448] width 438 height 27
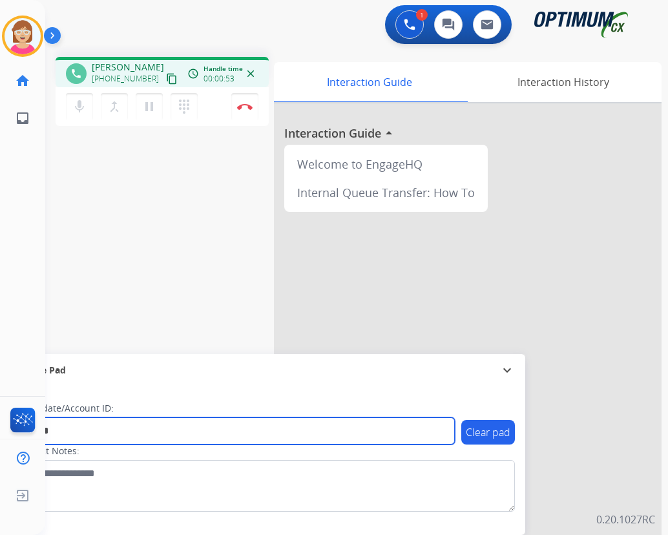
type input "*******"
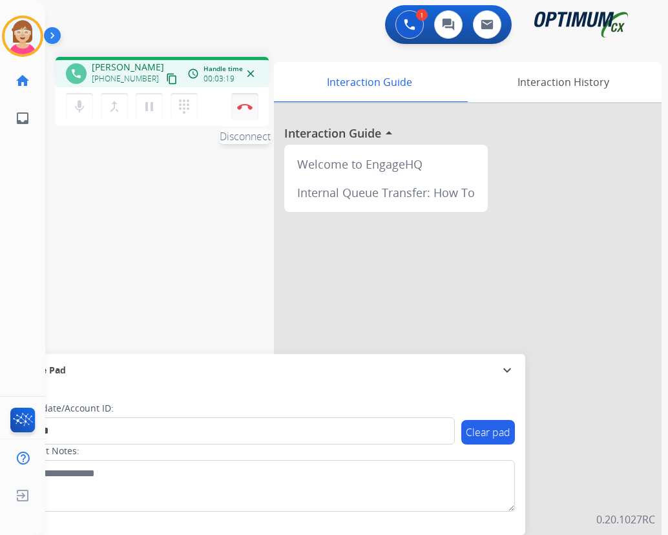
click at [245, 103] on img at bounding box center [245, 106] width 16 height 6
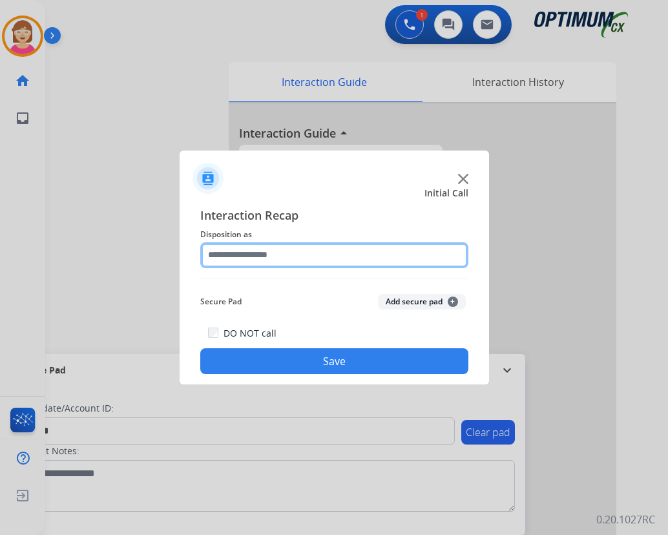
drag, startPoint x: 245, startPoint y: 103, endPoint x: 214, endPoint y: 249, distance: 149.4
click at [214, 249] on input "text" at bounding box center [334, 255] width 268 height 26
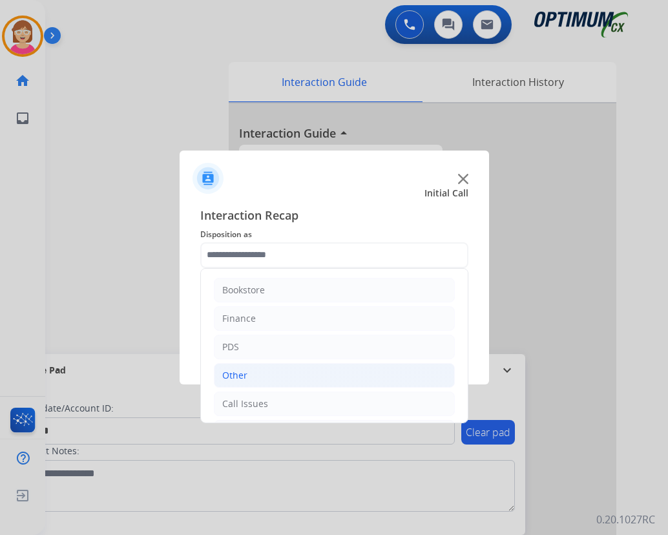
click at [247, 371] on li "Other" at bounding box center [334, 375] width 241 height 25
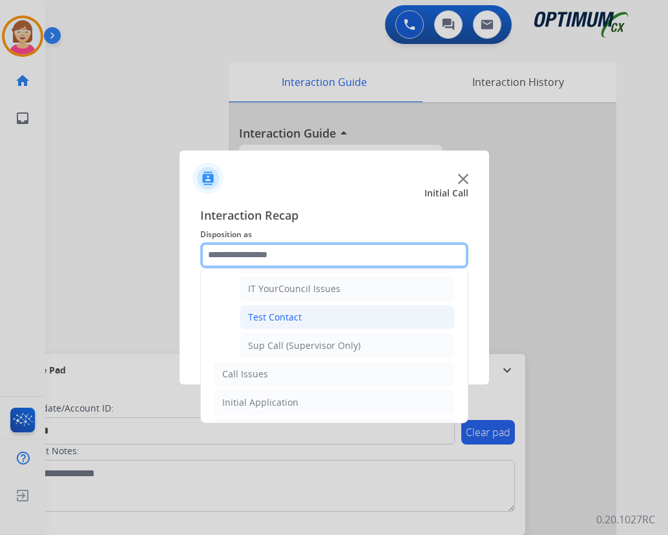
scroll to position [258, 0]
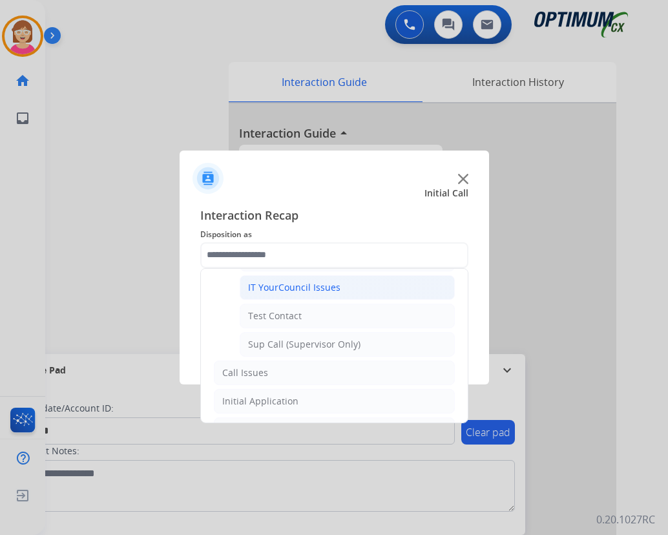
click at [282, 285] on div "IT YourCouncil Issues" at bounding box center [294, 287] width 92 height 13
type input "**********"
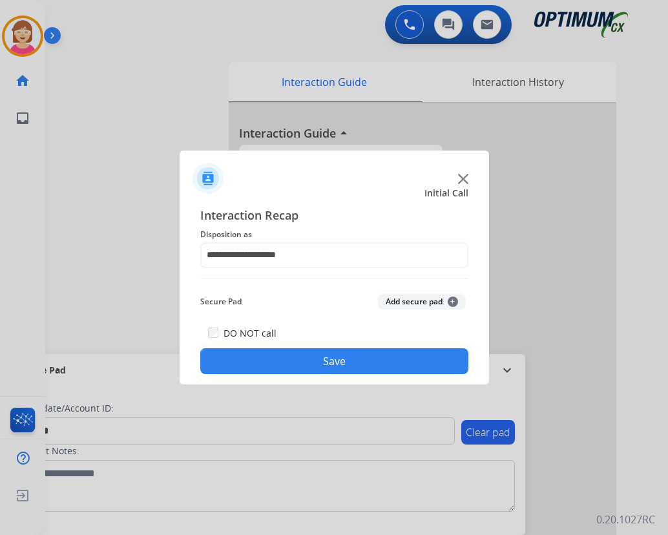
click at [452, 302] on span "+" at bounding box center [453, 302] width 10 height 10
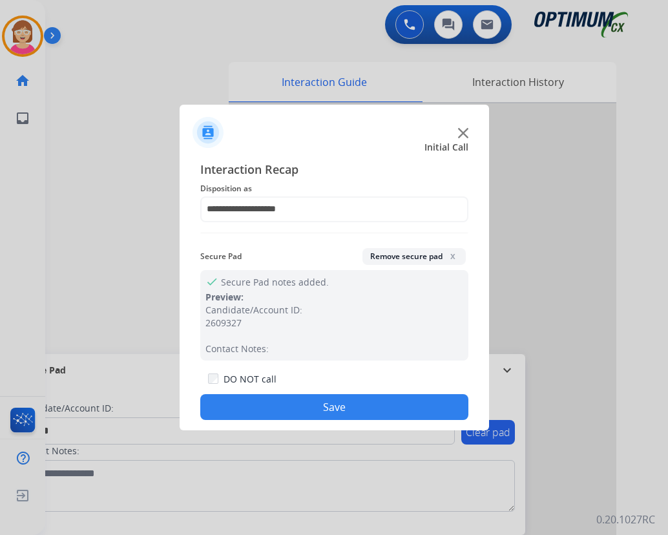
click at [278, 403] on button "Save" at bounding box center [334, 407] width 268 height 26
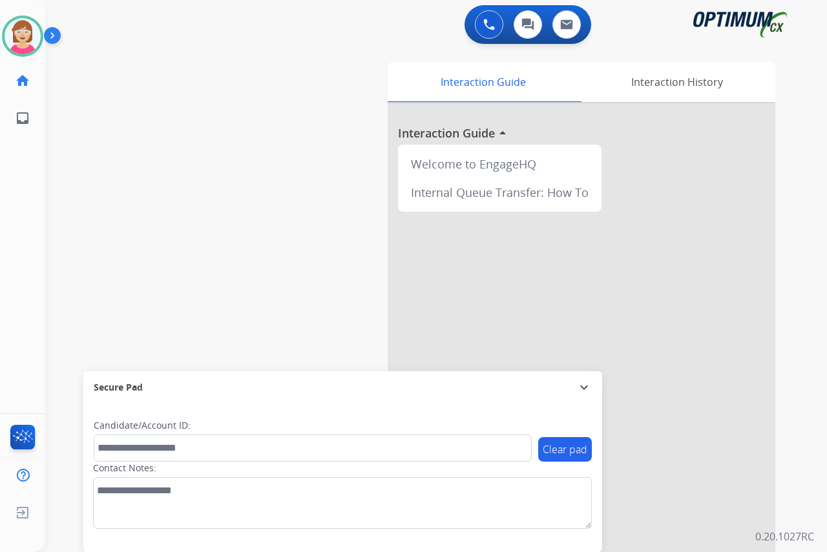
click at [9, 212] on div "Leanne Available Edit Avatar Agent: Leanne Routing Profile: OCX Training home H…" at bounding box center [22, 276] width 45 height 552
click at [8, 256] on div "Leanne Available Edit Avatar Agent: Leanne Routing Profile: OCX Training home H…" at bounding box center [22, 276] width 45 height 552
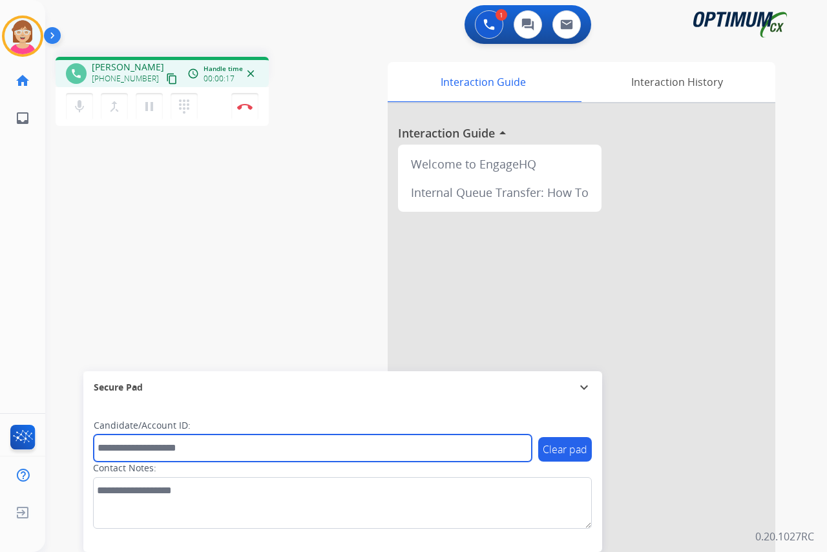
click at [104, 447] on input "text" at bounding box center [313, 448] width 438 height 27
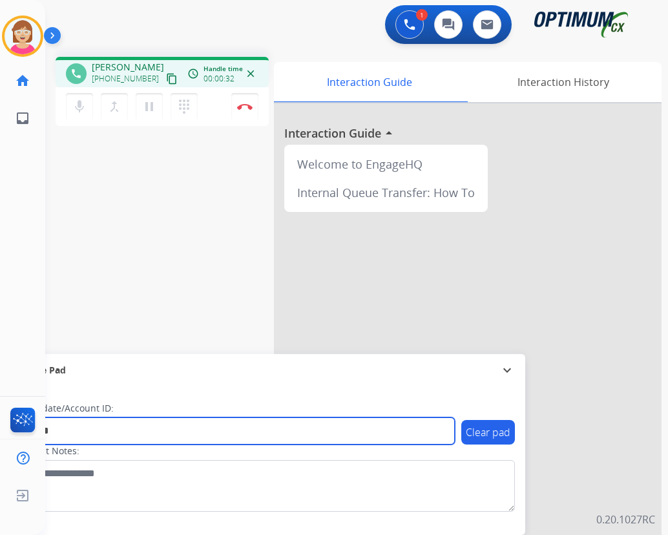
type input "*******"
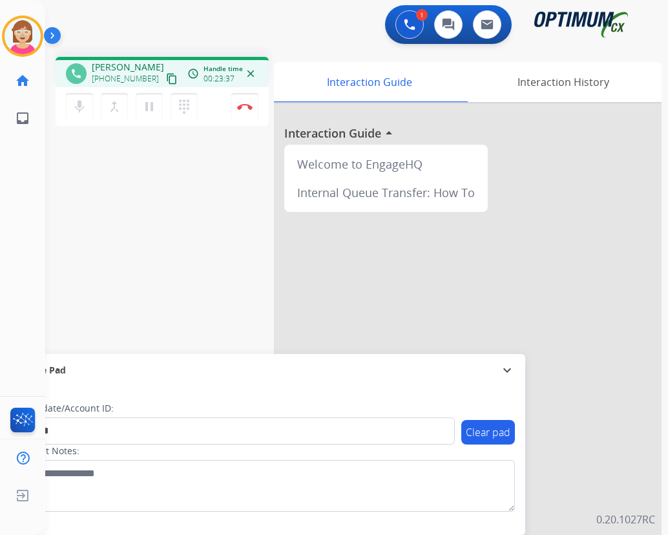
drag, startPoint x: 218, startPoint y: 238, endPoint x: 234, endPoint y: 247, distance: 18.2
click at [224, 241] on div "phone L.A. Rivera +16056510048 content_copy access_time Call metrics Queue 00:0…" at bounding box center [341, 316] width 592 height 539
click at [245, 106] on img at bounding box center [245, 106] width 16 height 6
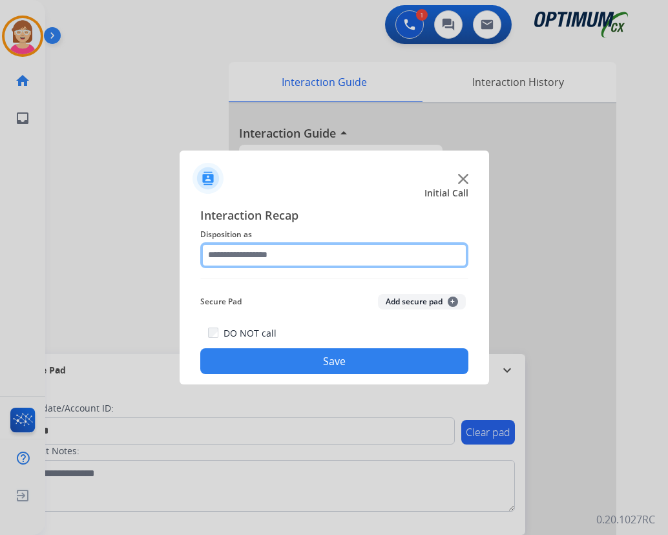
drag, startPoint x: 245, startPoint y: 106, endPoint x: 214, endPoint y: 255, distance: 152.4
click at [214, 255] on input "text" at bounding box center [334, 255] width 268 height 26
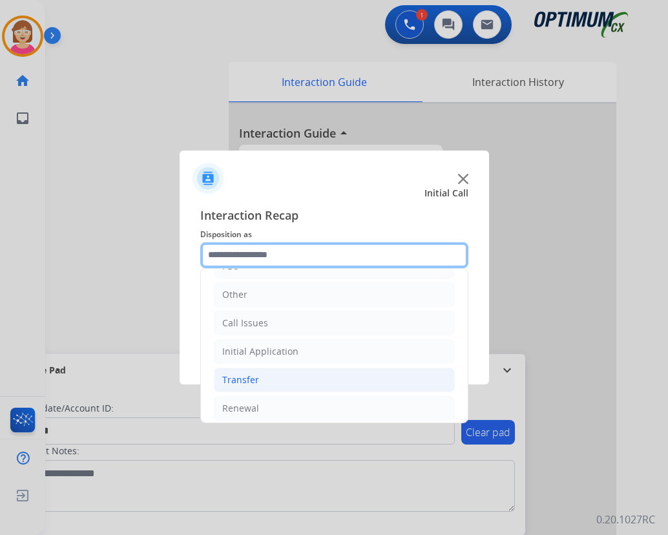
scroll to position [88, 0]
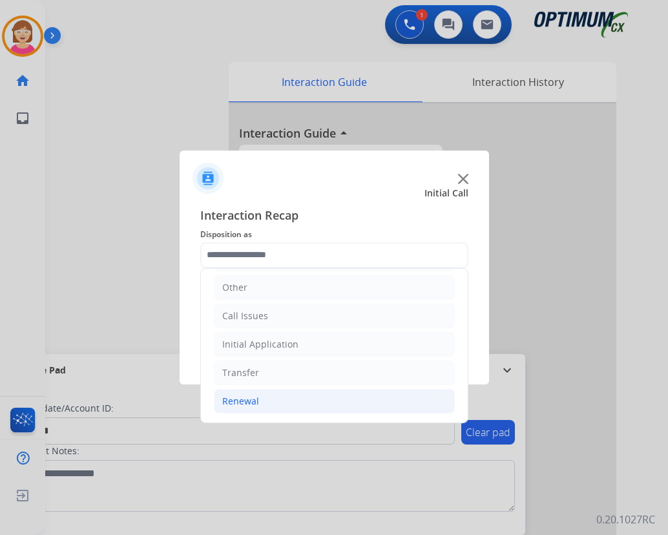
click at [247, 401] on div "Renewal" at bounding box center [240, 401] width 37 height 13
drag, startPoint x: 247, startPoint y: 401, endPoint x: 598, endPoint y: 283, distance: 369.3
click at [598, 283] on div at bounding box center [334, 267] width 668 height 535
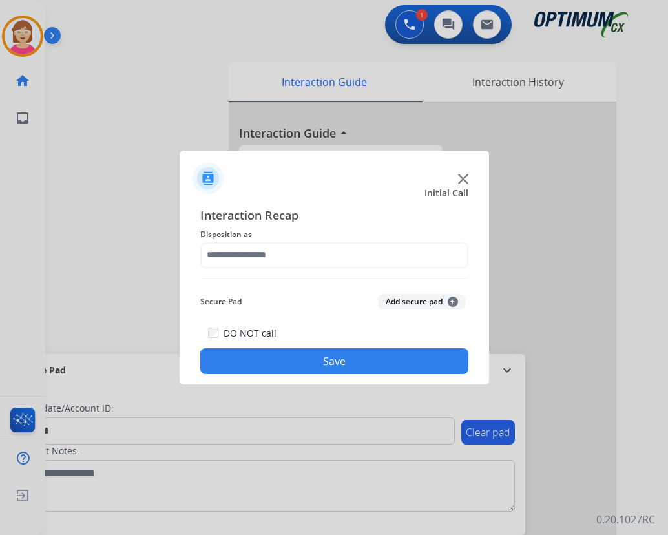
click at [222, 240] on span "Disposition as" at bounding box center [334, 235] width 268 height 16
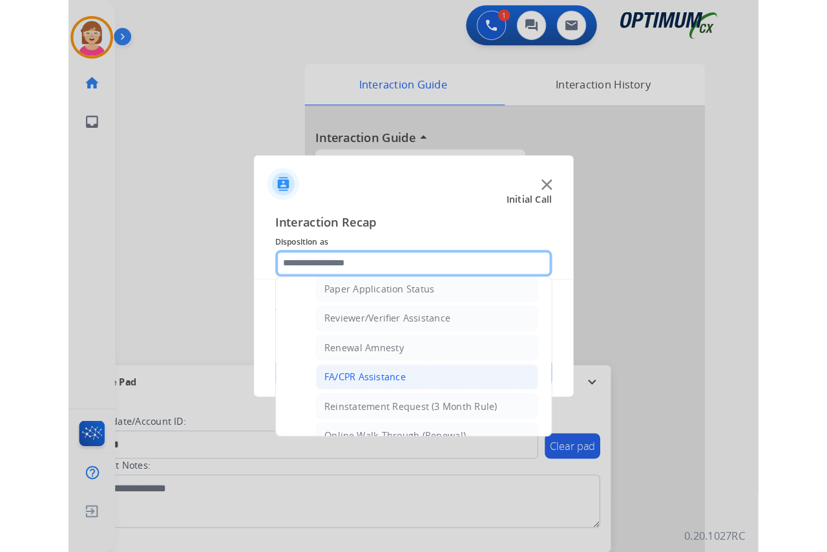
scroll to position [499, 0]
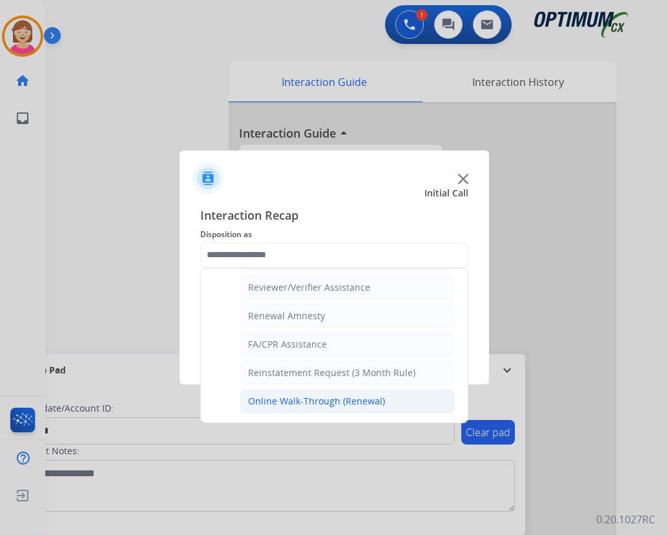
click at [292, 400] on div "Online Walk-Through (Renewal)" at bounding box center [316, 401] width 137 height 13
type input "**********"
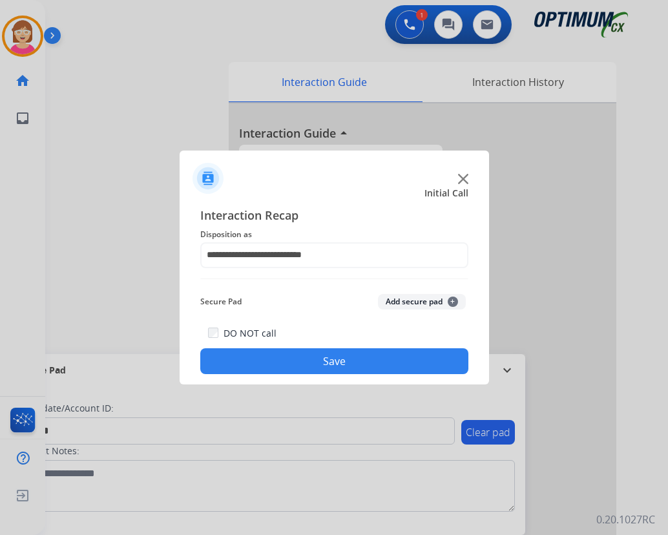
click at [452, 301] on span "+" at bounding box center [453, 302] width 10 height 10
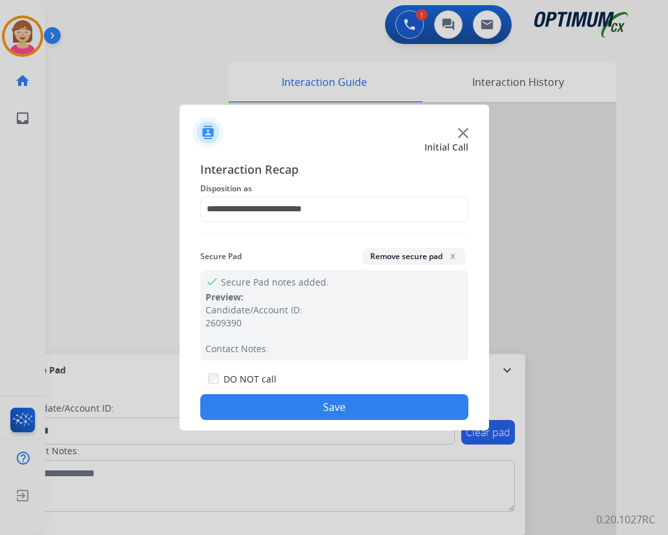
click at [258, 406] on button "Save" at bounding box center [334, 407] width 268 height 26
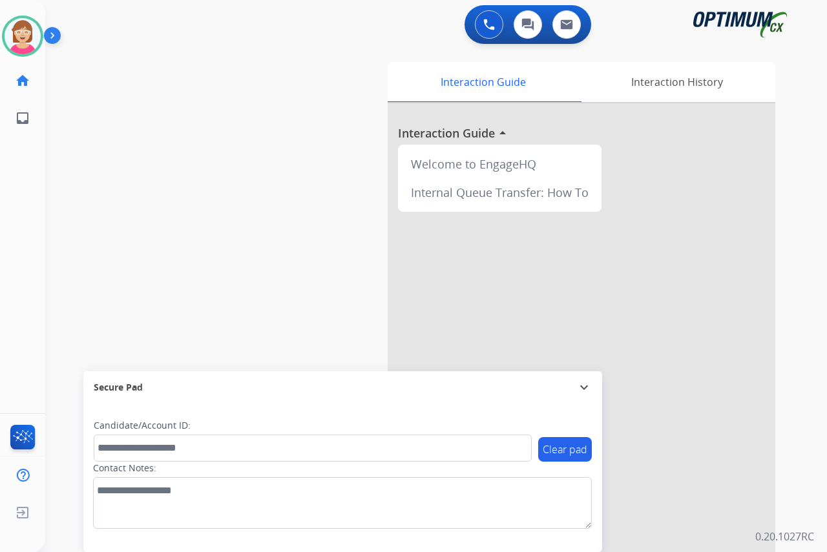
click at [19, 198] on div "Leanne Available Edit Avatar Agent: Leanne Routing Profile: OCX Training home H…" at bounding box center [22, 276] width 45 height 552
drag, startPoint x: 19, startPoint y: 198, endPoint x: 267, endPoint y: 123, distance: 259.9
click at [267, 123] on div "swap_horiz Break voice bridge close_fullscreen Connect 3-Way Call merge_type Se…" at bounding box center [420, 316] width 751 height 539
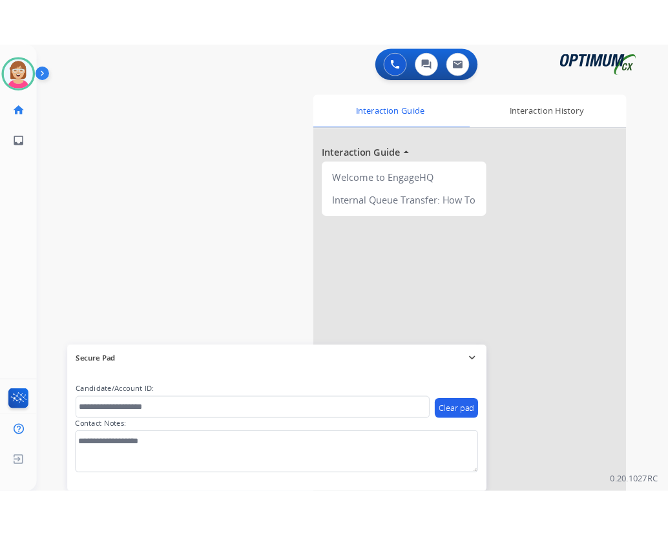
scroll to position [33, 0]
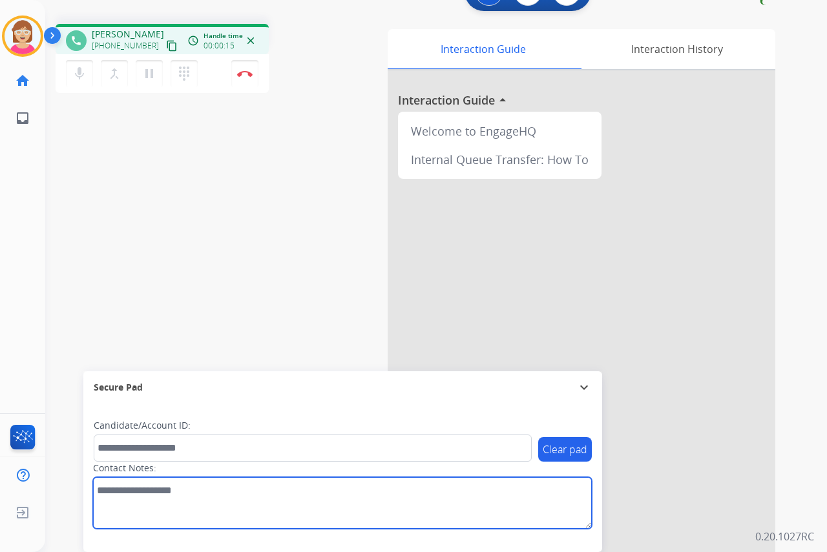
click at [108, 493] on textarea at bounding box center [342, 503] width 499 height 52
type textarea "****"
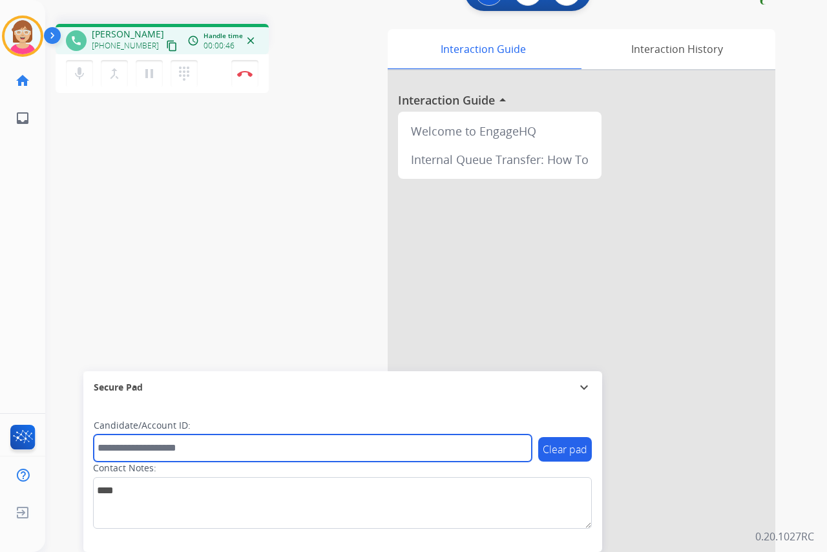
click at [105, 453] on input "text" at bounding box center [313, 448] width 438 height 27
drag, startPoint x: 105, startPoint y: 453, endPoint x: 307, endPoint y: 452, distance: 202.2
click at [307, 452] on input "text" at bounding box center [313, 448] width 438 height 27
type input "*******"
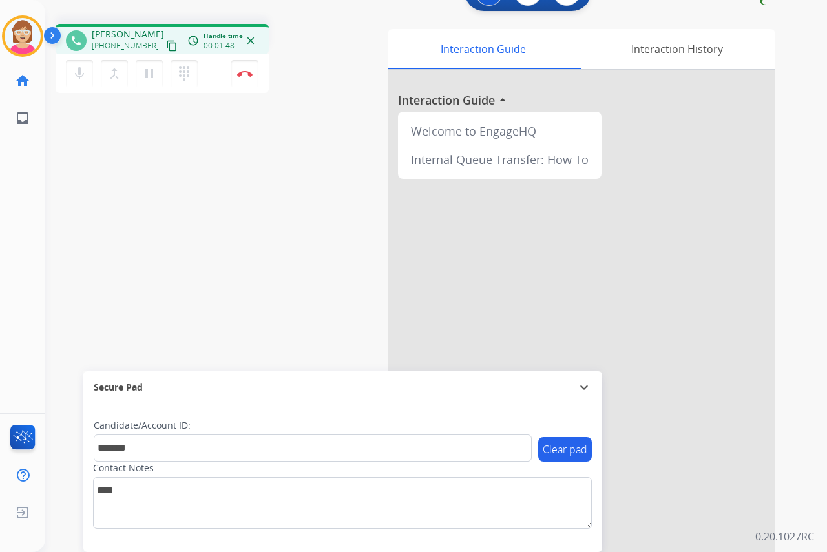
drag, startPoint x: 10, startPoint y: 199, endPoint x: 317, endPoint y: 190, distance: 306.3
click at [317, 190] on div "phone L.A. Rivera +19042477740 content_copy access_time Call metrics Queue 00:0…" at bounding box center [420, 283] width 751 height 539
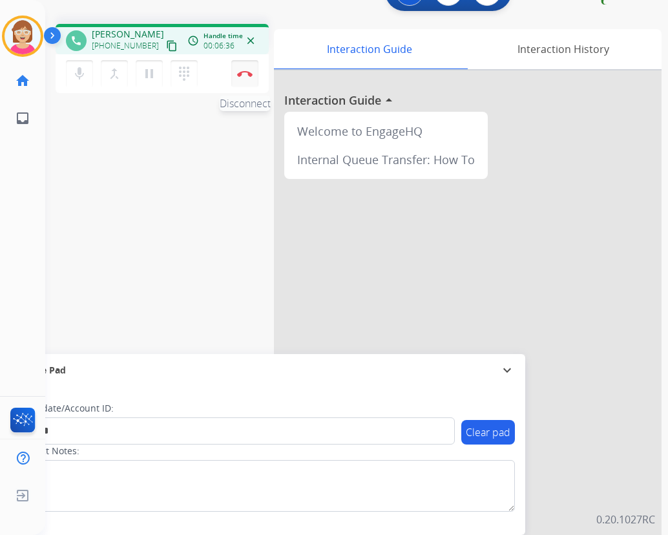
click at [245, 73] on img at bounding box center [245, 73] width 16 height 6
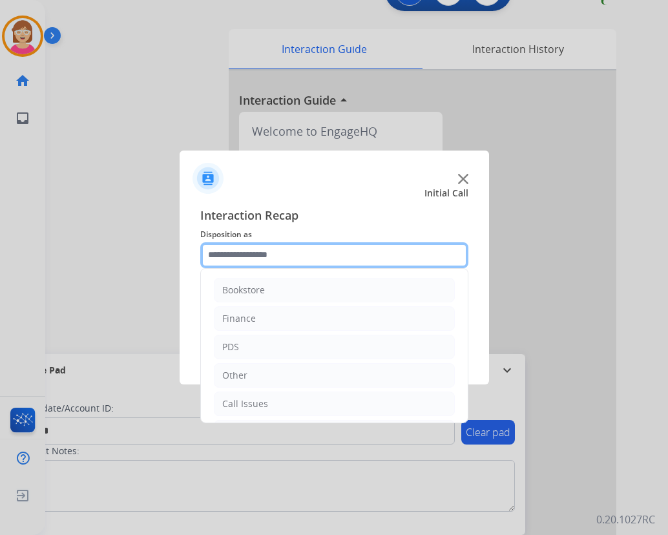
click at [232, 257] on input "text" at bounding box center [334, 255] width 268 height 26
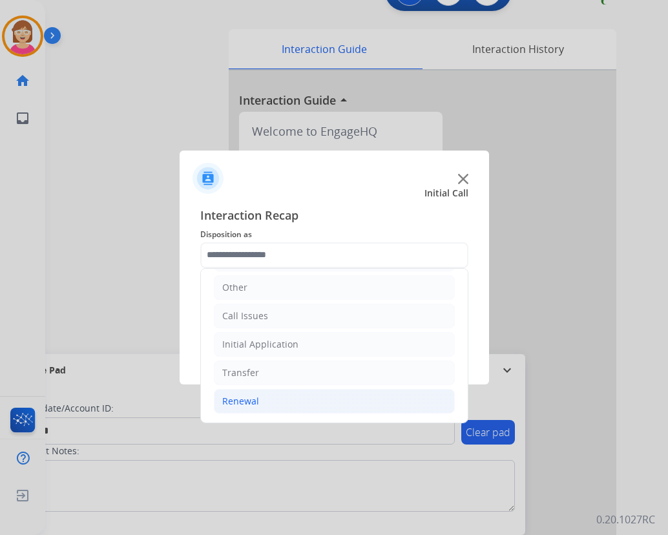
click at [241, 402] on div "Renewal" at bounding box center [240, 401] width 37 height 13
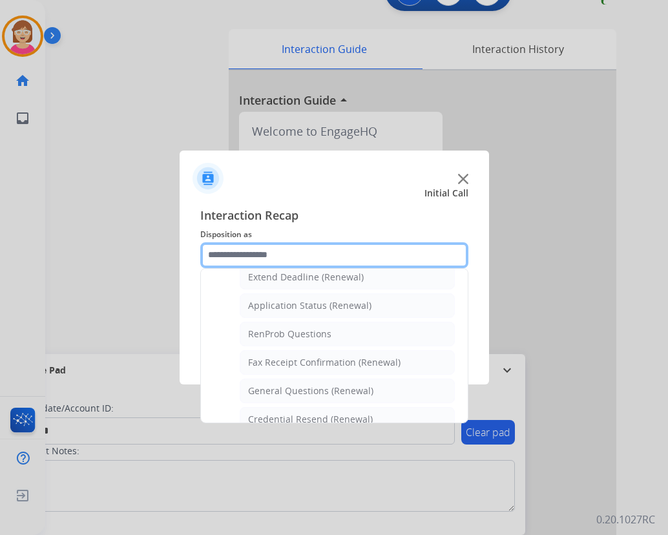
scroll to position [346, 0]
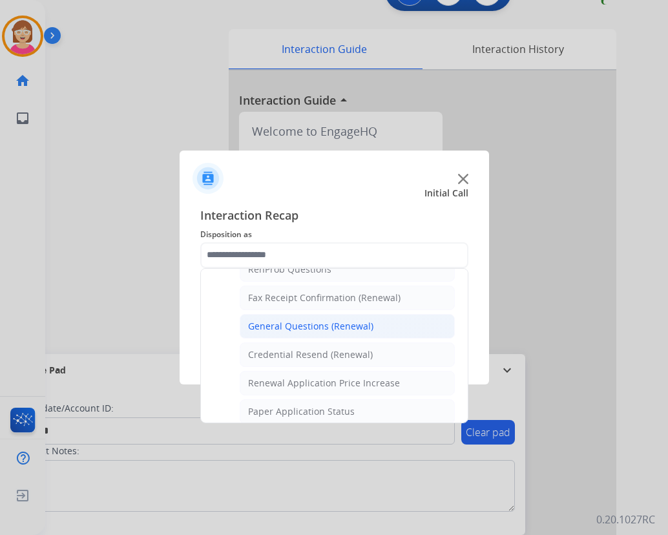
click at [320, 325] on div "General Questions (Renewal)" at bounding box center [310, 326] width 125 height 13
type input "**********"
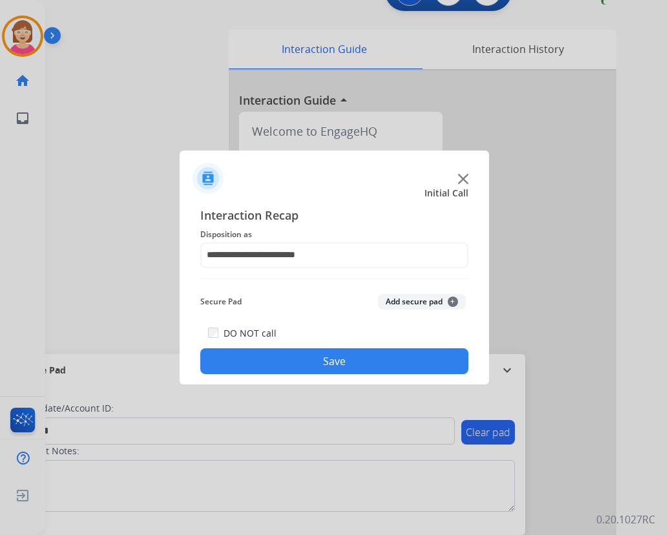
click at [452, 298] on span "+" at bounding box center [453, 302] width 10 height 10
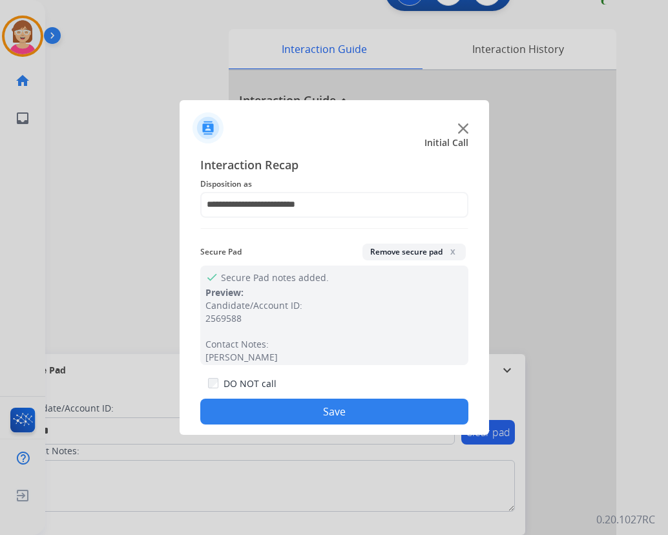
click at [254, 404] on button "Save" at bounding box center [334, 412] width 268 height 26
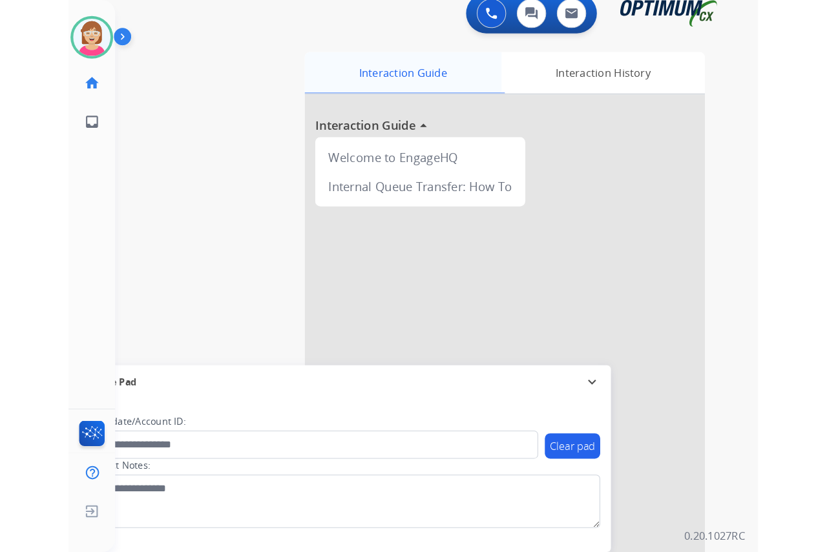
scroll to position [0, 0]
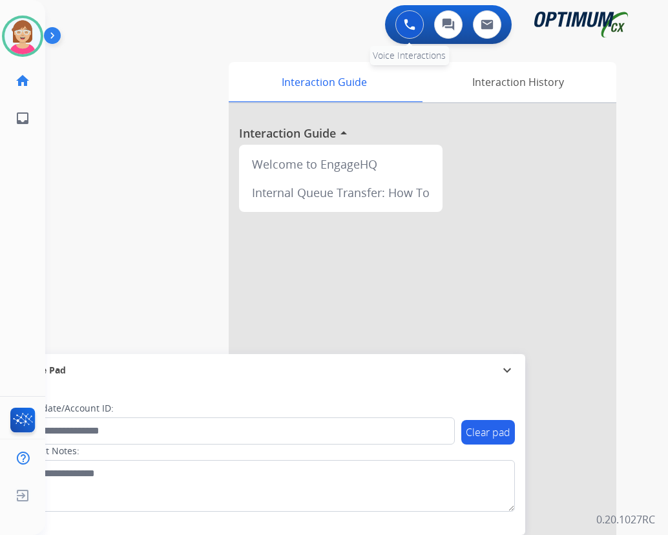
click at [409, 25] on img at bounding box center [410, 25] width 12 height 12
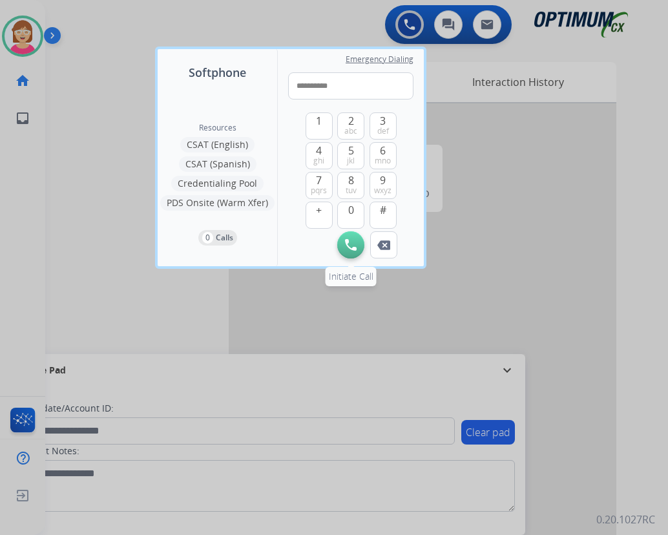
type input "**********"
click at [353, 241] on img at bounding box center [351, 245] width 12 height 12
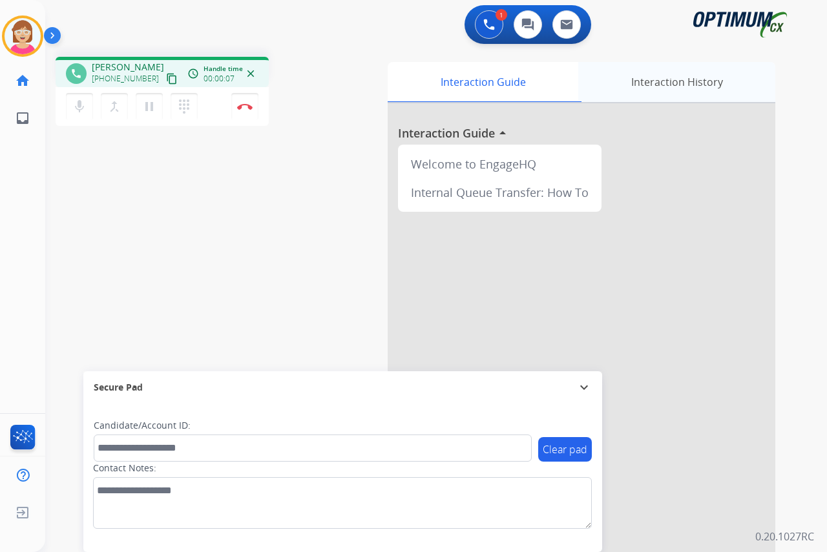
click at [666, 82] on div "Interaction History" at bounding box center [676, 82] width 197 height 40
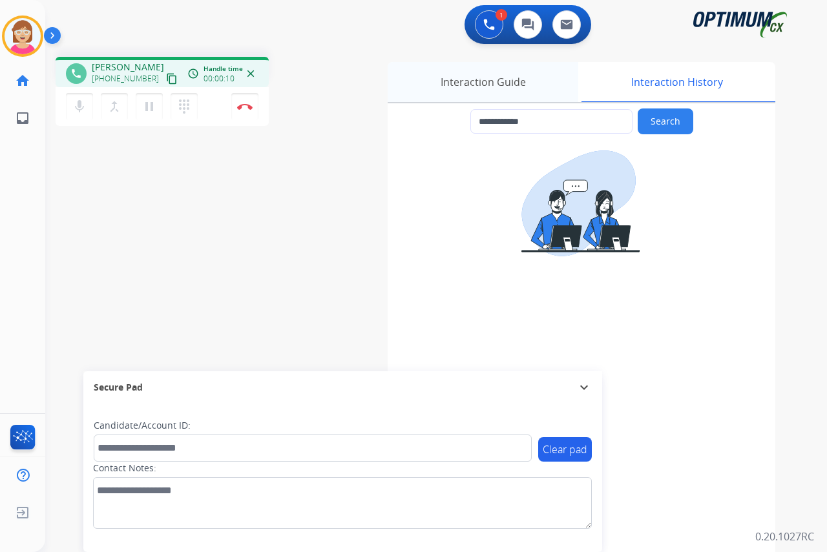
click at [458, 81] on div "Interaction Guide" at bounding box center [483, 82] width 191 height 40
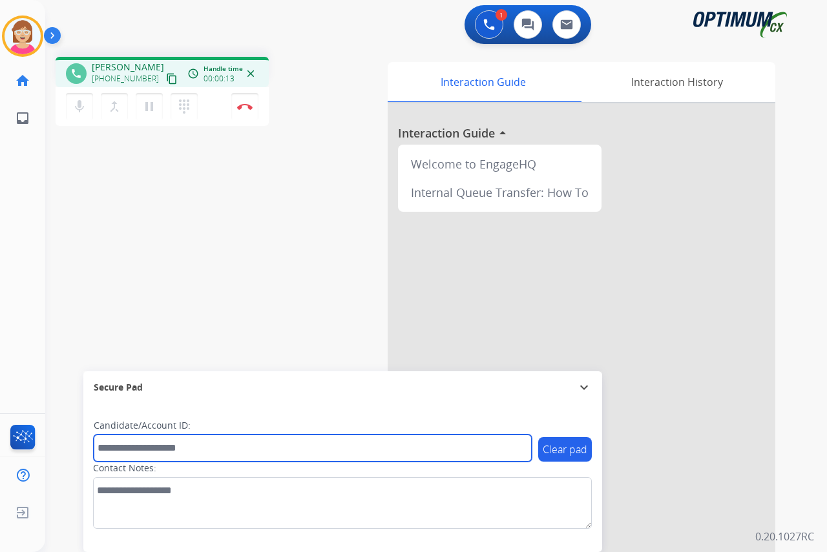
click at [118, 446] on input "text" at bounding box center [313, 448] width 438 height 27
type input "*******"
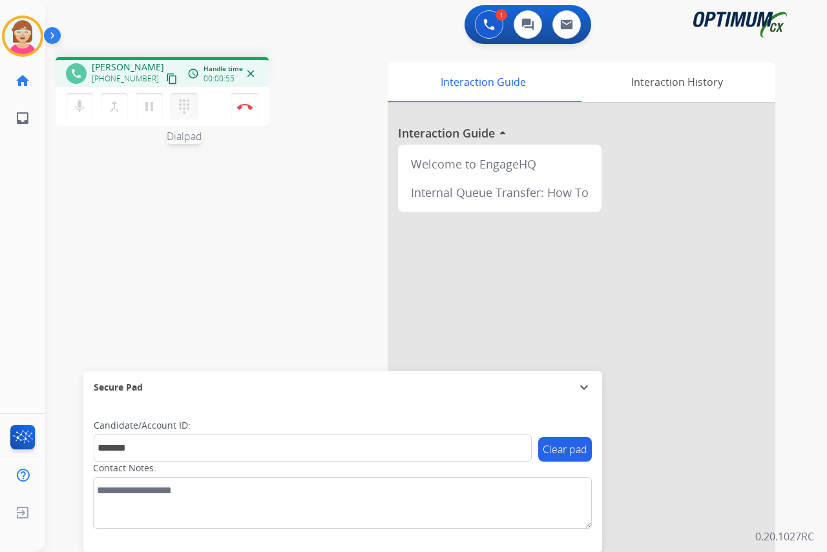
click at [183, 104] on mat-icon "dialpad" at bounding box center [184, 107] width 16 height 16
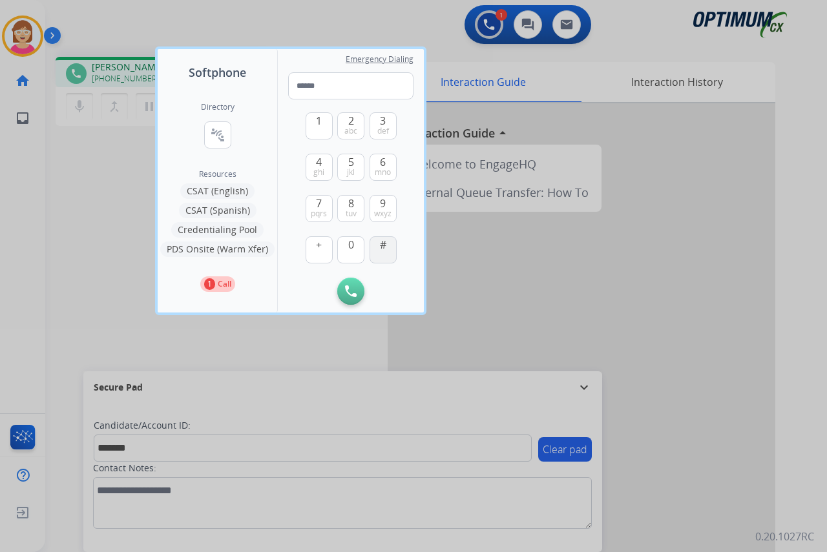
click at [386, 246] on button "#" at bounding box center [383, 249] width 27 height 27
type input "*"
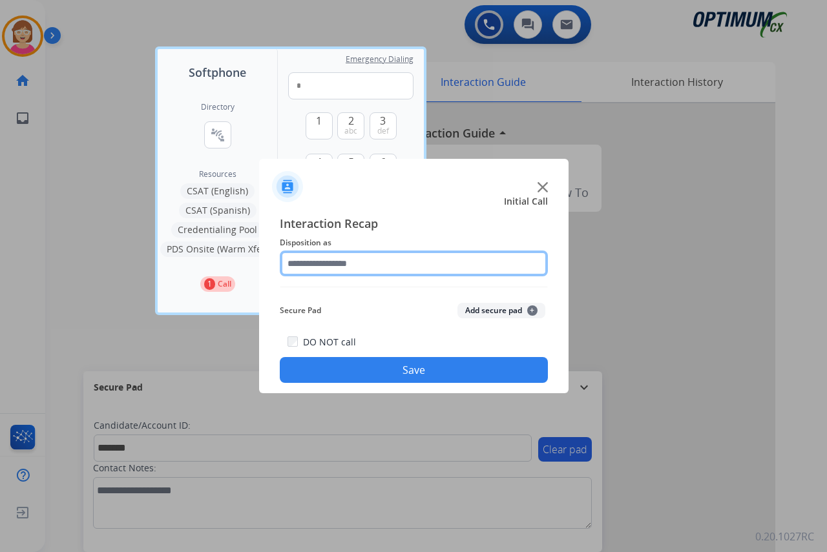
click at [301, 262] on input "text" at bounding box center [414, 264] width 268 height 26
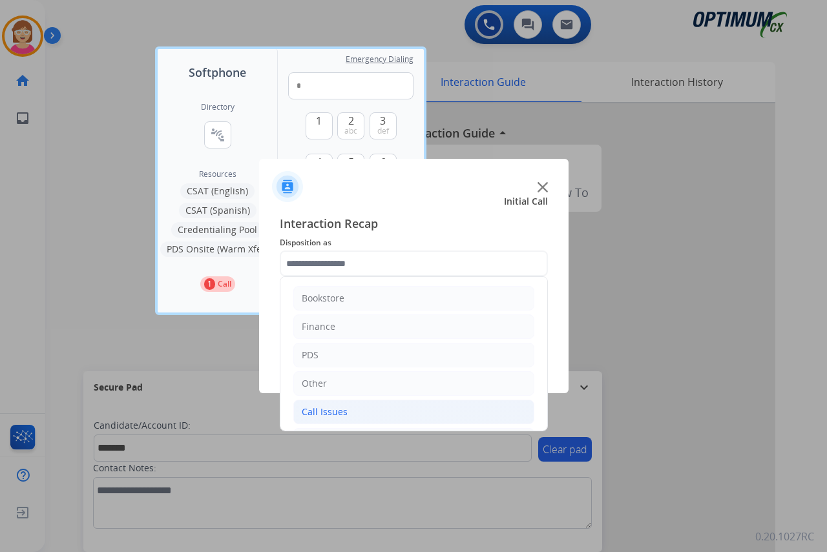
click at [326, 410] on div "Call Issues" at bounding box center [325, 412] width 46 height 13
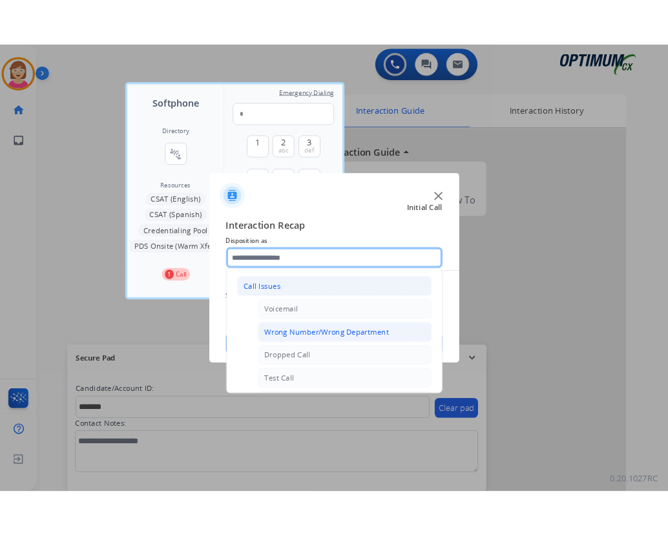
scroll to position [129, 0]
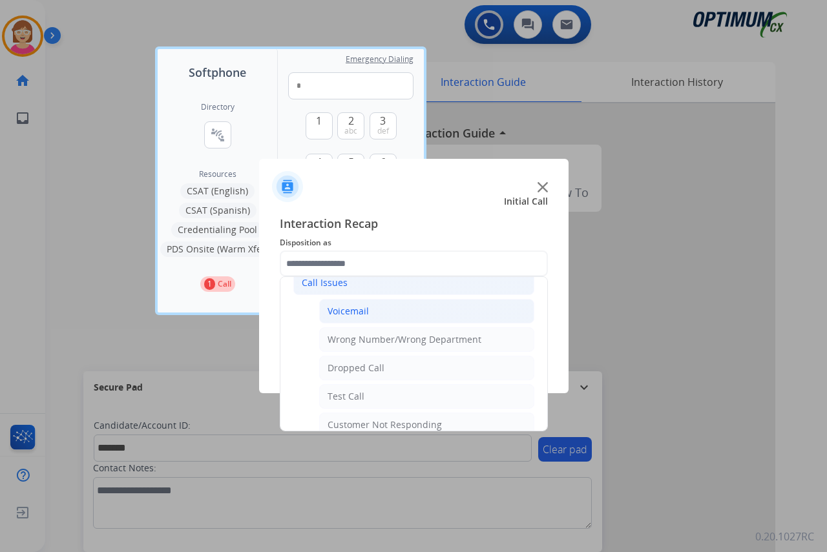
click at [345, 308] on div "Voicemail" at bounding box center [348, 311] width 41 height 13
type input "*********"
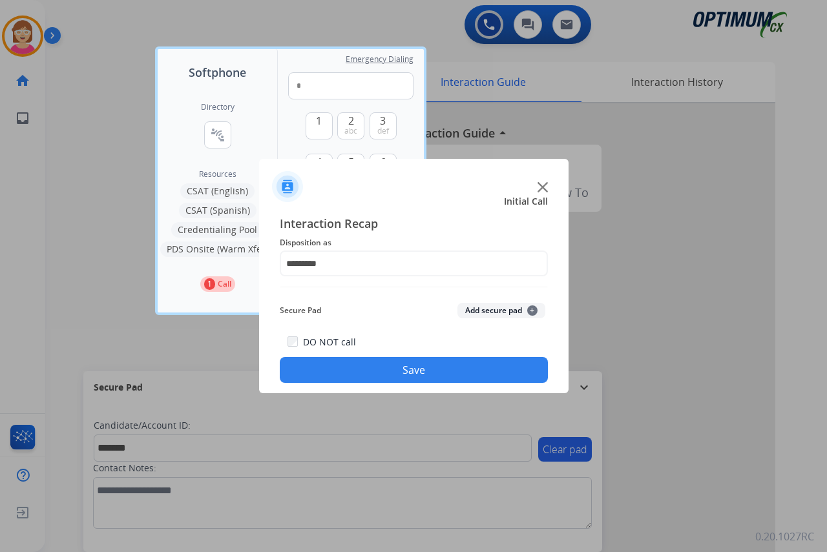
click at [532, 309] on span "+" at bounding box center [532, 311] width 10 height 10
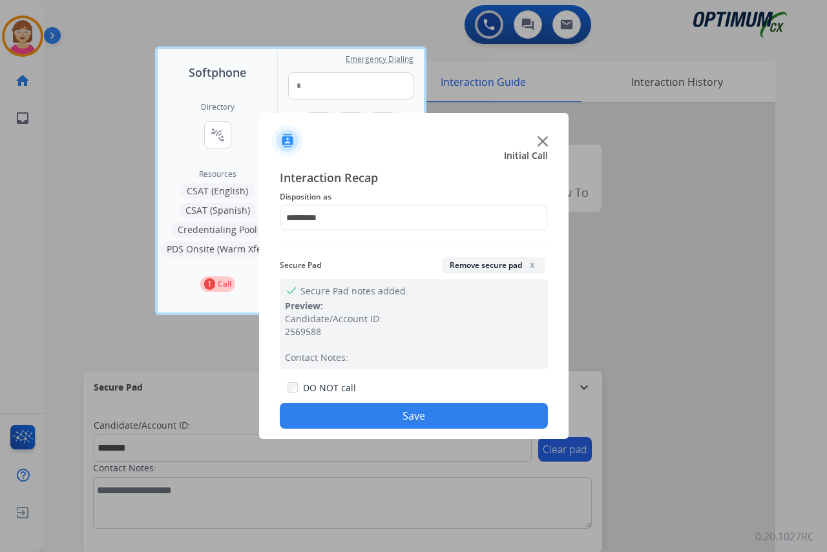
click at [371, 406] on button "Save" at bounding box center [414, 416] width 268 height 26
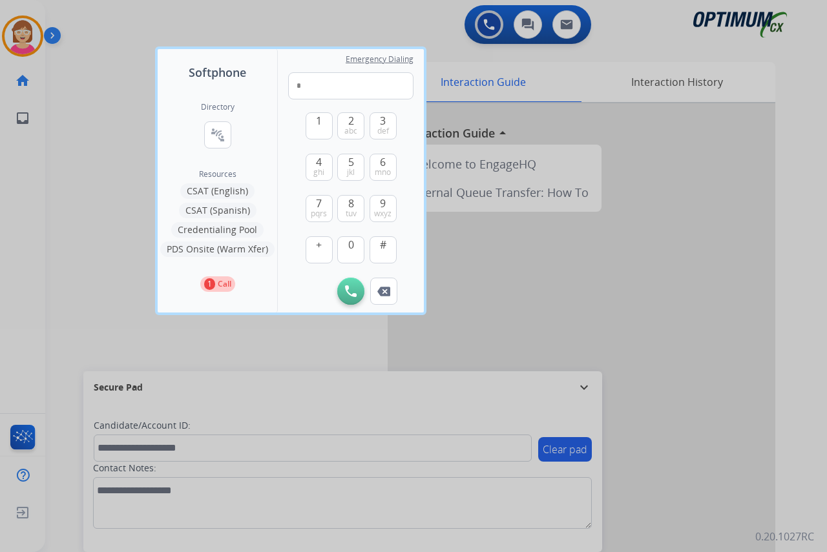
click at [119, 295] on div at bounding box center [413, 276] width 827 height 552
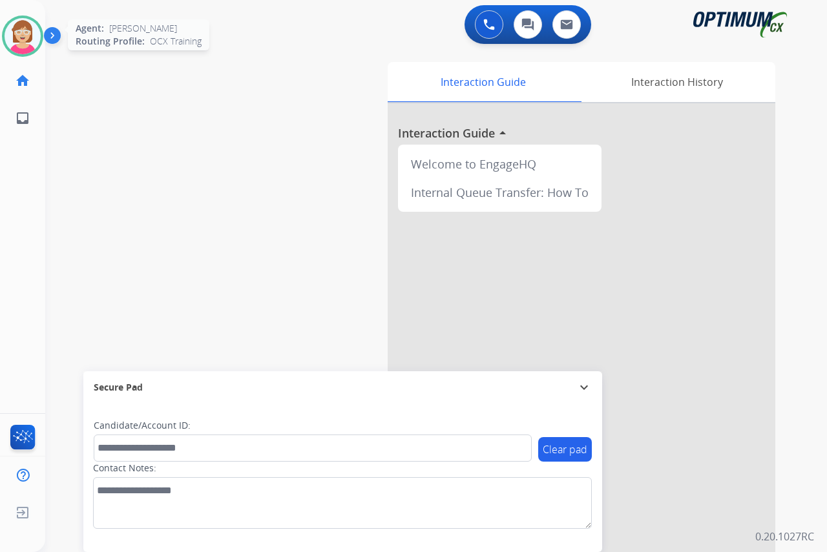
click at [20, 36] on img at bounding box center [23, 36] width 36 height 36
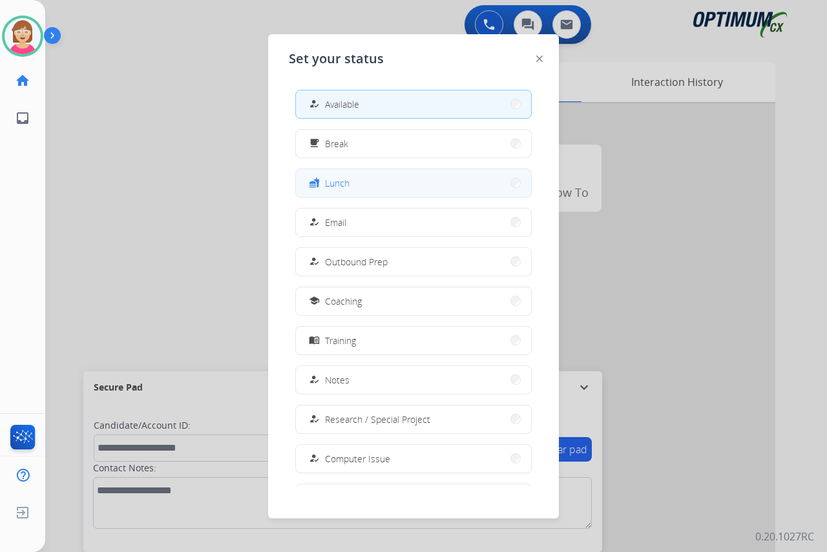
click at [362, 183] on button "fastfood Lunch" at bounding box center [413, 183] width 235 height 28
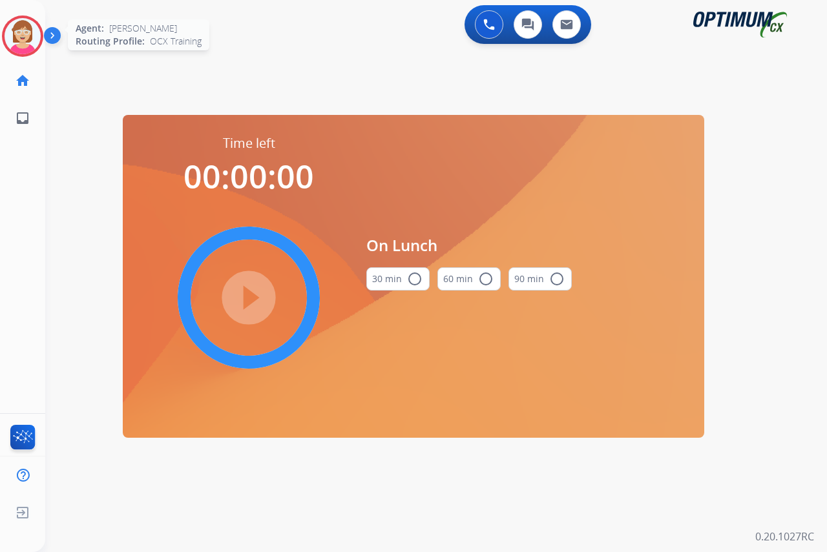
drag, startPoint x: 362, startPoint y: 183, endPoint x: 22, endPoint y: 36, distance: 370.1
click at [22, 36] on img at bounding box center [23, 36] width 36 height 36
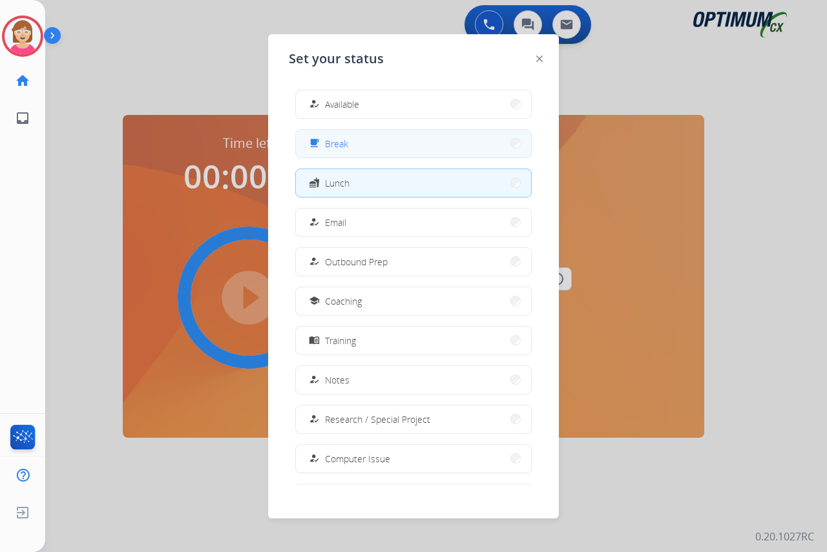
click at [355, 145] on button "free_breakfast Break" at bounding box center [413, 144] width 235 height 28
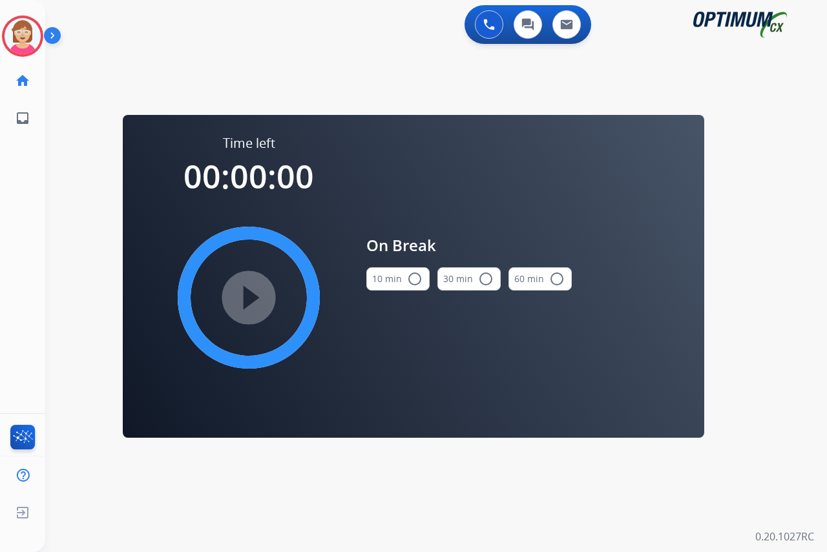
click at [415, 276] on mat-icon "radio_button_unchecked" at bounding box center [415, 279] width 16 height 16
click at [249, 297] on mat-icon "play_circle_filled" at bounding box center [249, 298] width 16 height 16
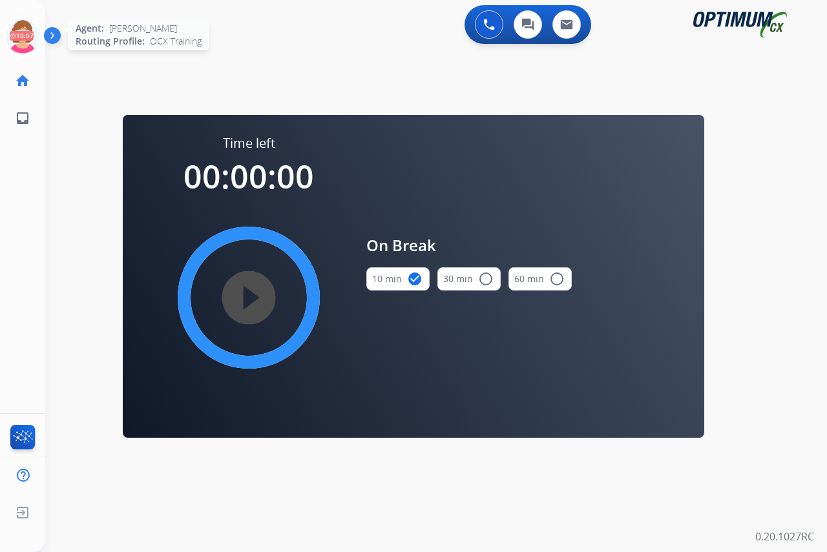
click at [23, 26] on icon at bounding box center [23, 37] width 42 height 42
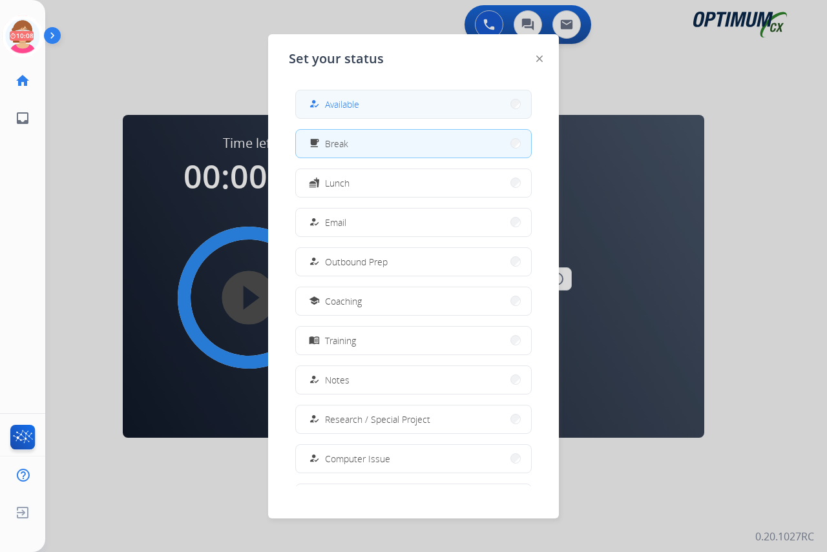
click at [347, 106] on span "Available" at bounding box center [342, 105] width 34 height 14
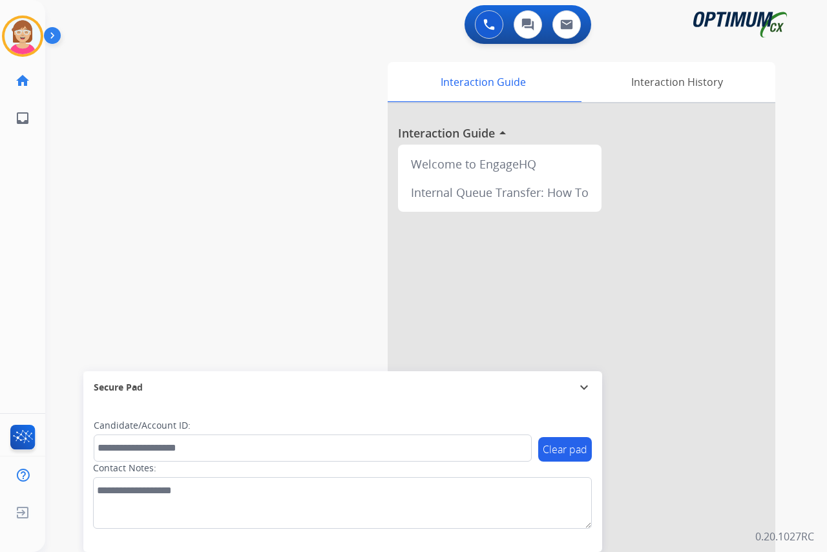
click at [14, 211] on div "Leanne Available Edit Avatar Agent: Leanne Routing Profile: OCX Training home H…" at bounding box center [22, 276] width 45 height 552
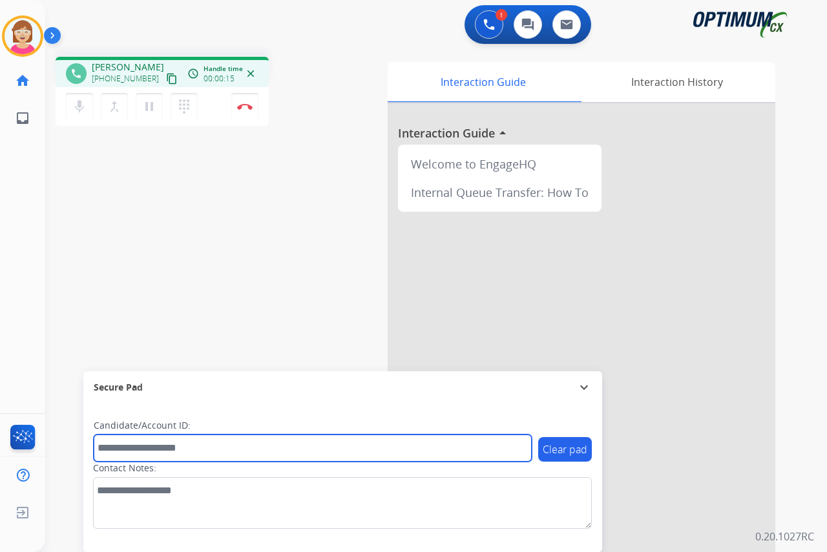
click at [116, 455] on input "text" at bounding box center [313, 448] width 438 height 27
type input "*******"
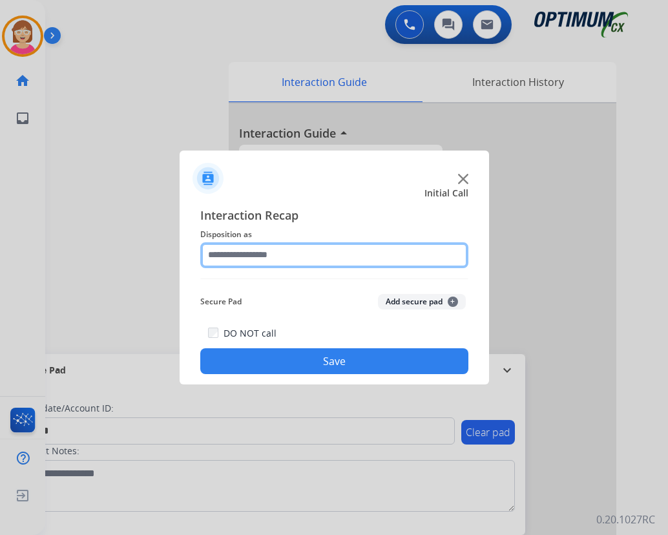
click at [245, 255] on input "text" at bounding box center [334, 255] width 268 height 26
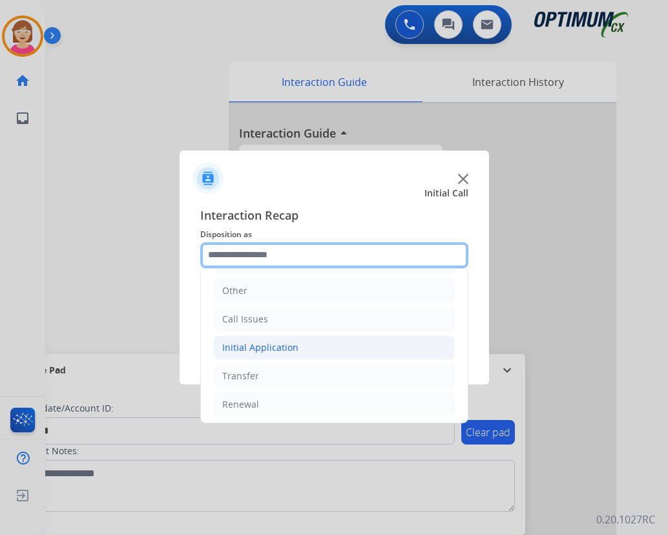
scroll to position [88, 0]
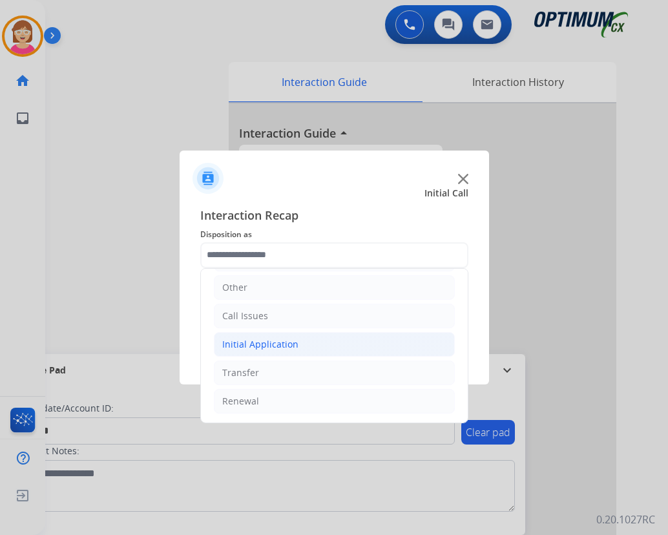
click at [242, 342] on div "Initial Application" at bounding box center [260, 344] width 76 height 13
drag, startPoint x: 242, startPoint y: 342, endPoint x: 228, endPoint y: 348, distance: 15.4
click at [228, 348] on div "Initial Application" at bounding box center [260, 344] width 76 height 13
click at [267, 346] on div "Initial Application" at bounding box center [260, 344] width 76 height 13
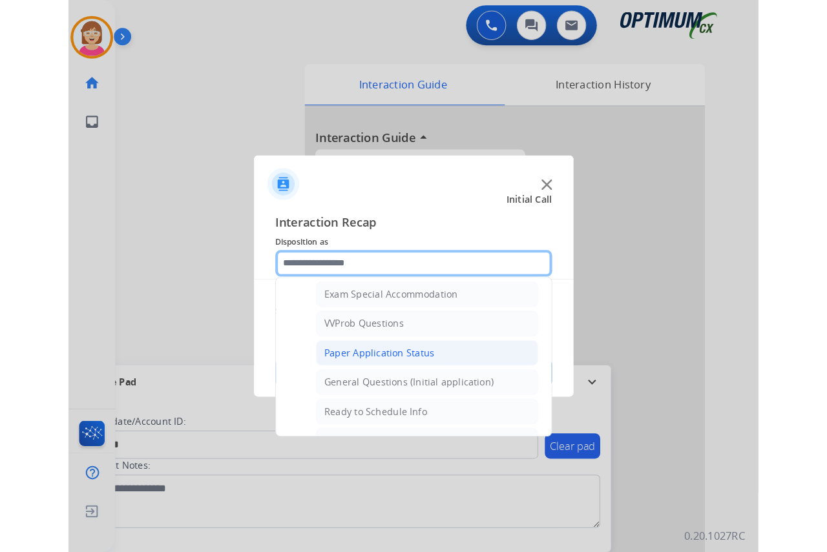
scroll to position [734, 0]
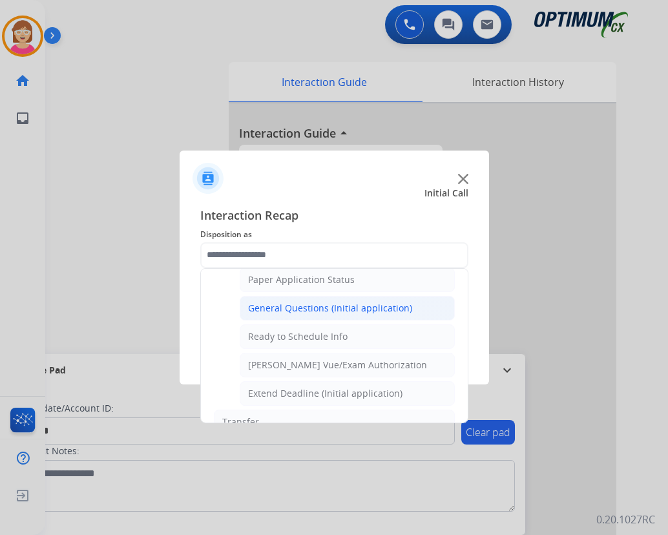
click at [304, 308] on div "General Questions (Initial application)" at bounding box center [330, 308] width 164 height 13
type input "**********"
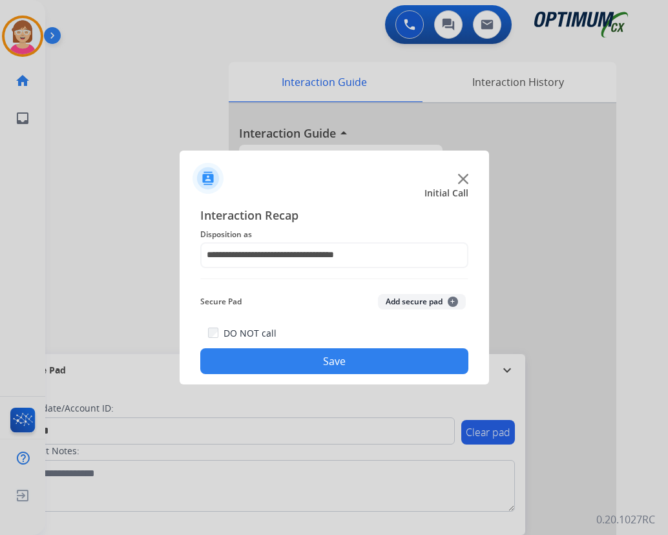
click at [452, 300] on span "+" at bounding box center [453, 302] width 10 height 10
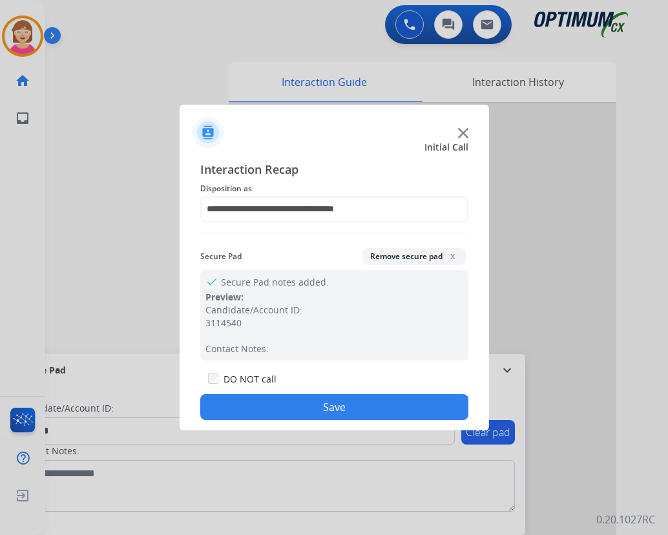
click at [280, 406] on button "Save" at bounding box center [334, 407] width 268 height 26
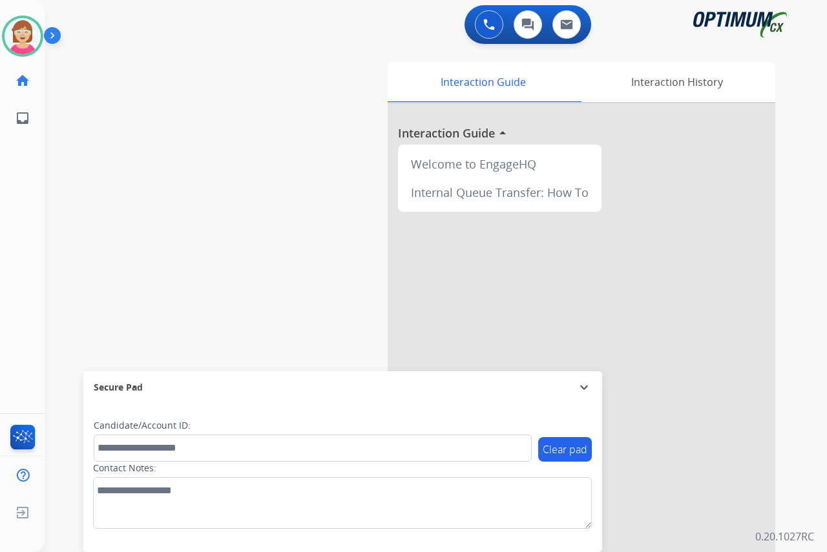
click at [17, 205] on div "Leanne Available Edit Avatar Agent: Leanne Routing Profile: OCX Training home H…" at bounding box center [22, 276] width 45 height 552
drag, startPoint x: 17, startPoint y: 205, endPoint x: 191, endPoint y: 158, distance: 179.4
click at [191, 158] on div "swap_horiz Break voice bridge close_fullscreen Connect 3-Way Call merge_type Se…" at bounding box center [420, 316] width 751 height 539
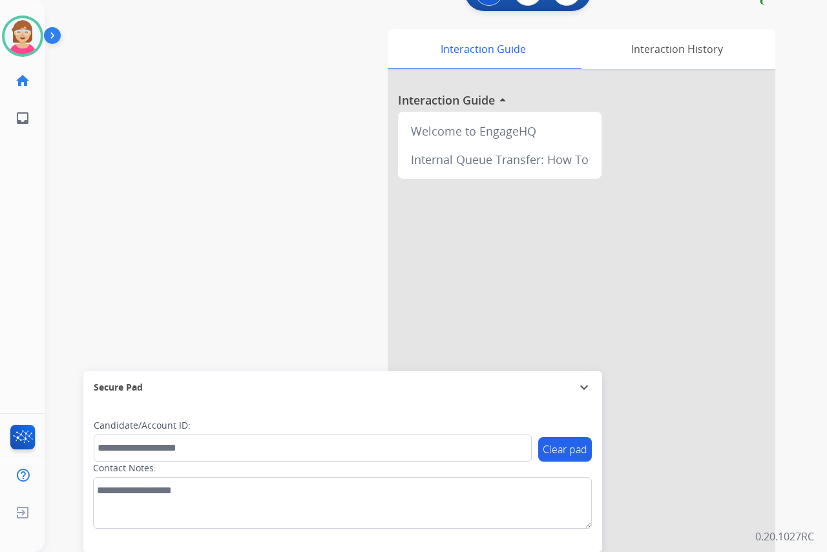
click at [9, 249] on div "Leanne Available Edit Avatar Agent: Leanne Routing Profile: OCX Training home H…" at bounding box center [22, 276] width 45 height 552
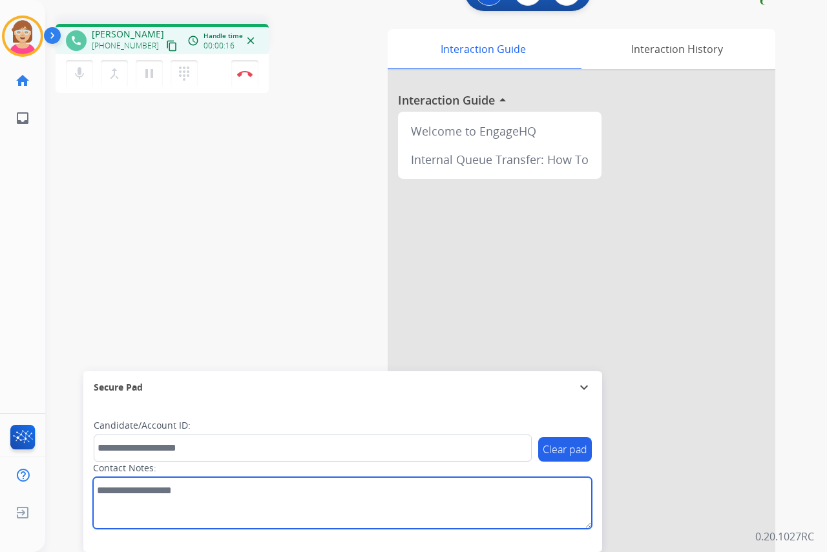
click at [111, 494] on textarea at bounding box center [342, 503] width 499 height 52
type textarea "*******"
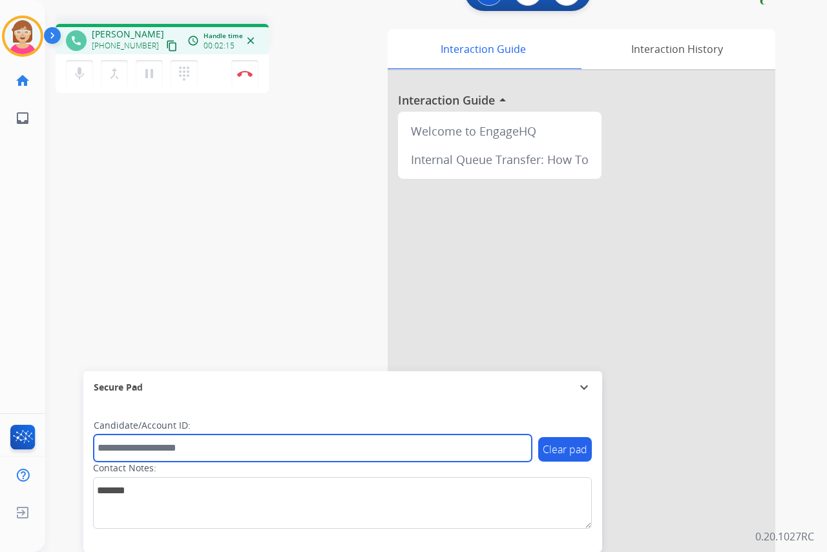
click at [113, 447] on input "text" at bounding box center [313, 448] width 438 height 27
type input "*******"
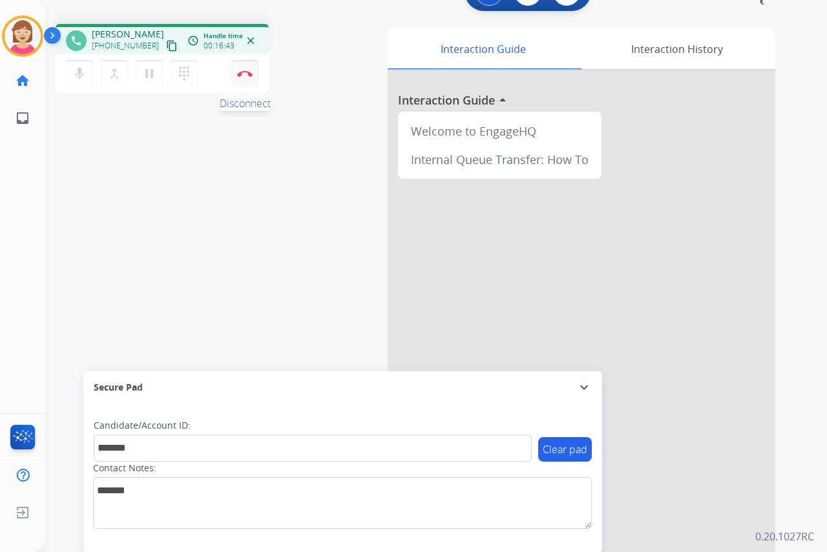
click at [245, 72] on img at bounding box center [245, 73] width 16 height 6
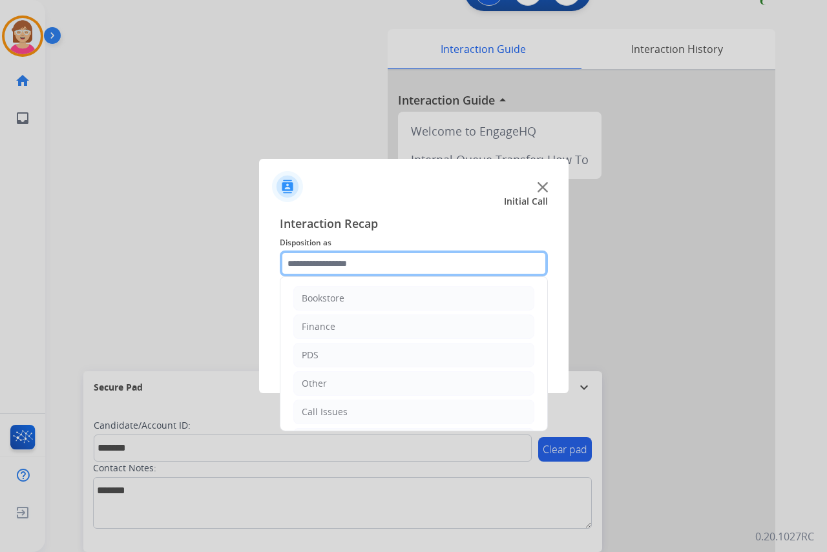
drag, startPoint x: 321, startPoint y: 264, endPoint x: 330, endPoint y: 263, distance: 9.1
click at [322, 264] on input "text" at bounding box center [414, 264] width 268 height 26
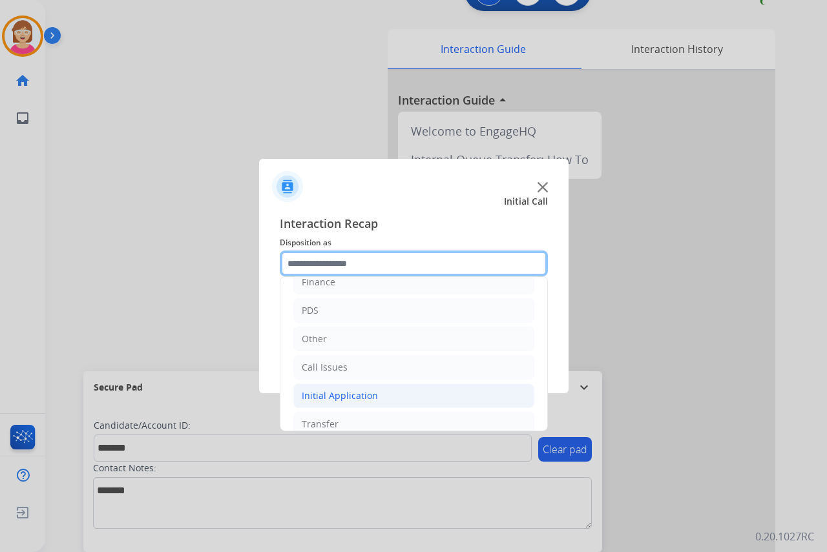
scroll to position [88, 0]
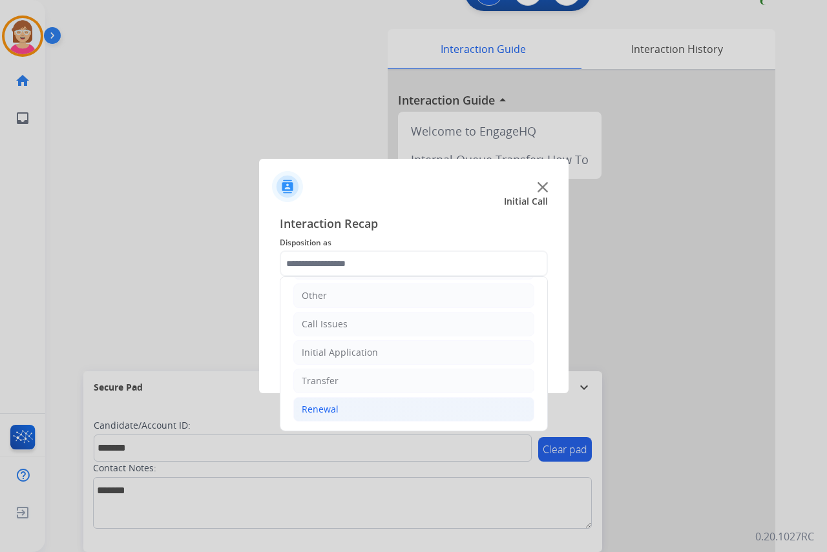
click at [323, 411] on div "Renewal" at bounding box center [320, 409] width 37 height 13
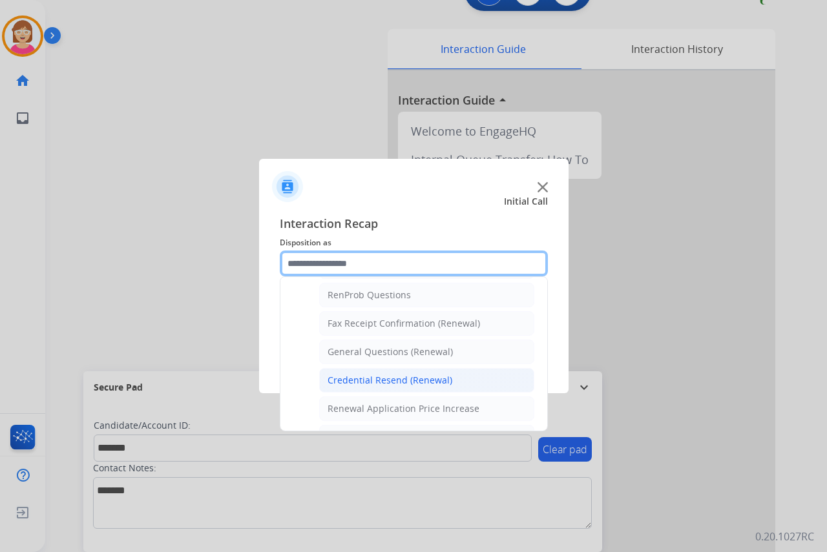
scroll to position [346, 0]
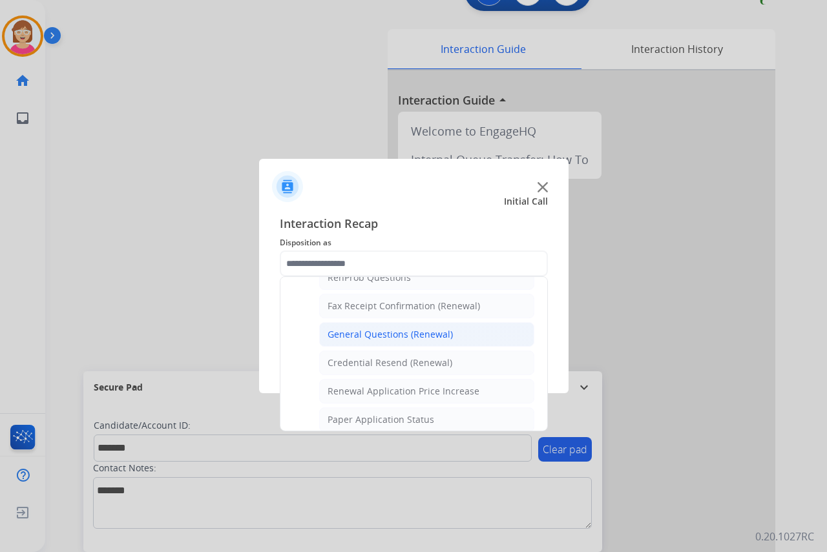
click at [384, 336] on div "General Questions (Renewal)" at bounding box center [390, 334] width 125 height 13
type input "**********"
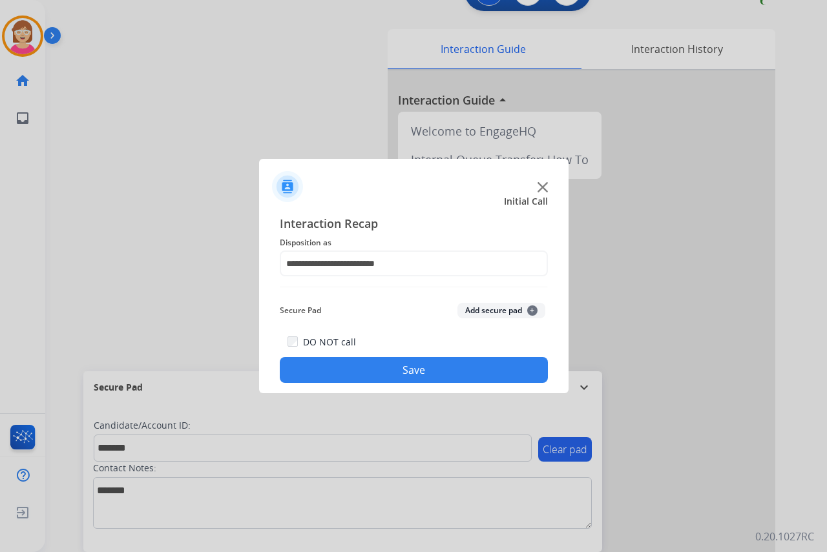
click at [532, 309] on span "+" at bounding box center [532, 311] width 10 height 10
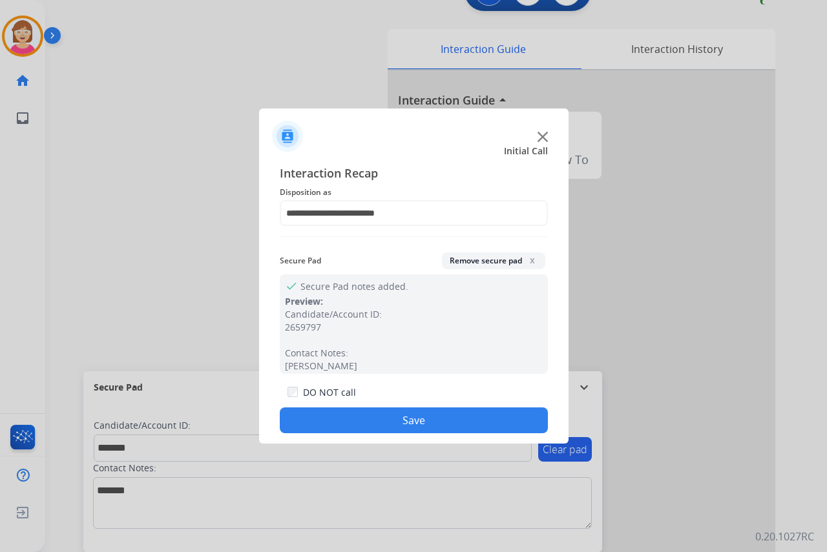
drag, startPoint x: 532, startPoint y: 309, endPoint x: 337, endPoint y: 419, distance: 223.3
click at [338, 419] on button "Save" at bounding box center [414, 421] width 268 height 26
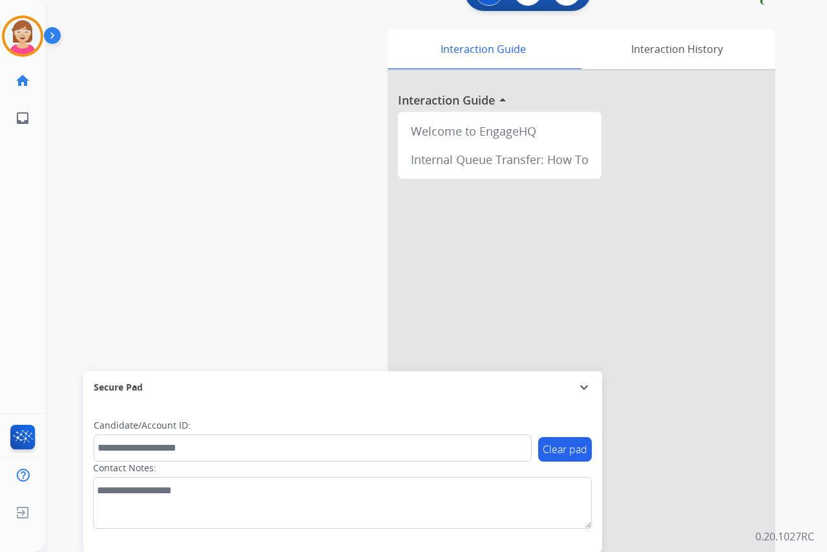
click at [9, 181] on div "Leanne AfterCallWork Edit Avatar Agent: Leanne Routing Profile: OCX Training ho…" at bounding box center [22, 276] width 45 height 552
click at [14, 276] on div "Leanne Available Edit Avatar Agent: Leanne Routing Profile: OCX Training home H…" at bounding box center [22, 276] width 45 height 552
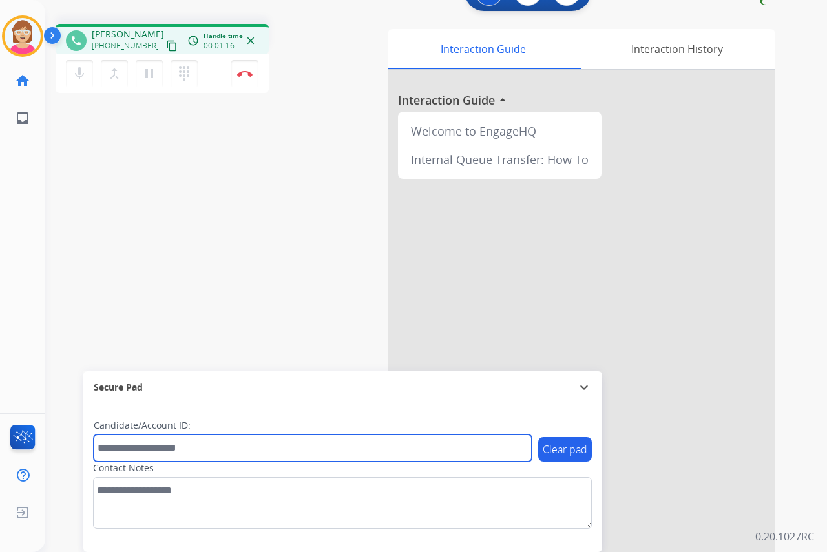
click at [110, 448] on input "text" at bounding box center [313, 448] width 438 height 27
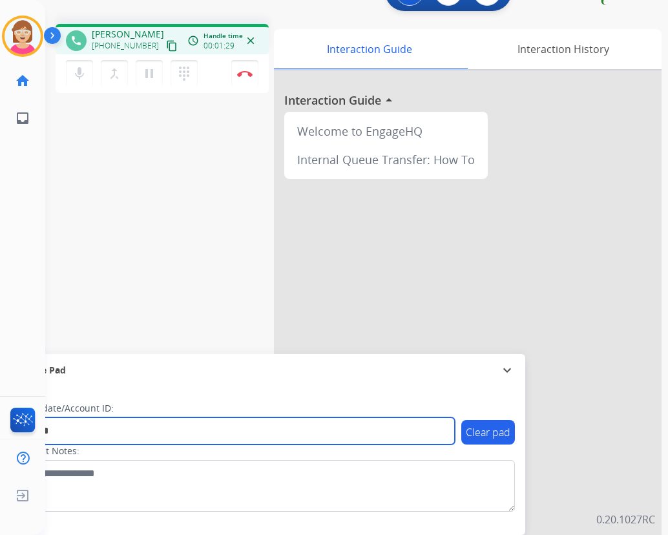
type input "*******"
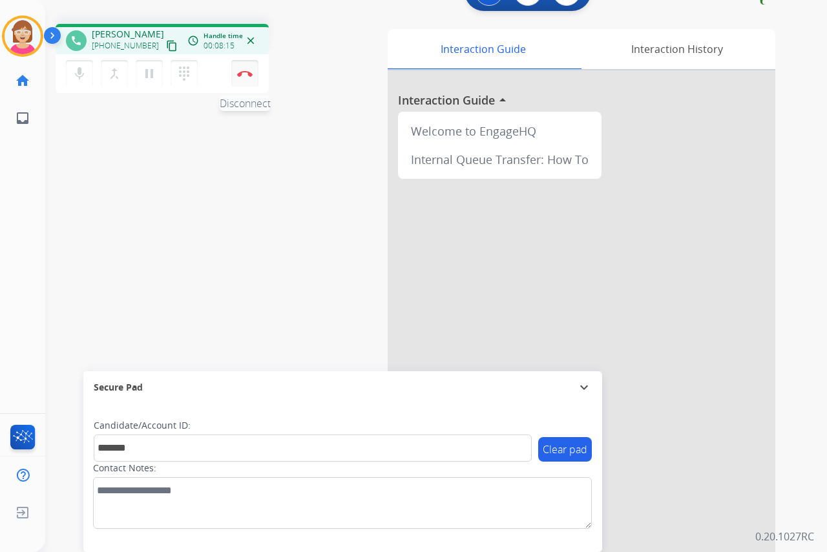
click at [244, 72] on img at bounding box center [245, 73] width 16 height 6
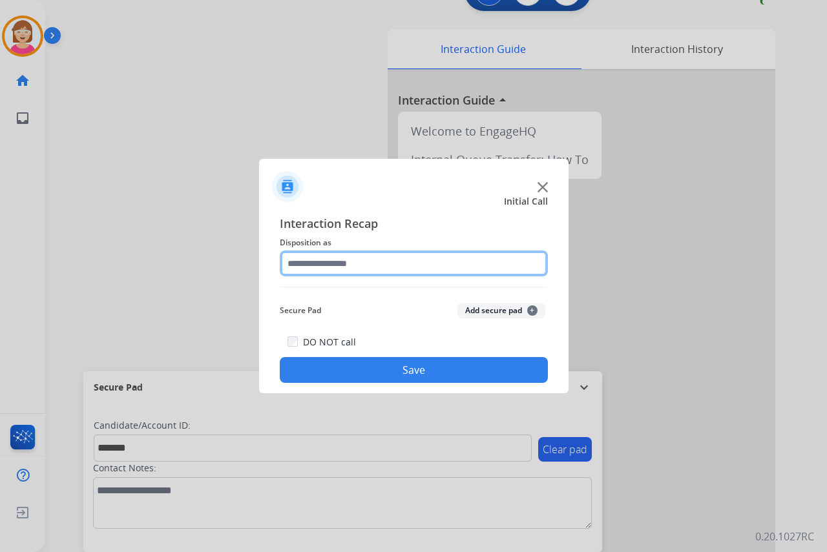
click at [300, 260] on input "text" at bounding box center [414, 264] width 268 height 26
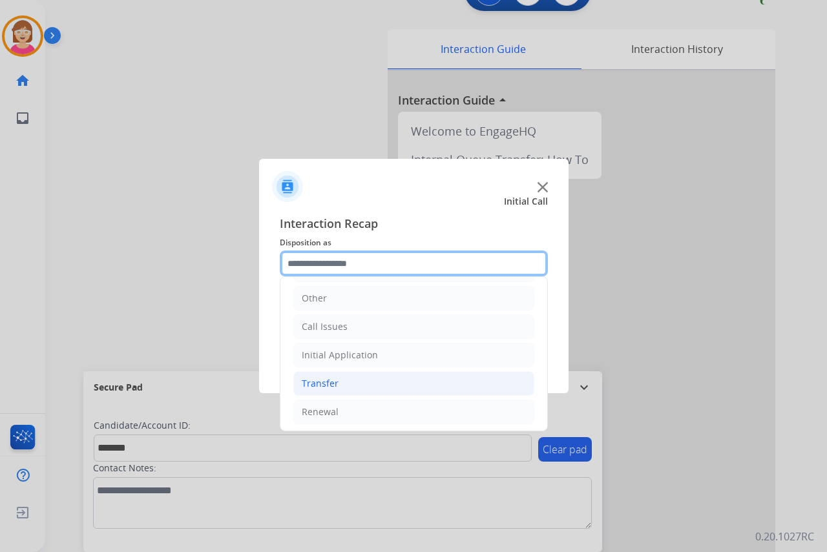
scroll to position [88, 0]
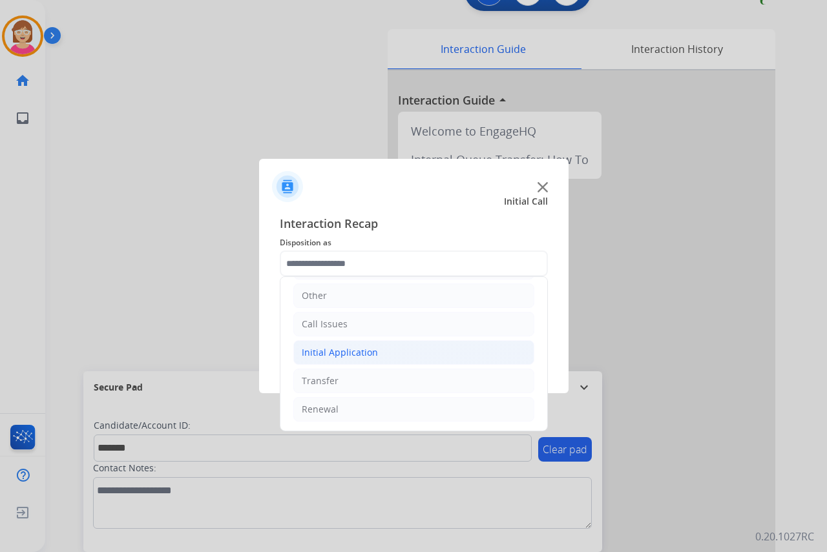
click at [340, 353] on div "Initial Application" at bounding box center [340, 352] width 76 height 13
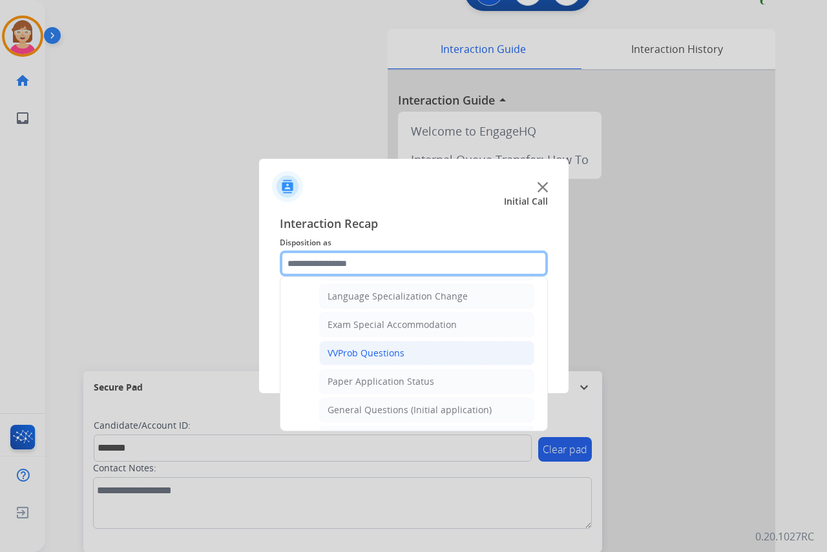
scroll to position [669, 0]
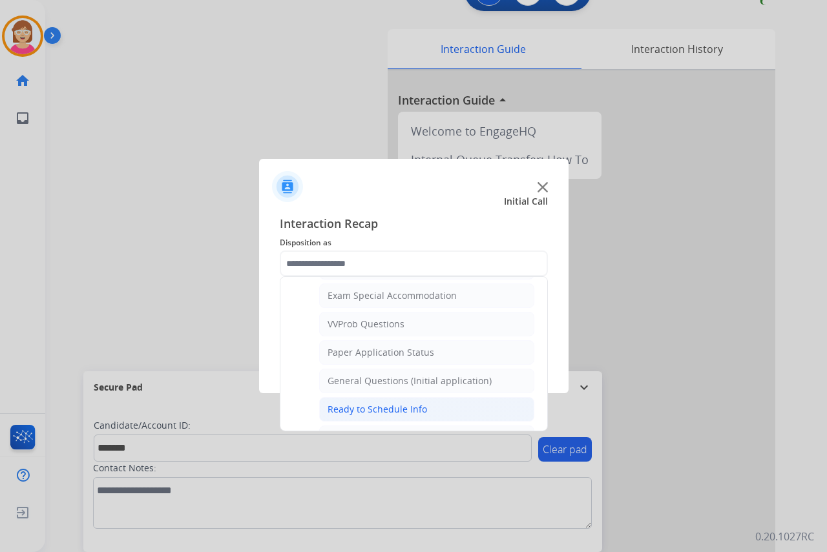
click at [352, 410] on div "Ready to Schedule Info" at bounding box center [377, 409] width 99 height 13
type input "**********"
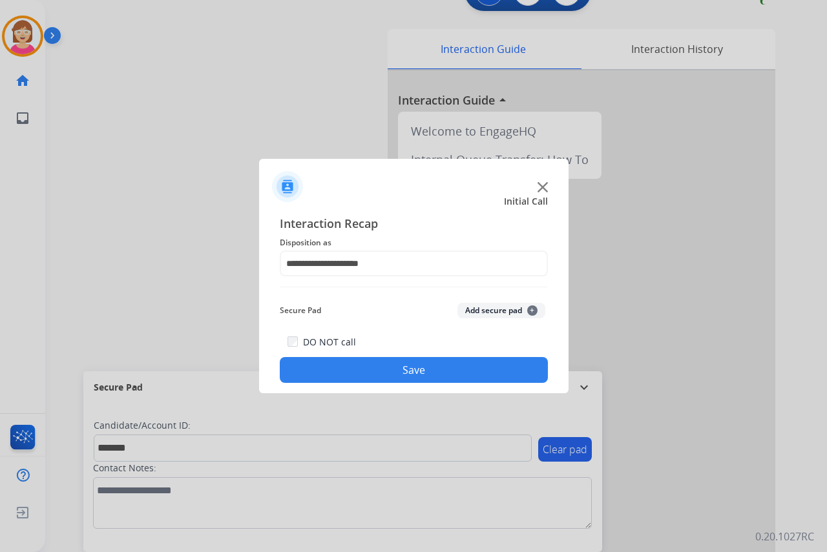
click at [530, 311] on span "+" at bounding box center [532, 311] width 10 height 10
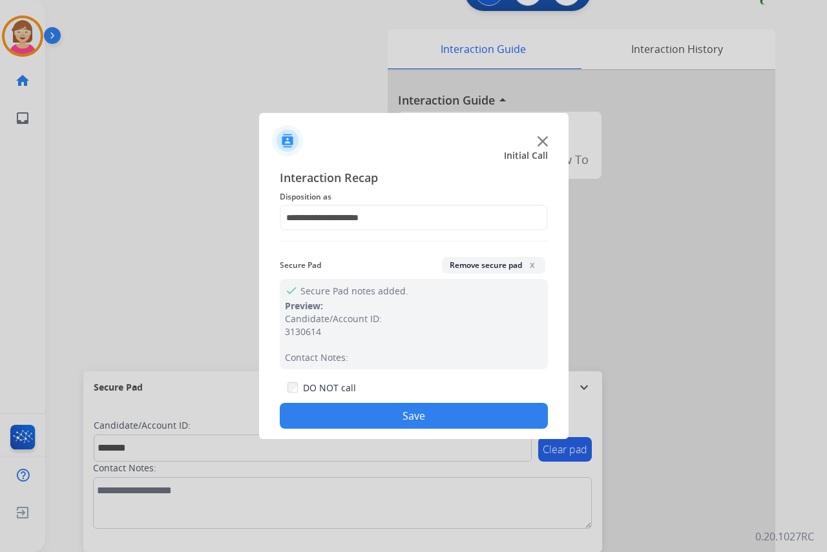
click at [348, 415] on button "Save" at bounding box center [414, 416] width 268 height 26
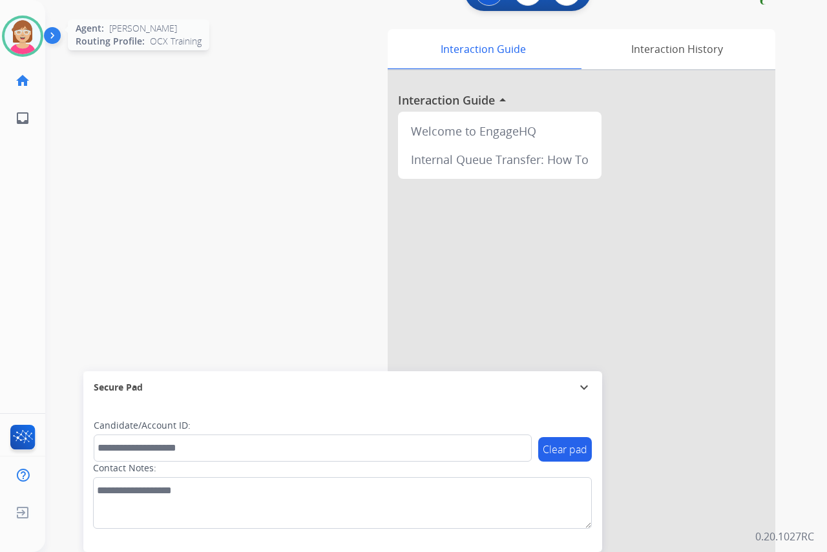
click at [19, 35] on img at bounding box center [23, 36] width 36 height 36
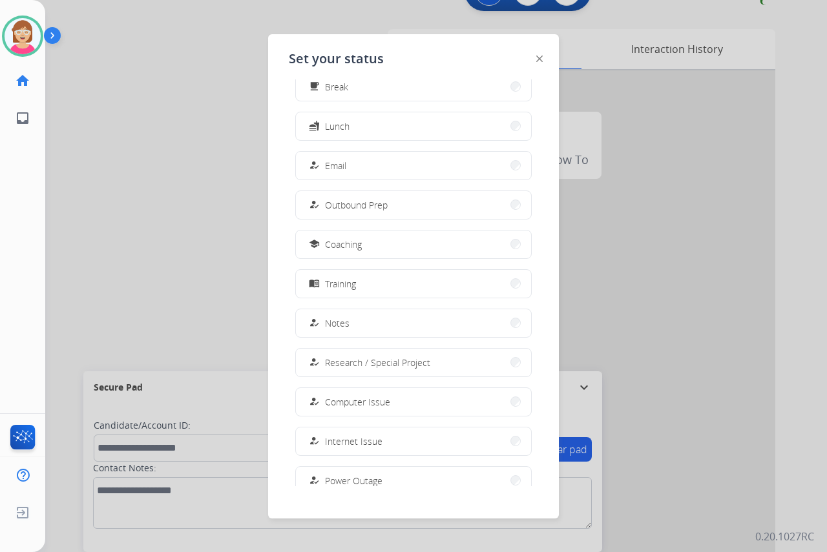
scroll to position [122, 0]
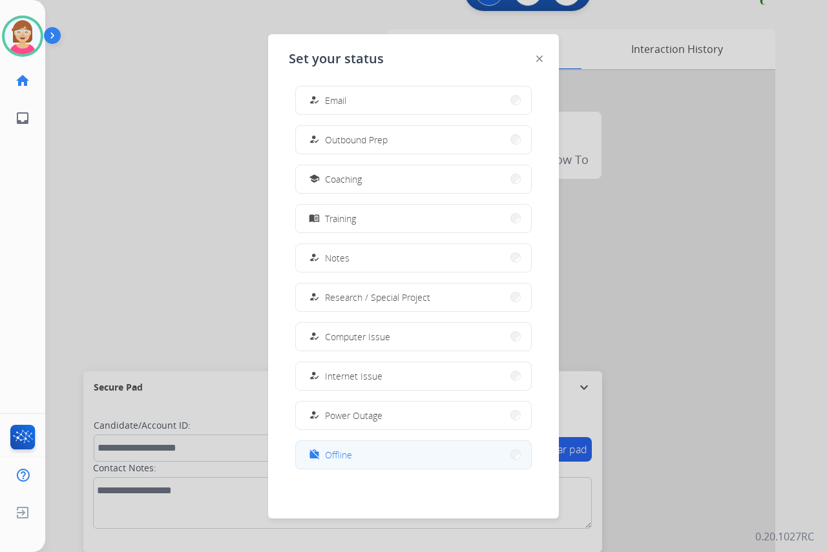
click at [333, 452] on span "Offline" at bounding box center [338, 455] width 27 height 14
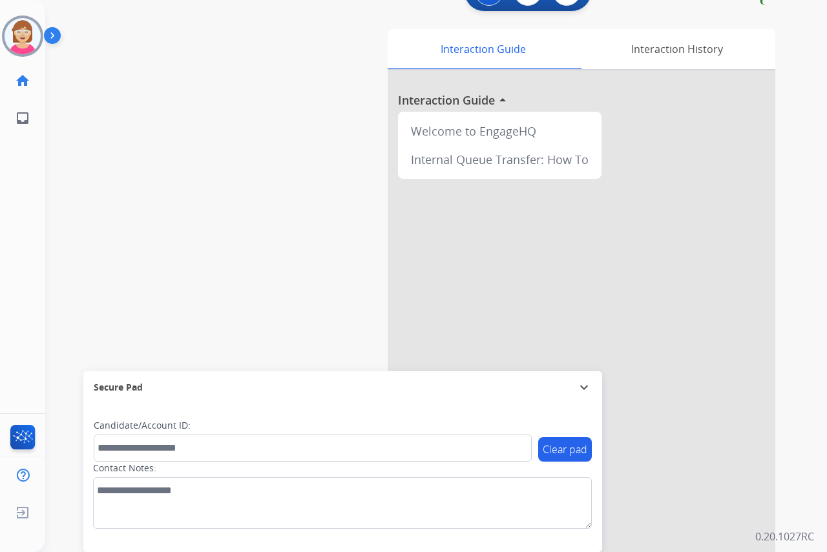
click at [21, 277] on div "Leanne Offline Edit Avatar Agent: Leanne Routing Profile: OCX Training home Hom…" at bounding box center [22, 276] width 45 height 552
click at [81, 515] on span "Log out" at bounding box center [85, 515] width 30 height 12
